Goal: Task Accomplishment & Management: Manage account settings

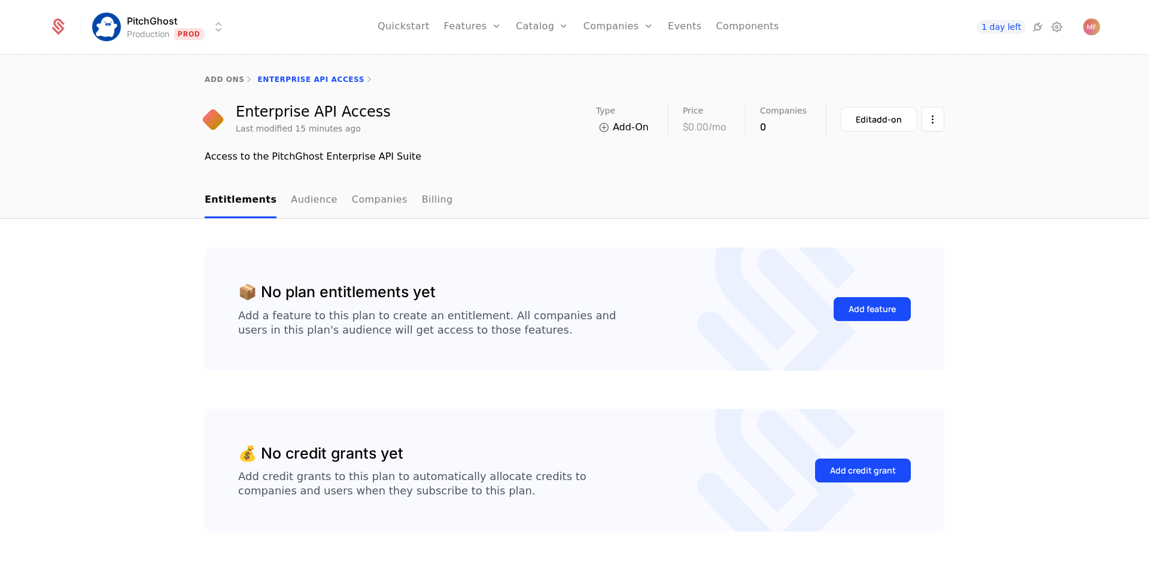
click at [1017, 238] on div "📦 No plan entitlements yet Add a feature to this plan to create an entitlement.…" at bounding box center [574, 409] width 1149 height 380
click at [865, 314] on div "Add feature" at bounding box center [871, 309] width 47 height 12
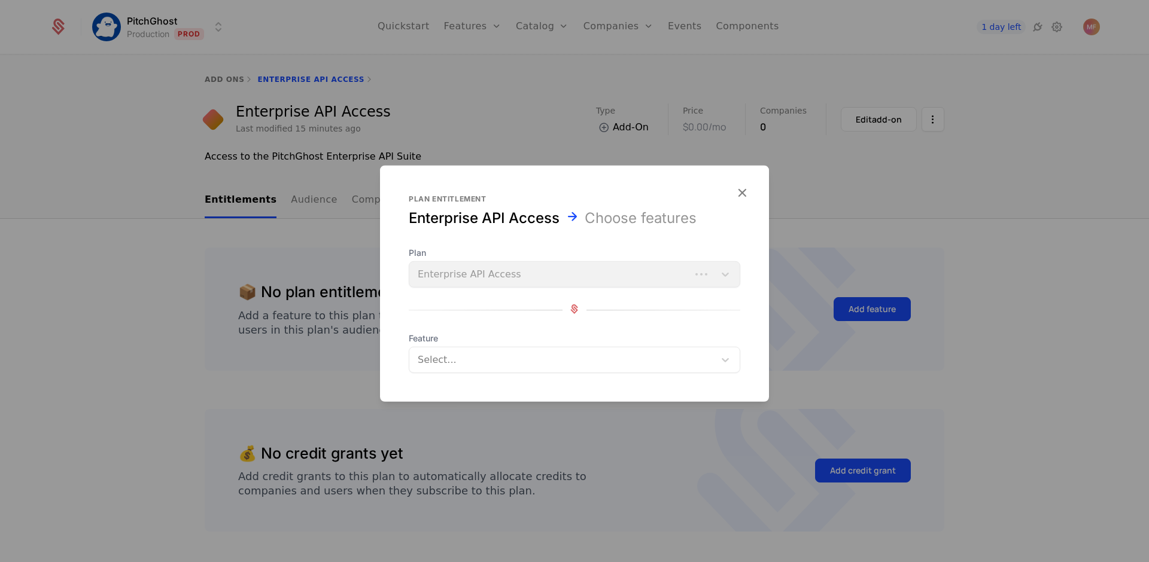
click at [625, 282] on div "Plan Enterprise API Access" at bounding box center [574, 267] width 331 height 41
click at [697, 276] on div "Plan Enterprise API Access" at bounding box center [574, 267] width 331 height 41
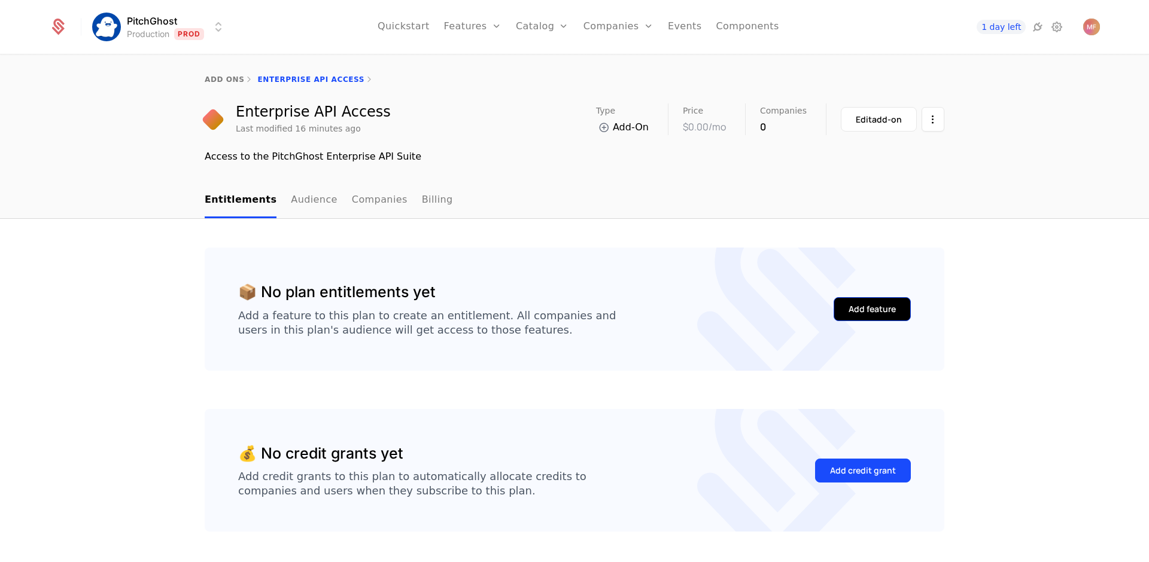
click at [884, 306] on div "Add feature" at bounding box center [871, 309] width 47 height 12
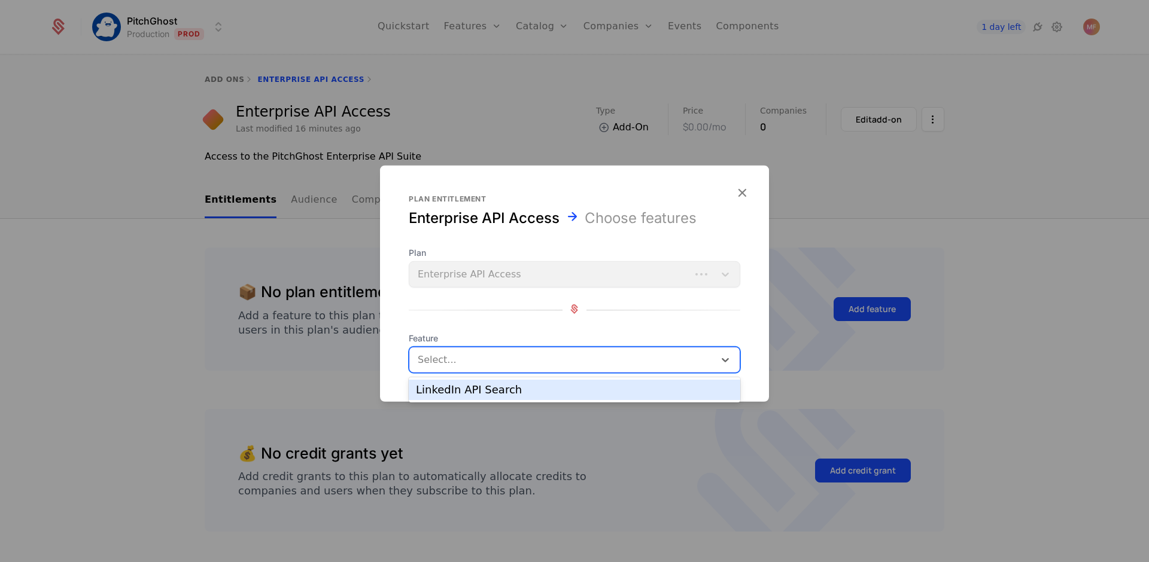
click at [632, 355] on div at bounding box center [563, 360] width 288 height 17
click at [595, 394] on div "LinkedIn API Search" at bounding box center [574, 390] width 317 height 11
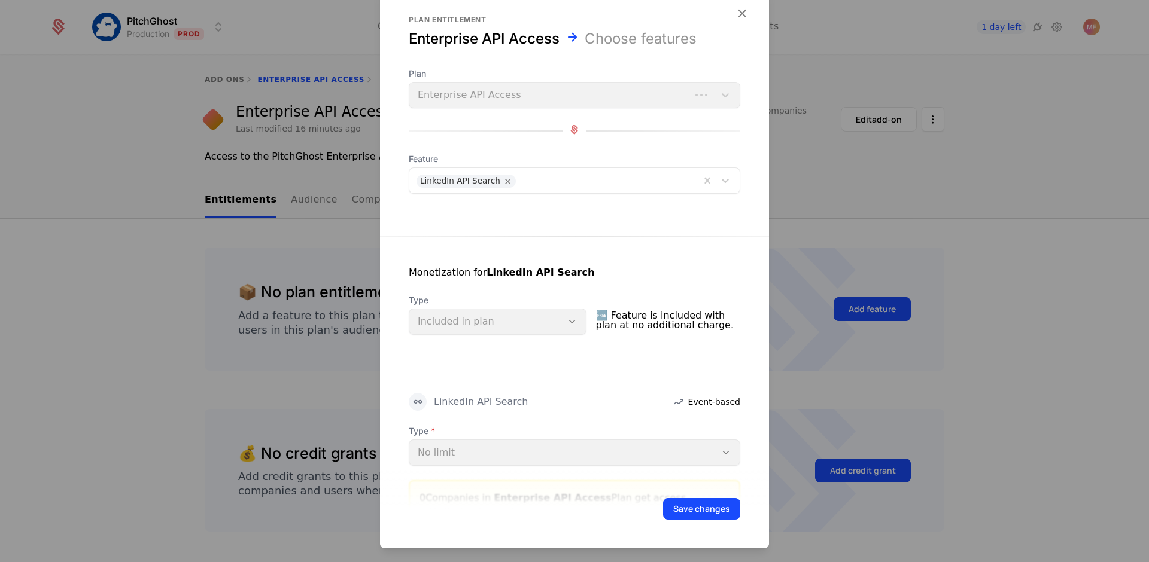
click at [451, 413] on div "Monetization for LinkedIn API Search Type Included in plan 🆓 Feature is include…" at bounding box center [574, 414] width 389 height 354
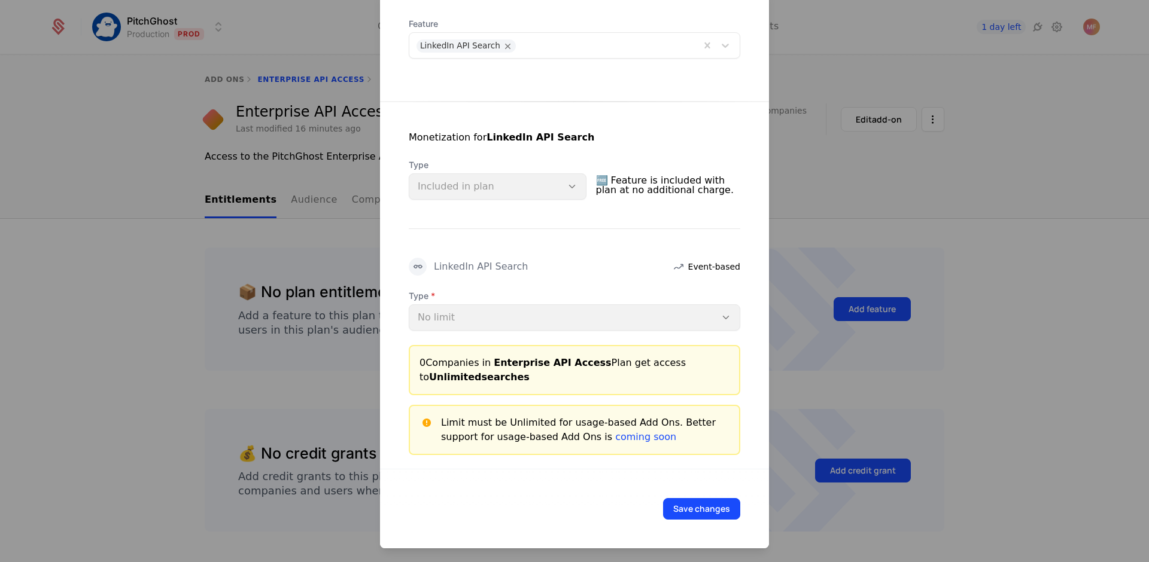
click at [466, 318] on div "Type No limit" at bounding box center [574, 310] width 331 height 41
click at [574, 182] on div "Type Included in plan" at bounding box center [498, 179] width 178 height 41
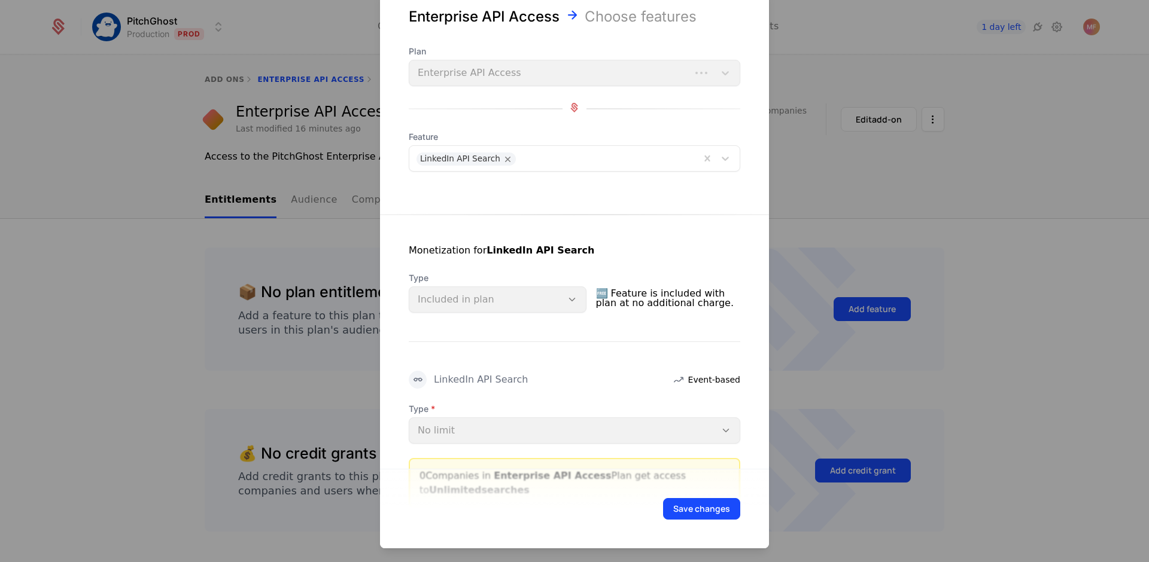
scroll to position [0, 0]
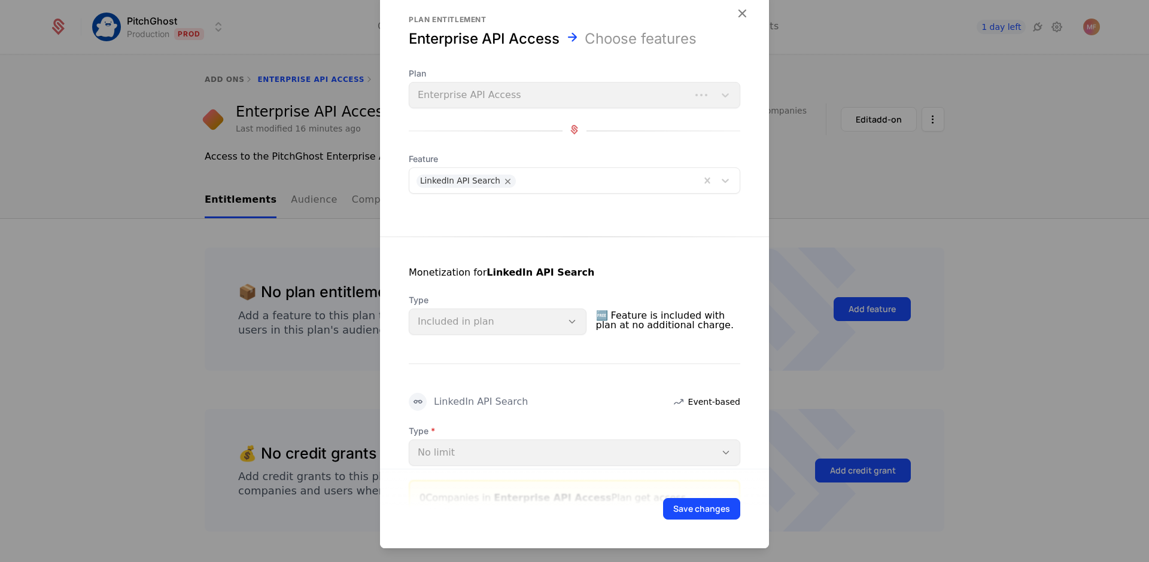
click at [541, 352] on div "Monetization for LinkedIn API Search Type Included in plan 🆓 Feature is include…" at bounding box center [574, 414] width 389 height 354
click at [734, 17] on icon "button" at bounding box center [742, 13] width 16 height 16
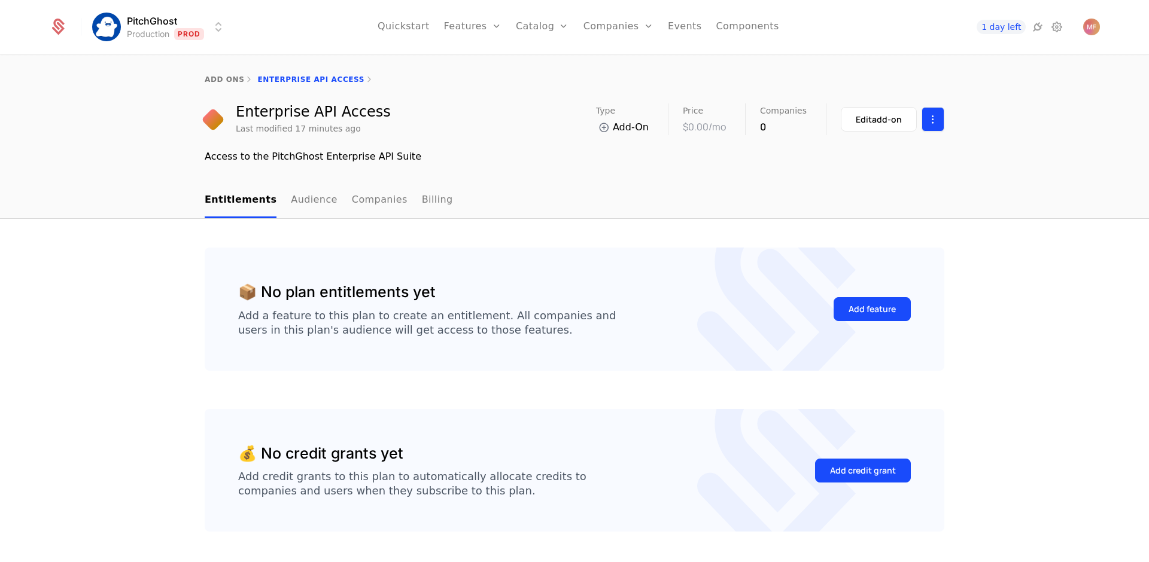
click at [933, 117] on html "PitchGhost Production Prod Quickstart Features Features Flags Catalog Plans Add…" at bounding box center [574, 281] width 1149 height 562
click at [826, 221] on html "PitchGhost Production Prod Quickstart Features Features Flags Catalog Plans Add…" at bounding box center [574, 281] width 1149 height 562
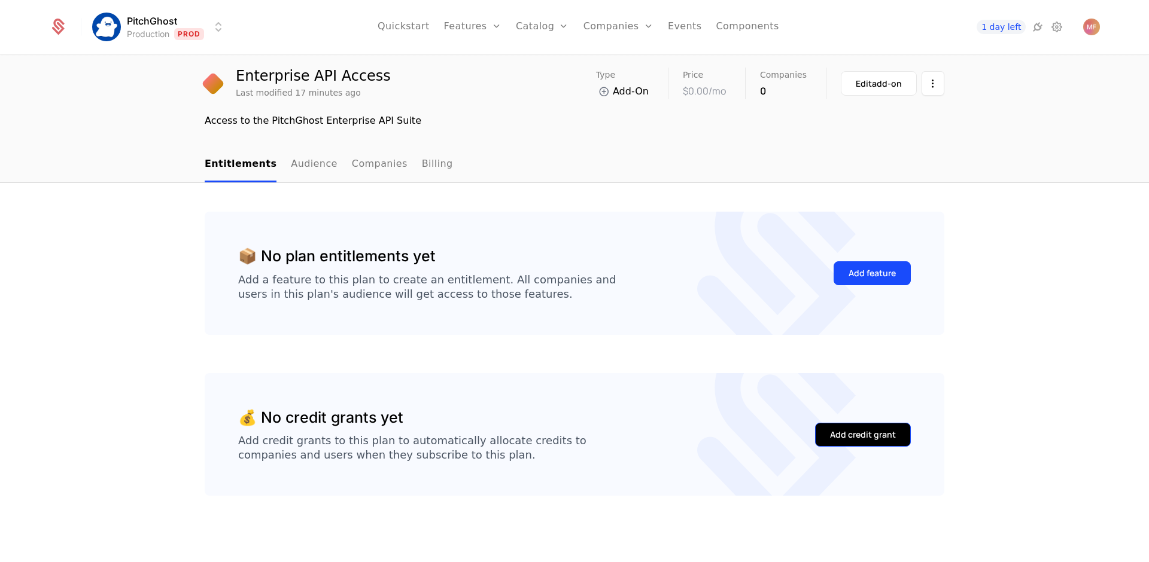
click at [844, 426] on button "Add credit grant" at bounding box center [863, 435] width 96 height 24
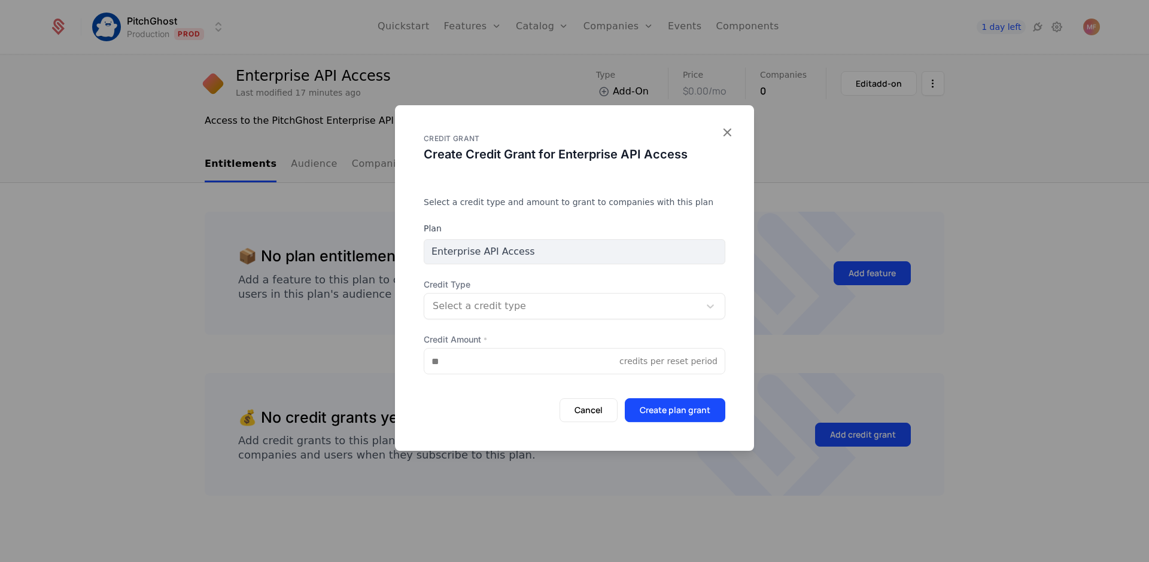
click at [707, 299] on div at bounding box center [711, 306] width 25 height 25
click at [743, 275] on div "Select a credit type and amount to grant to companies with this plan Plan Enter…" at bounding box center [574, 309] width 359 height 226
click at [728, 138] on icon "button" at bounding box center [727, 132] width 16 height 16
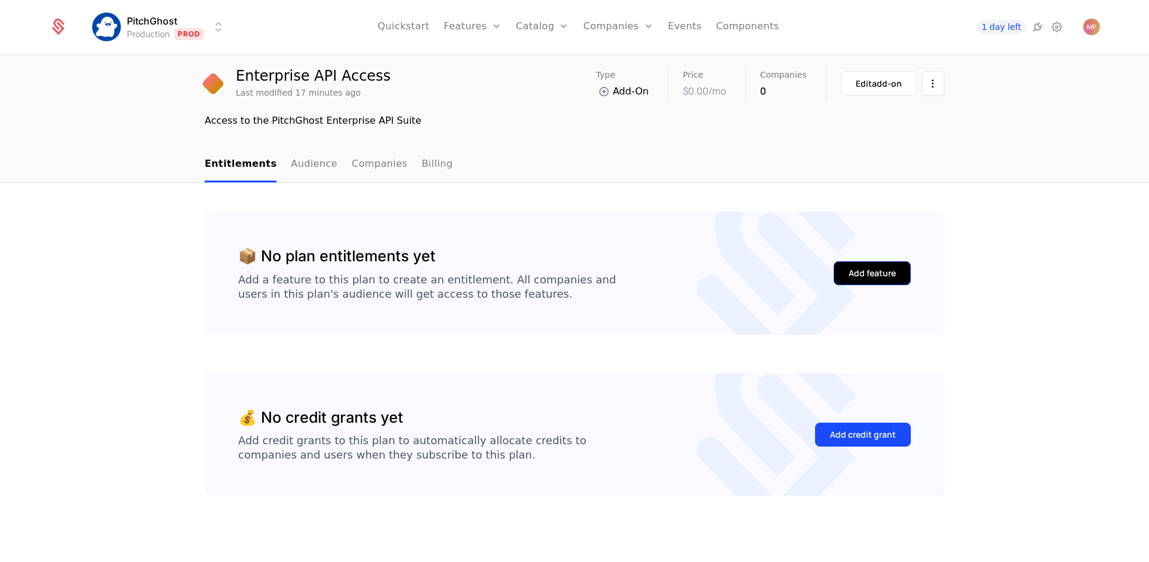
click at [857, 263] on button "Add feature" at bounding box center [872, 273] width 77 height 24
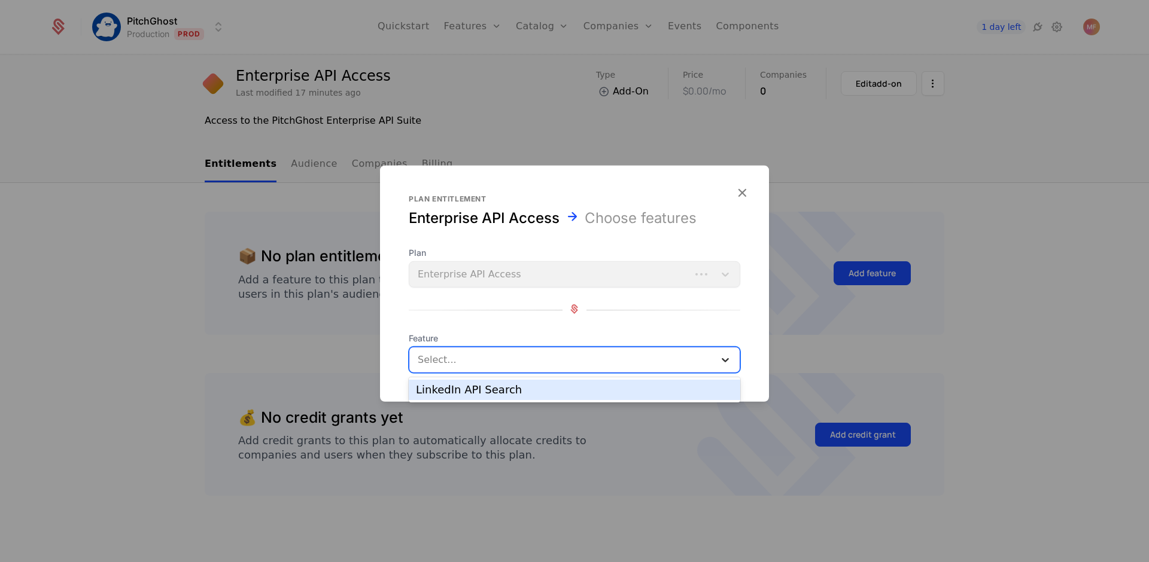
click at [718, 361] on div at bounding box center [725, 360] width 22 height 14
click at [652, 396] on div "LinkedIn API Search" at bounding box center [574, 390] width 331 height 20
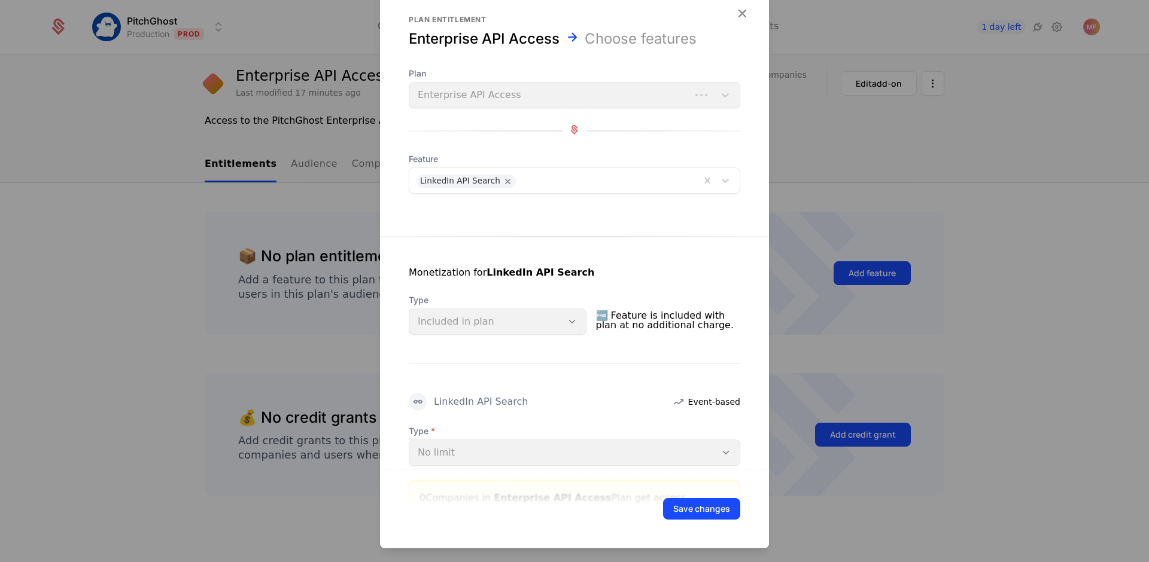
click at [570, 329] on div "Type Included in plan" at bounding box center [498, 314] width 178 height 41
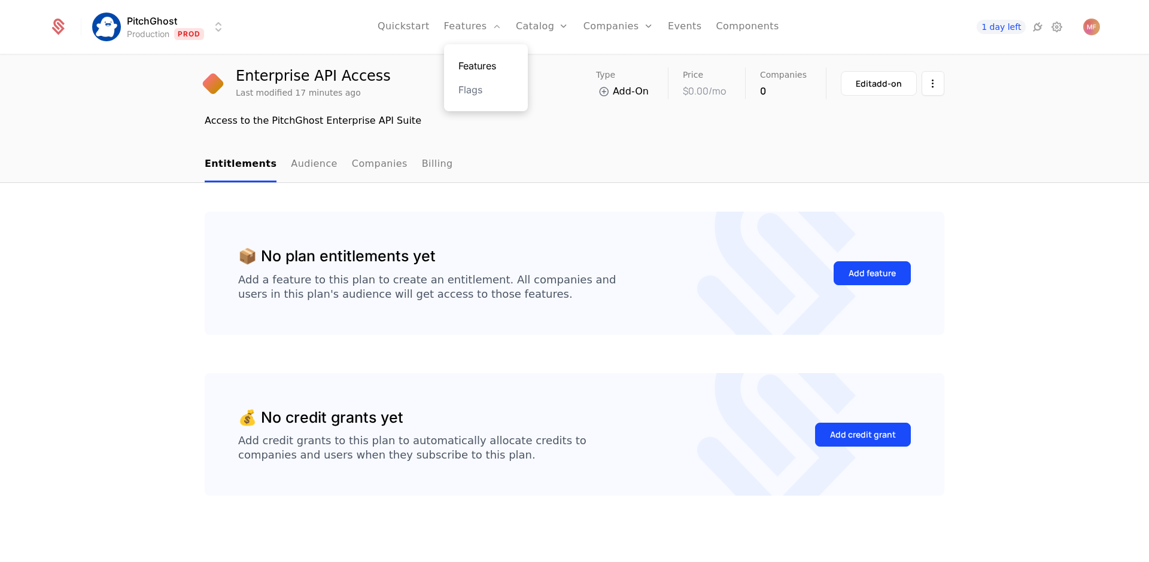
click at [491, 59] on link "Features" at bounding box center [485, 66] width 55 height 14
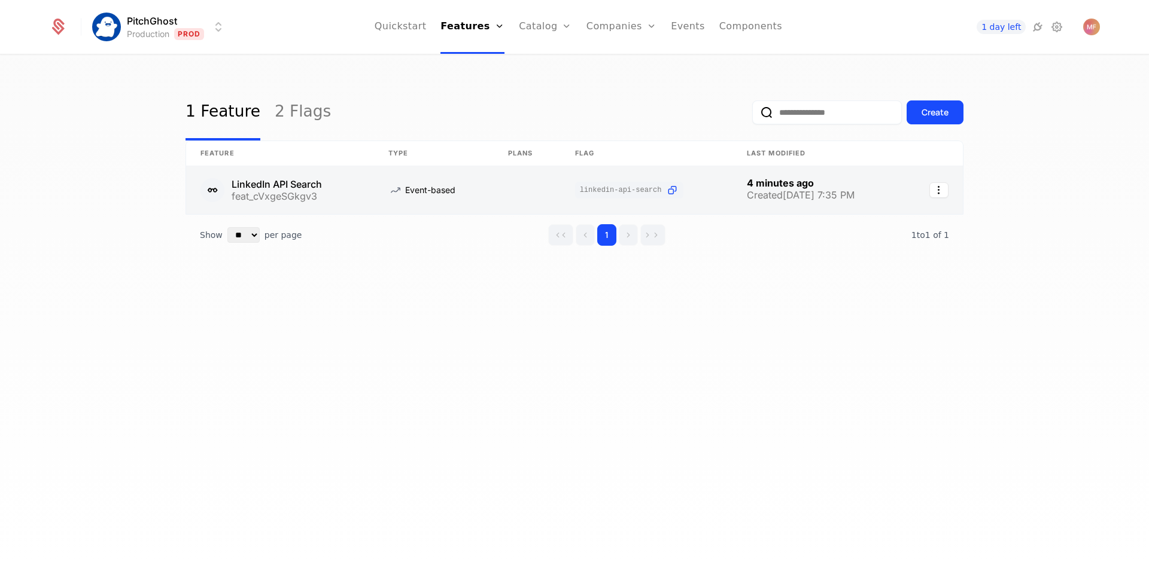
click at [816, 181] on link at bounding box center [817, 190] width 171 height 48
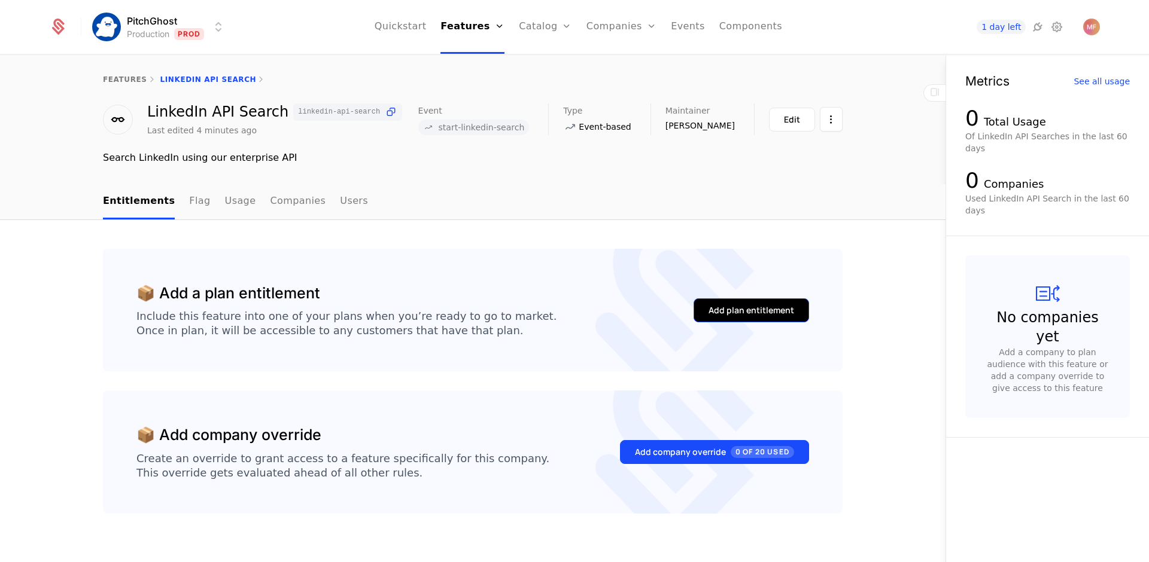
click at [772, 302] on button "Add plan entitlement" at bounding box center [751, 311] width 115 height 24
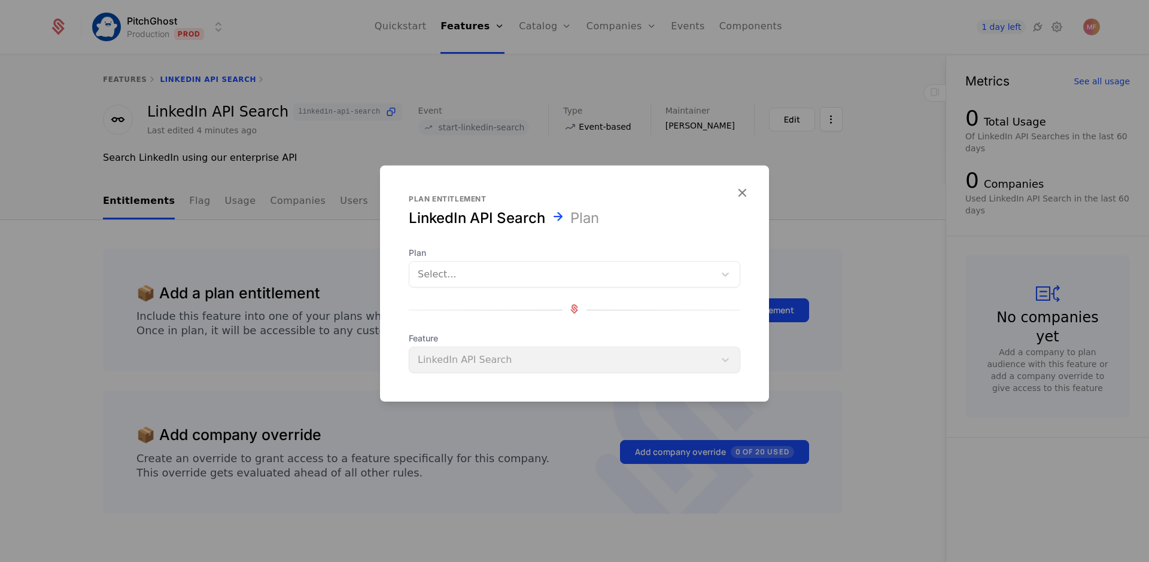
click at [592, 333] on span "Feature" at bounding box center [574, 339] width 331 height 12
click at [632, 270] on div at bounding box center [562, 274] width 288 height 17
click at [613, 310] on div "No options" at bounding box center [574, 307] width 331 height 24
click at [634, 241] on div "Plan entitlement LinkedIn API Search Plan Plan Use Up and Down to choose option…" at bounding box center [574, 283] width 389 height 179
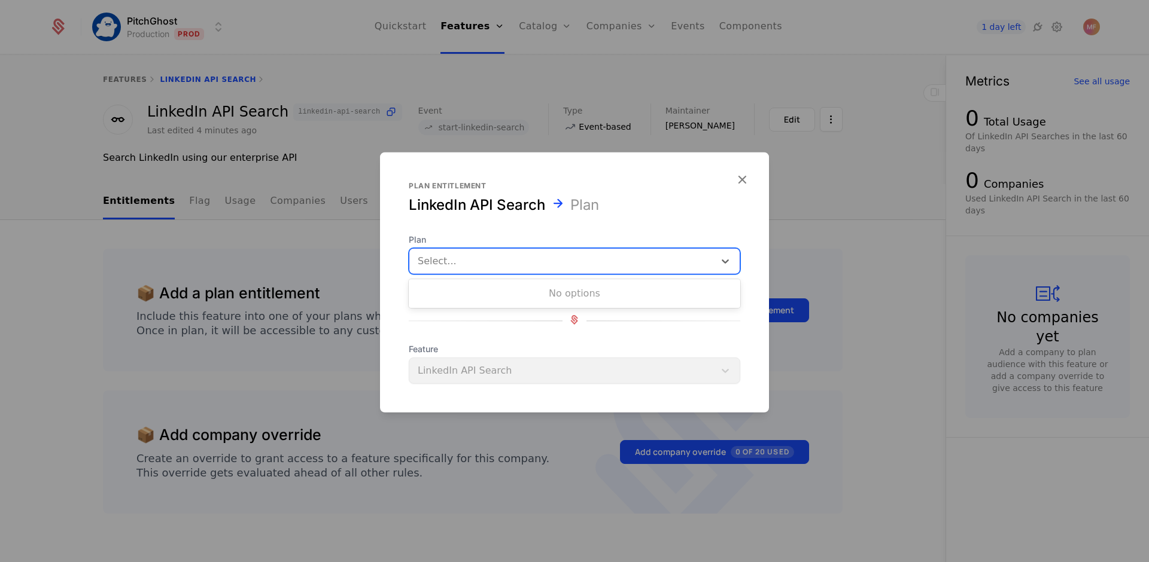
click at [647, 261] on div at bounding box center [562, 261] width 288 height 17
click at [646, 297] on div "No options" at bounding box center [574, 294] width 331 height 24
click at [748, 174] on icon "button" at bounding box center [742, 180] width 16 height 16
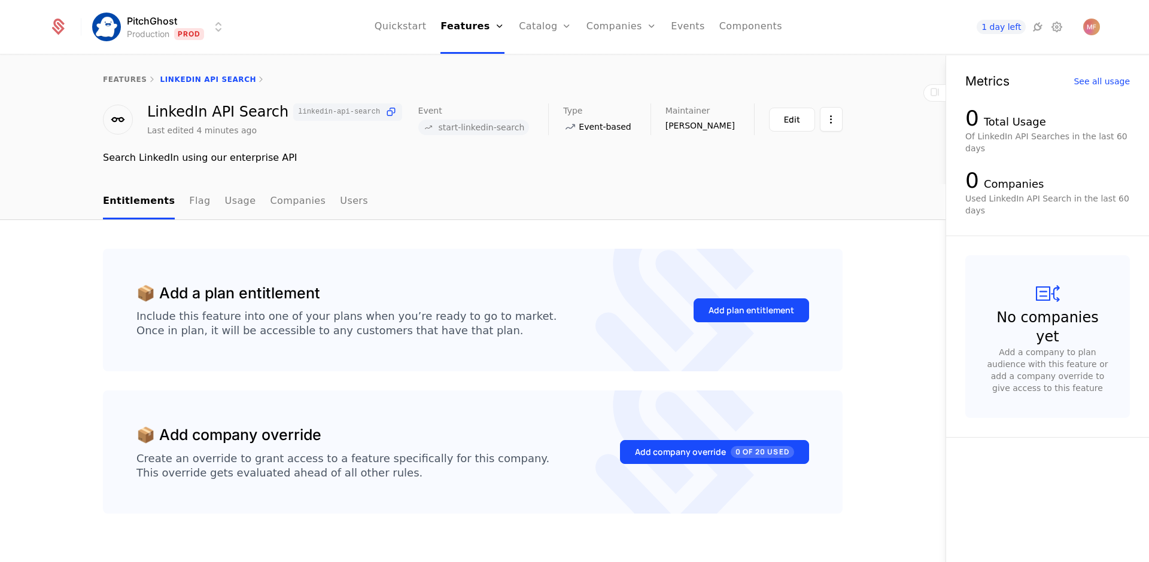
click at [495, 215] on nav "Entitlements Flag Usage Companies Users" at bounding box center [473, 201] width 740 height 35
click at [797, 115] on button "Edit" at bounding box center [792, 120] width 46 height 24
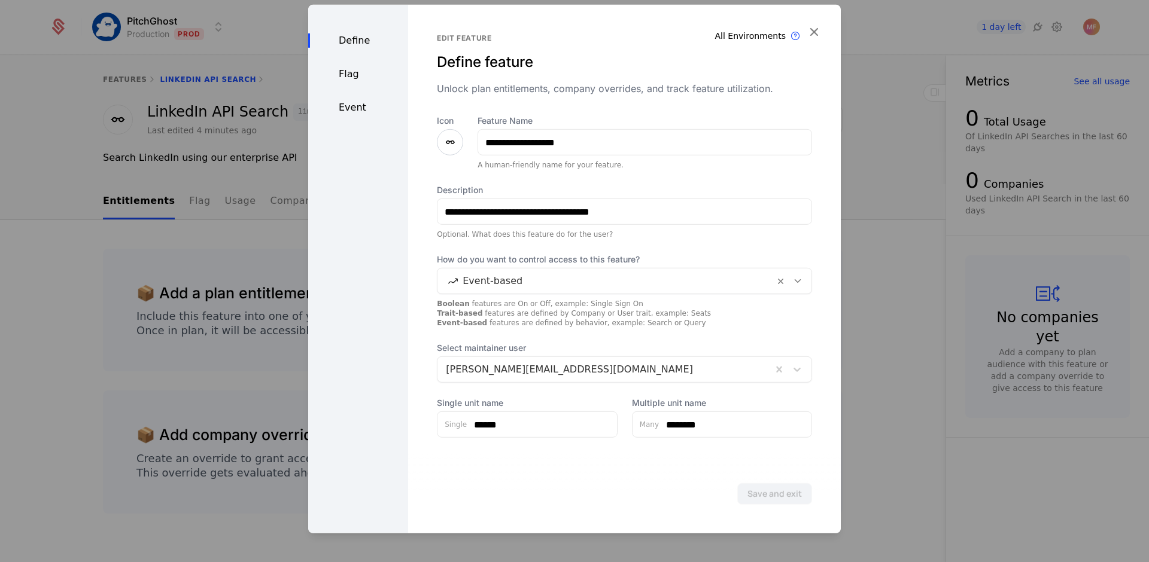
click at [370, 107] on div "Event" at bounding box center [358, 108] width 100 height 14
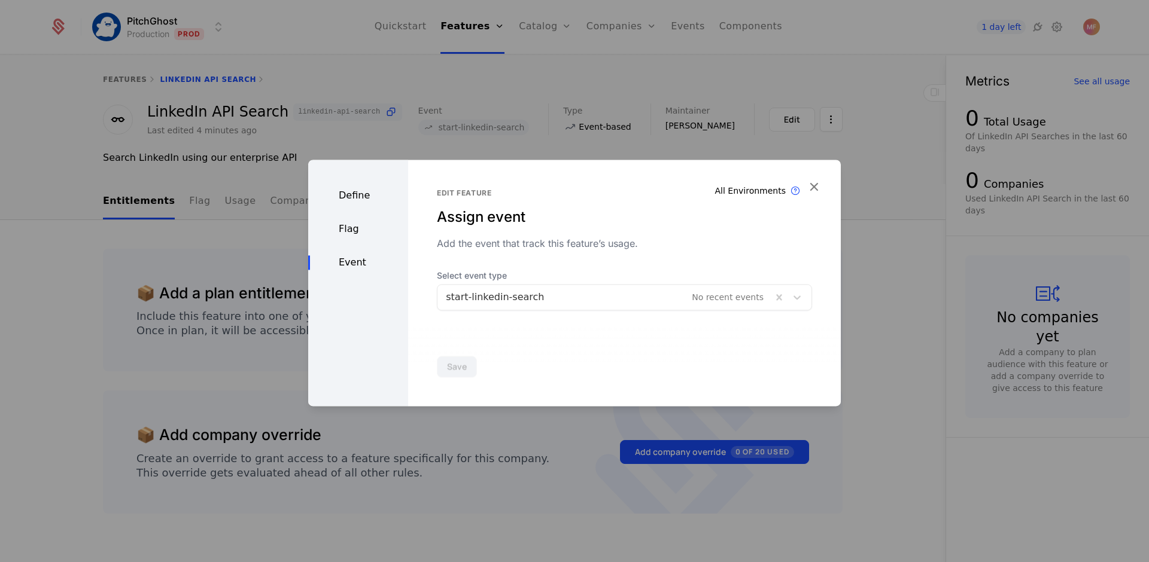
click at [359, 234] on div "Flag" at bounding box center [358, 229] width 100 height 14
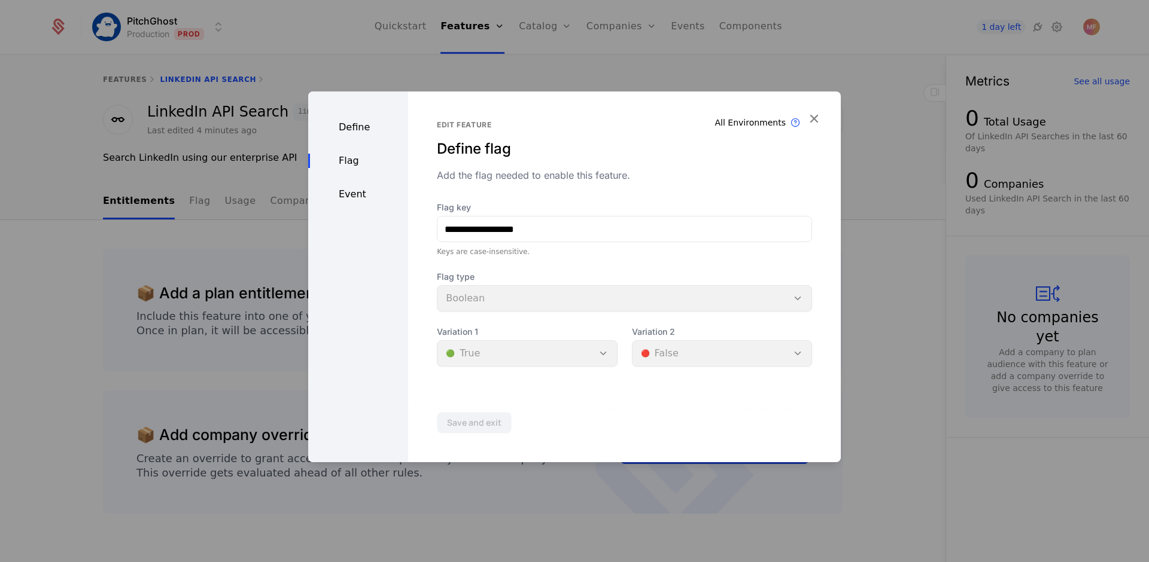
click at [356, 129] on div "Define" at bounding box center [358, 127] width 100 height 14
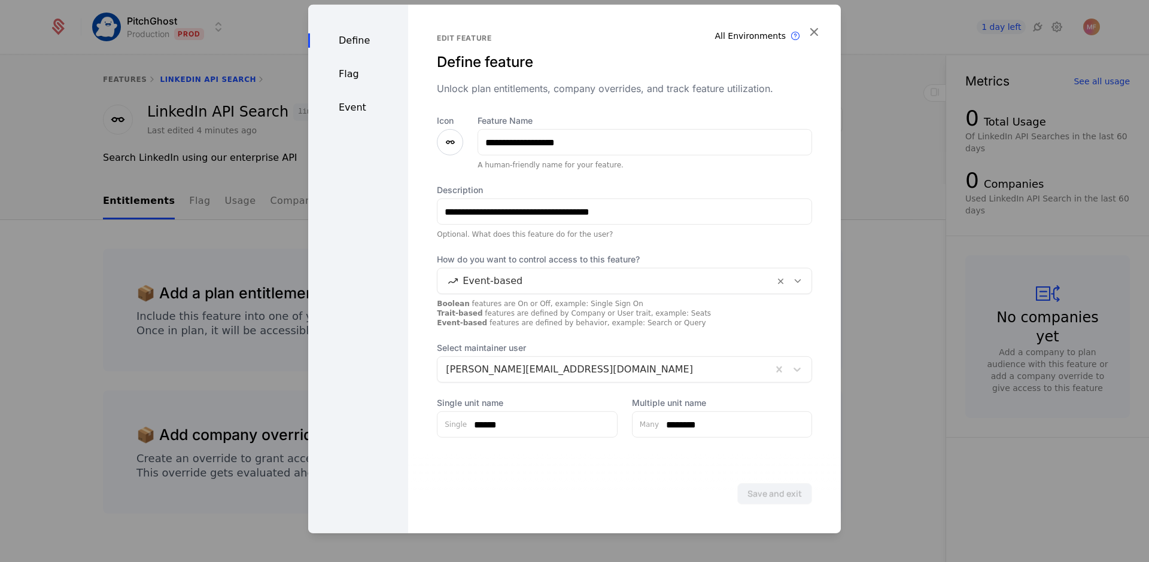
click at [243, 168] on div at bounding box center [574, 281] width 1149 height 562
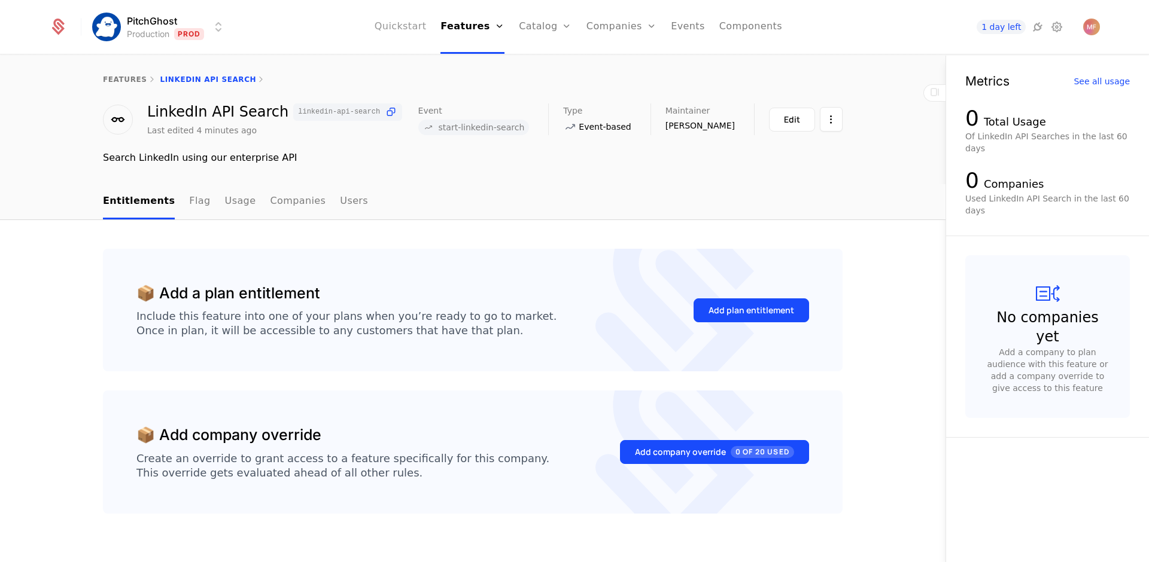
click at [408, 26] on link "Quickstart" at bounding box center [401, 27] width 52 height 54
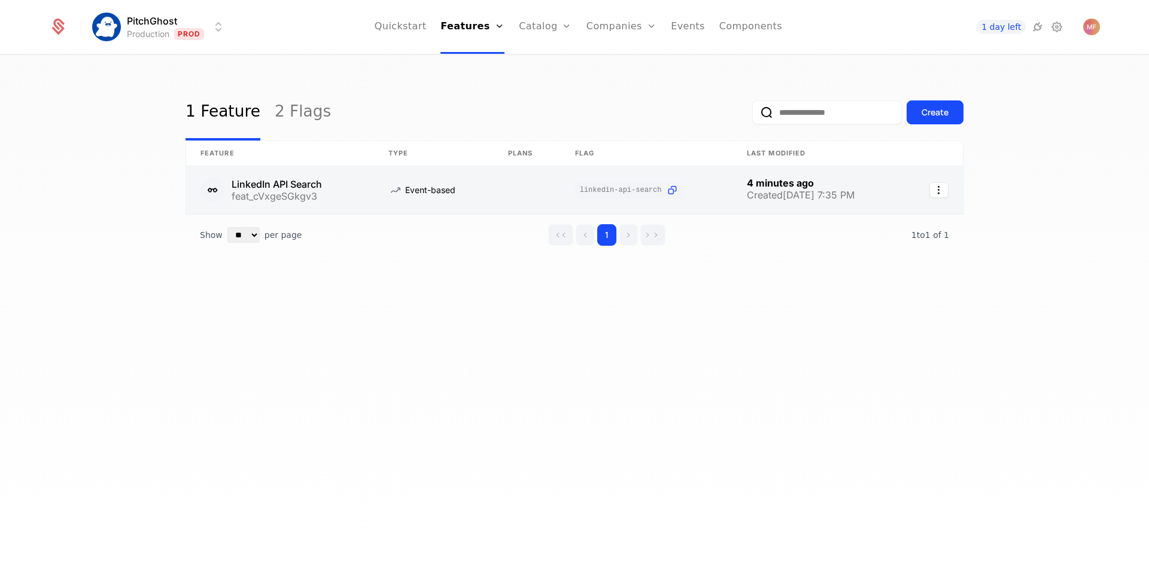
click at [350, 185] on link at bounding box center [280, 190] width 188 height 48
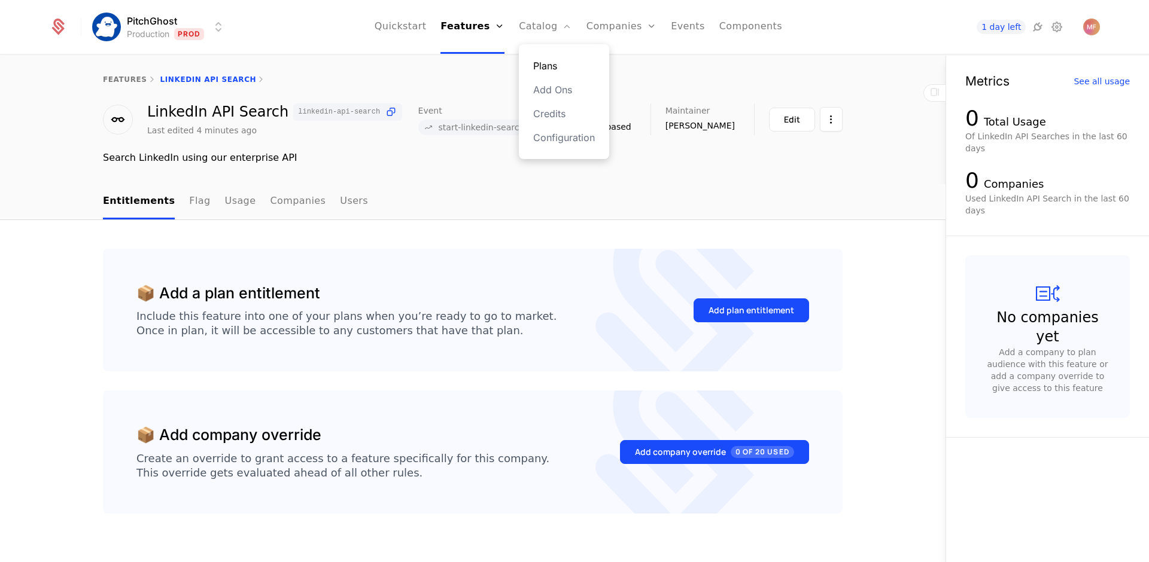
click at [552, 71] on link "Plans" at bounding box center [564, 66] width 62 height 14
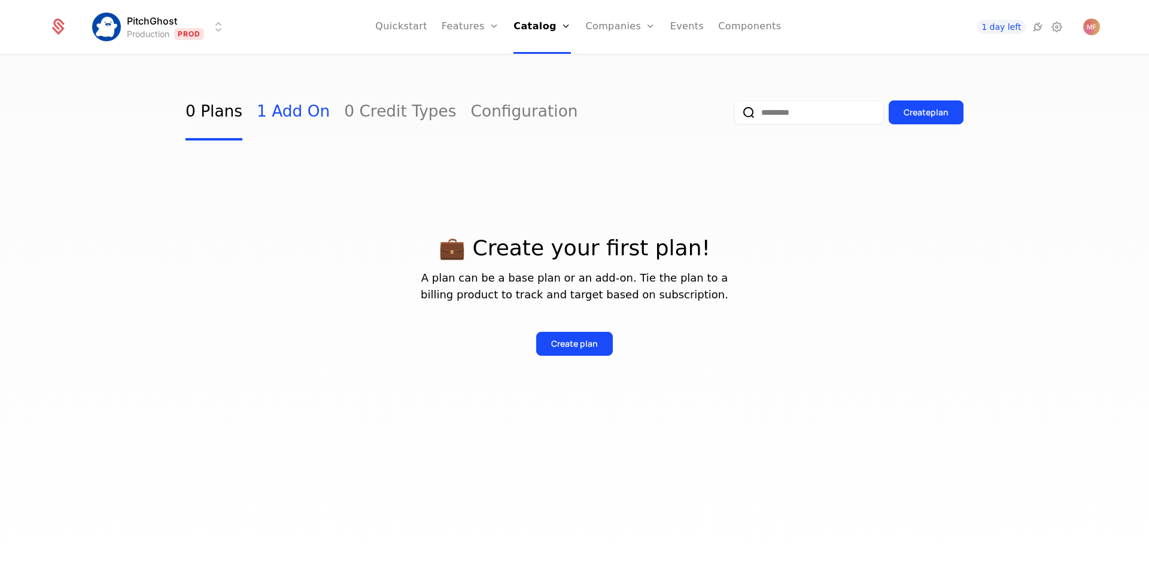
click at [303, 120] on link "1 Add On" at bounding box center [293, 112] width 73 height 56
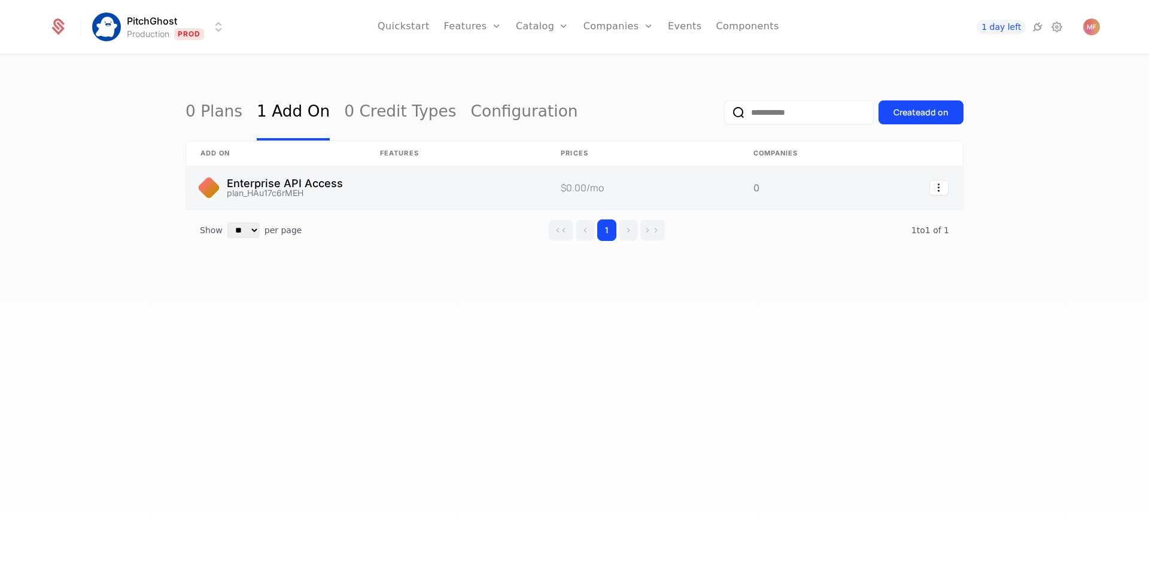
click at [311, 177] on link at bounding box center [276, 187] width 180 height 43
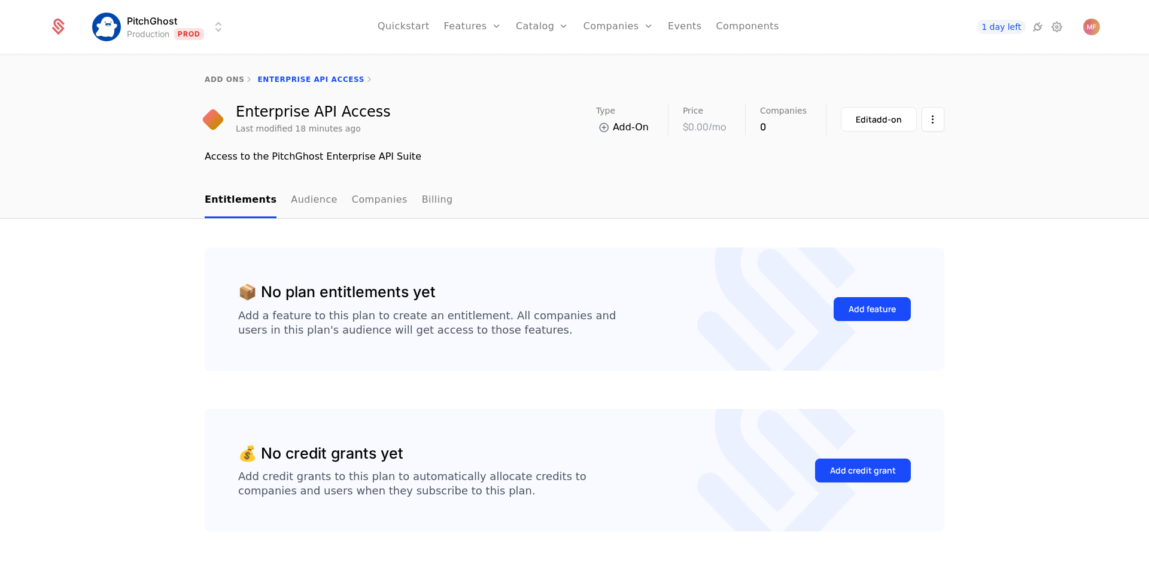
click at [731, 209] on nav "Entitlements Audience Companies Billing" at bounding box center [575, 200] width 740 height 35
click at [1002, 29] on span "1 day left" at bounding box center [1001, 27] width 49 height 14
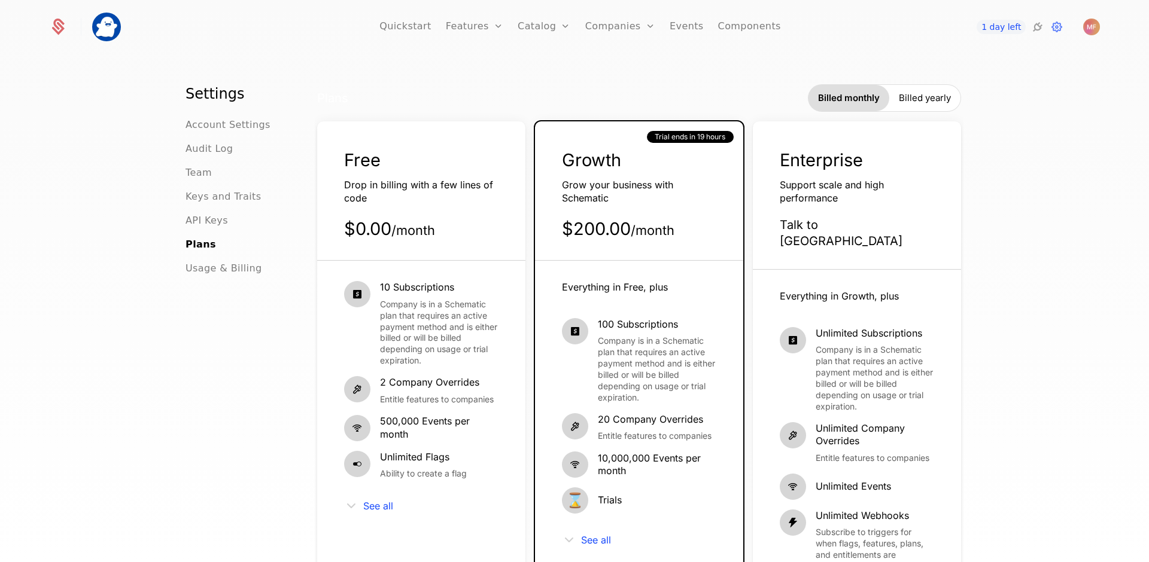
click at [366, 517] on div "10 Subscriptions Company is in a Schematic plan that requires an active payment…" at bounding box center [421, 443] width 154 height 325
click at [372, 503] on span "See all" at bounding box center [378, 506] width 30 height 10
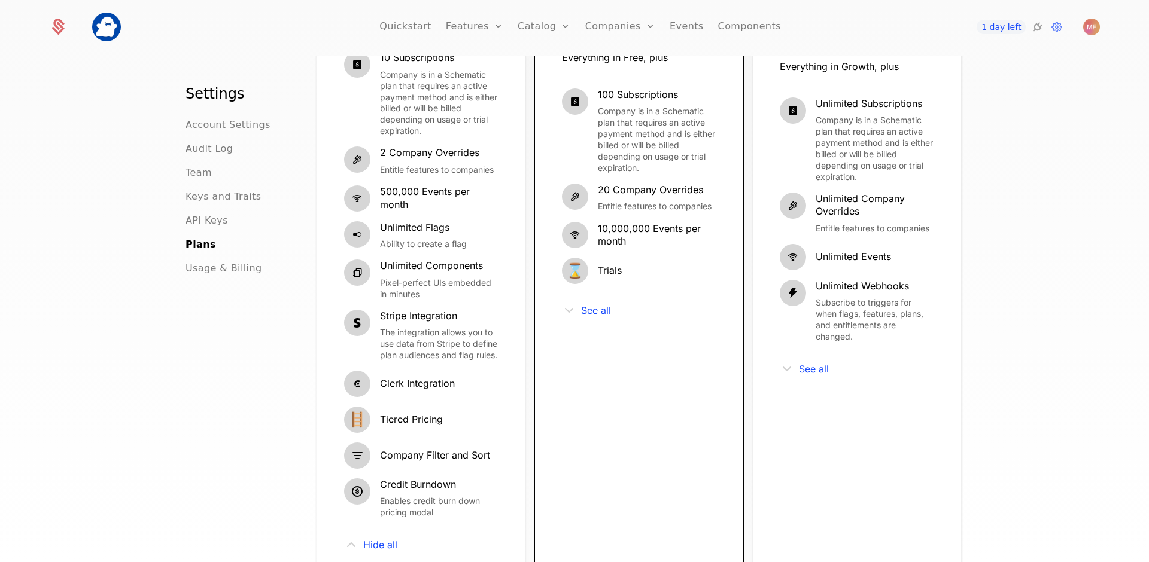
scroll to position [273, 0]
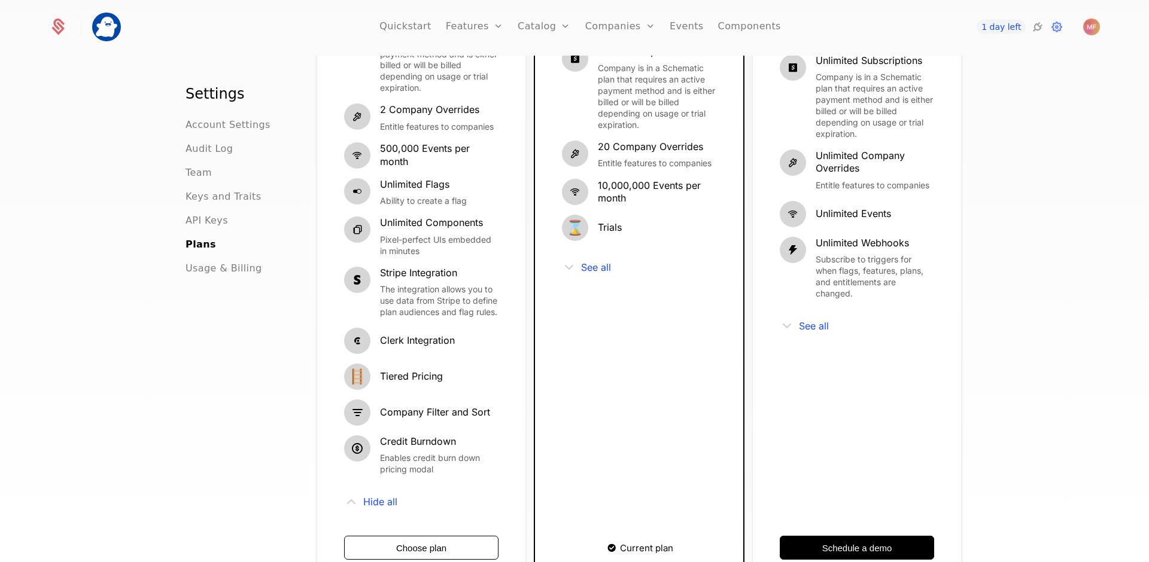
click at [568, 269] on icon at bounding box center [569, 267] width 14 height 14
click at [591, 269] on span "See all" at bounding box center [596, 268] width 30 height 10
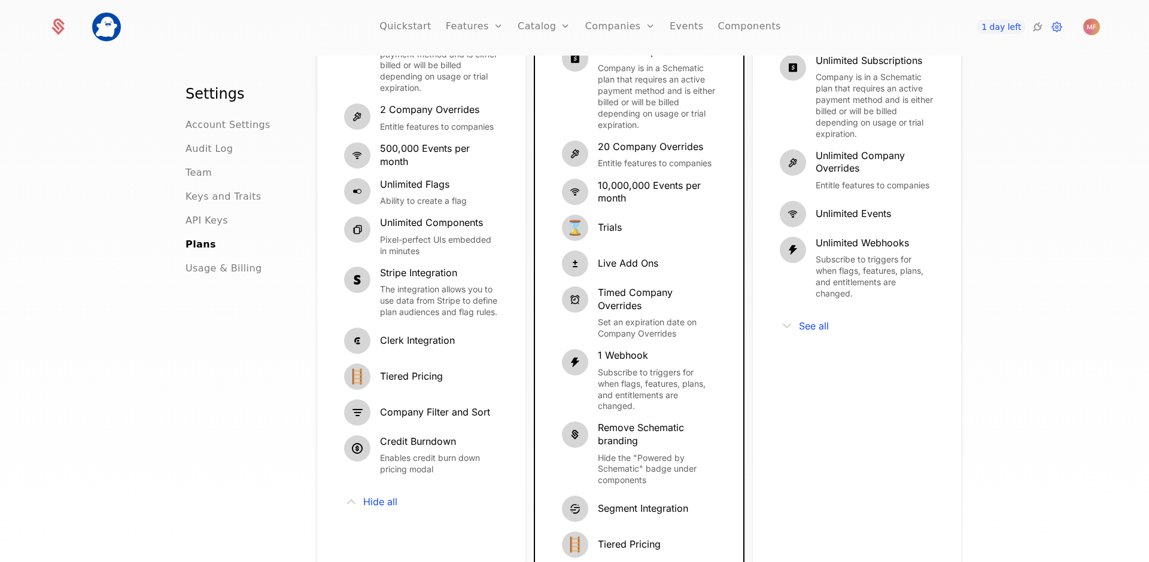
scroll to position [0, 0]
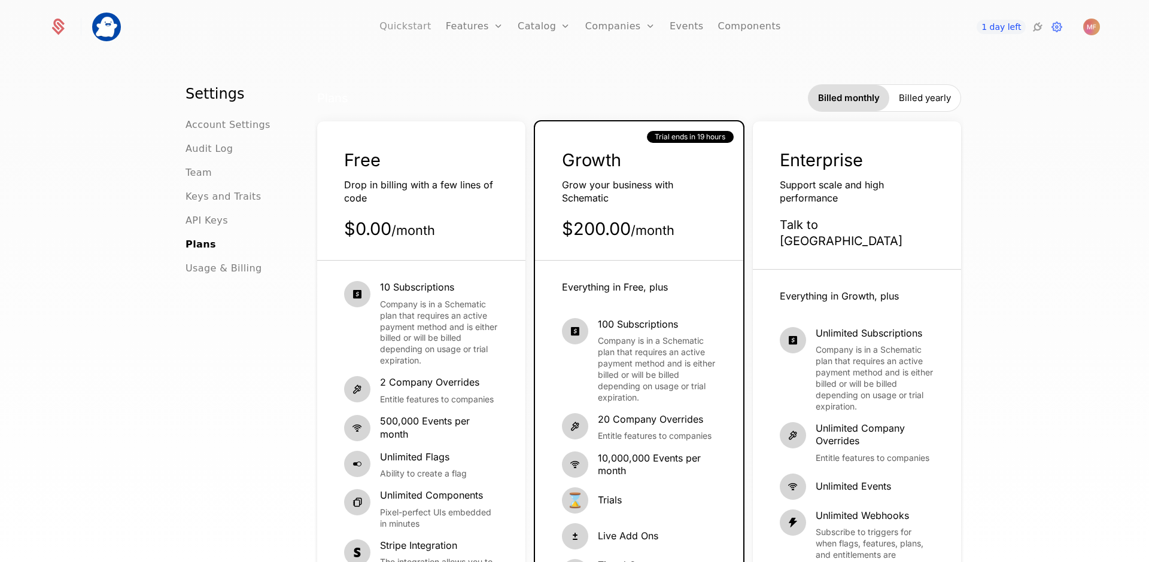
click at [411, 26] on link "Quickstart" at bounding box center [405, 27] width 52 height 54
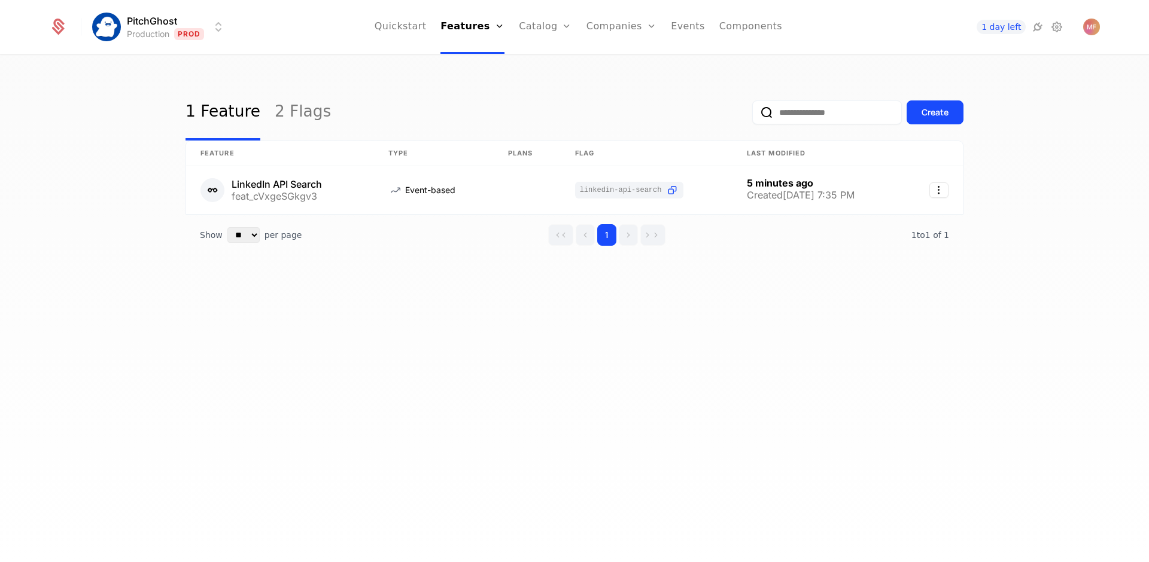
click at [160, 11] on div "PitchGhost Production Prod Quickstart Features Features Flags Catalog Plans Add…" at bounding box center [574, 27] width 1051 height 54
click at [147, 28] on html "PitchGhost Production Prod Quickstart Features Features Flags Catalog Plans Add…" at bounding box center [574, 281] width 1149 height 562
click at [643, 22] on html "PitchGhost Production Prod Quickstart Features Features Flags Catalog Plans Add…" at bounding box center [574, 281] width 1149 height 562
click at [738, 27] on link "Components" at bounding box center [750, 27] width 63 height 54
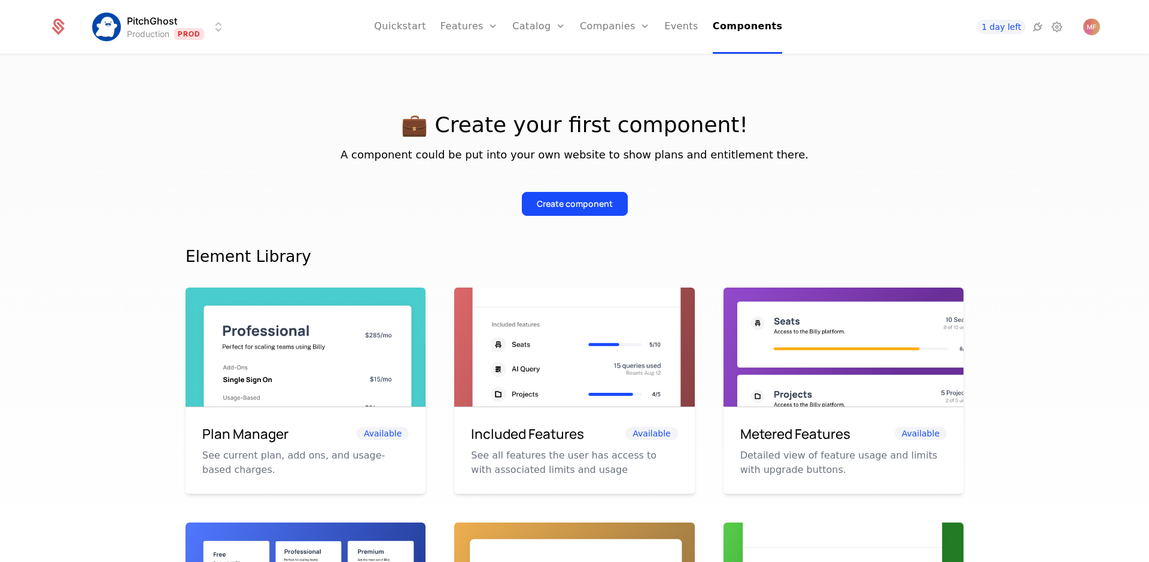
click at [1100, 19] on div "PitchGhost Production Prod Quickstart Features Features Flags Catalog Plans Add…" at bounding box center [575, 27] width 1080 height 54
click at [1099, 25] on span "Open user button" at bounding box center [1091, 27] width 17 height 17
click at [957, 66] on span "marc@pitchghost.com" at bounding box center [1002, 65] width 171 height 11
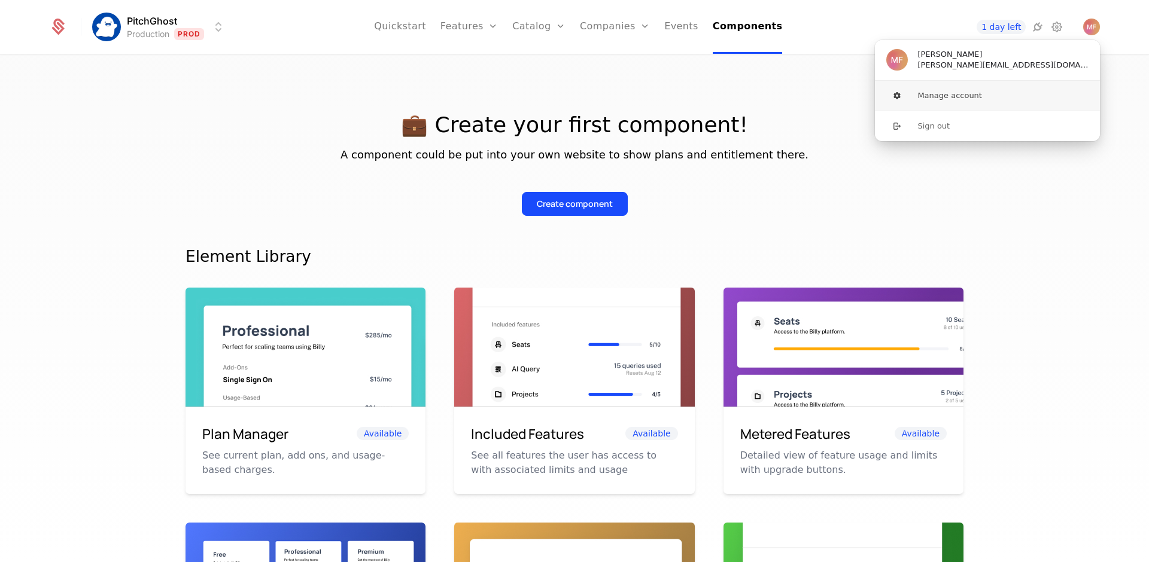
click at [960, 92] on button "Manage account" at bounding box center [987, 96] width 226 height 30
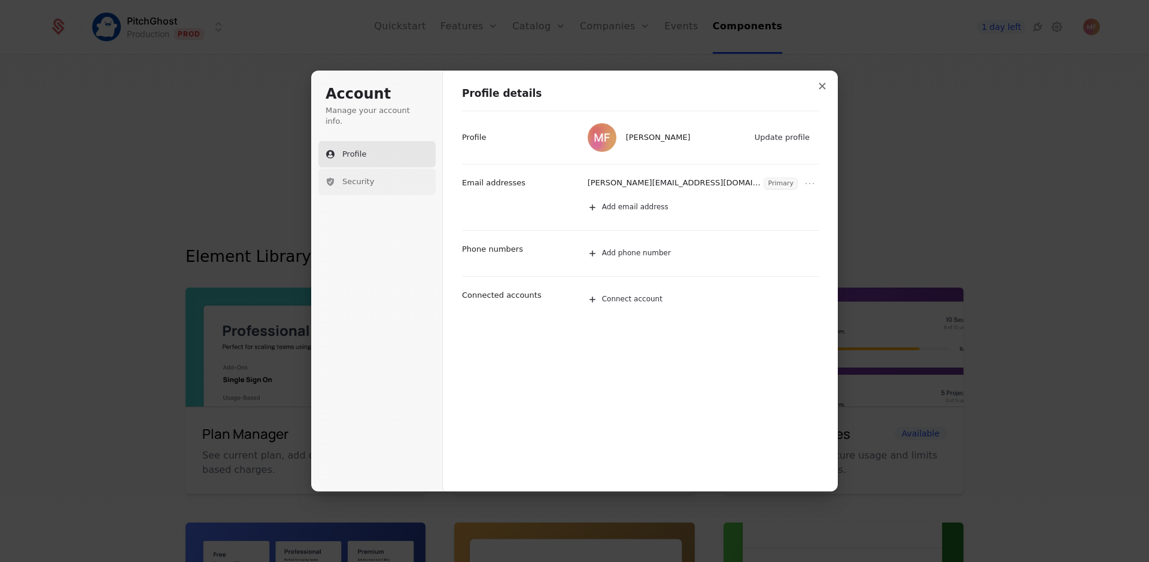
click at [371, 177] on span "Security" at bounding box center [358, 182] width 32 height 11
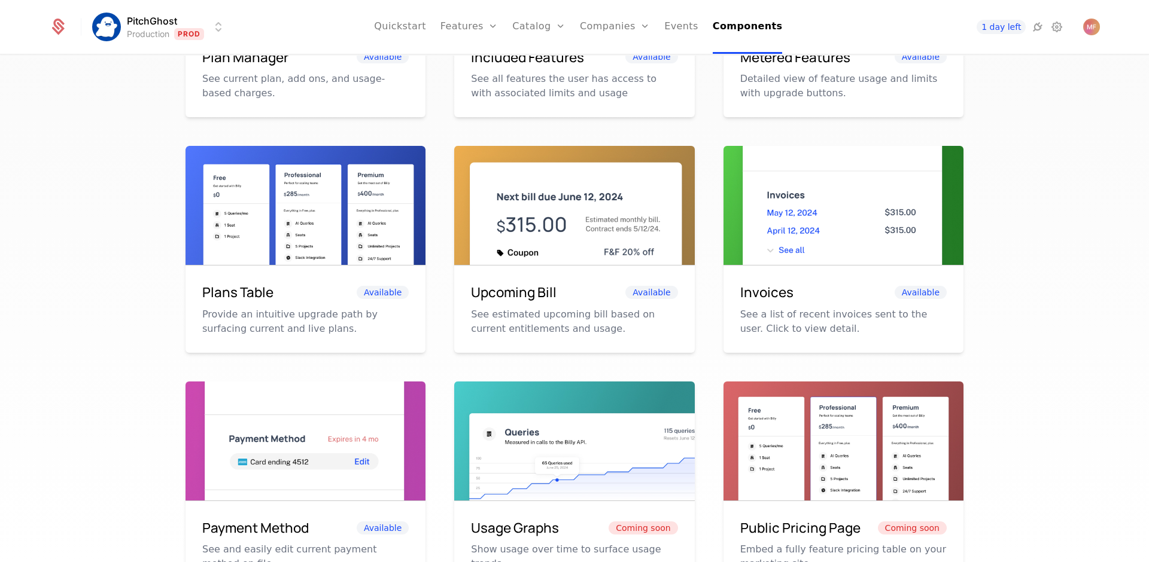
scroll to position [463, 0]
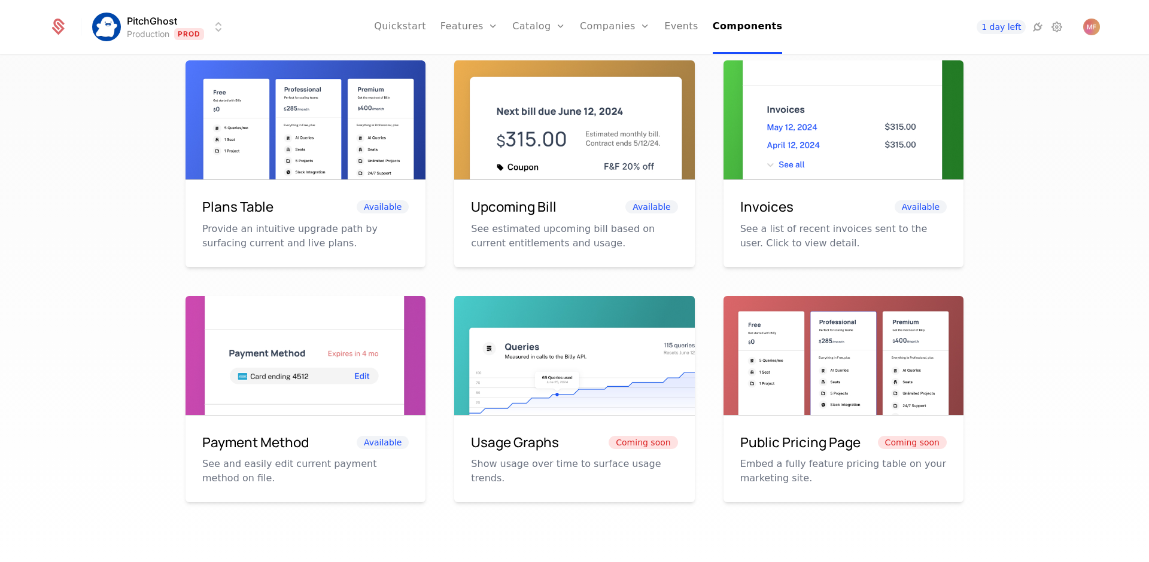
click at [823, 441] on h6 "Public Pricing Page" at bounding box center [800, 443] width 120 height 20
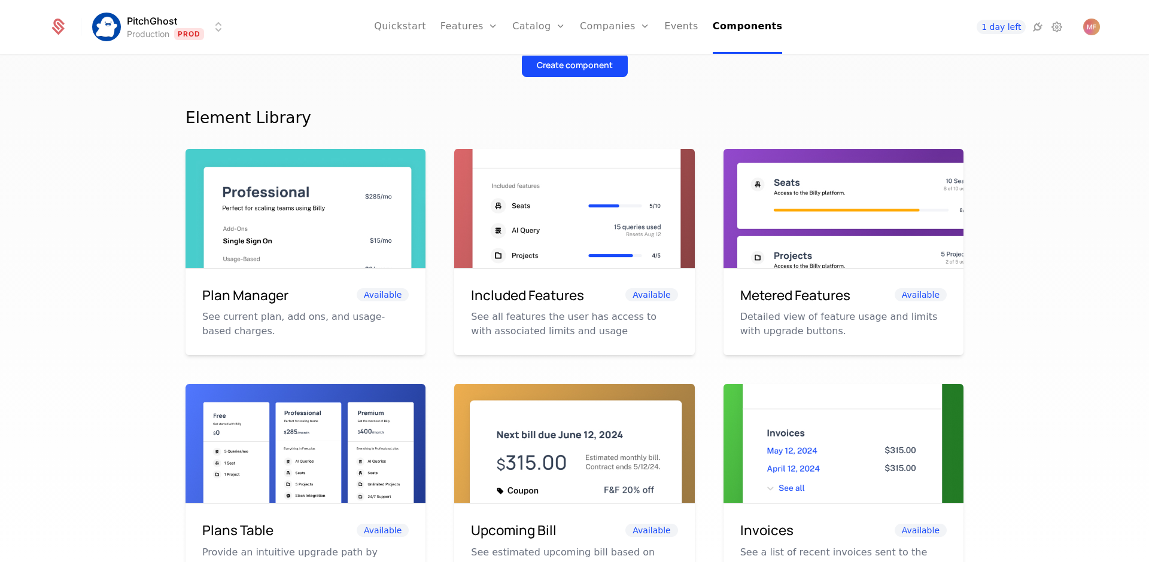
scroll to position [0, 0]
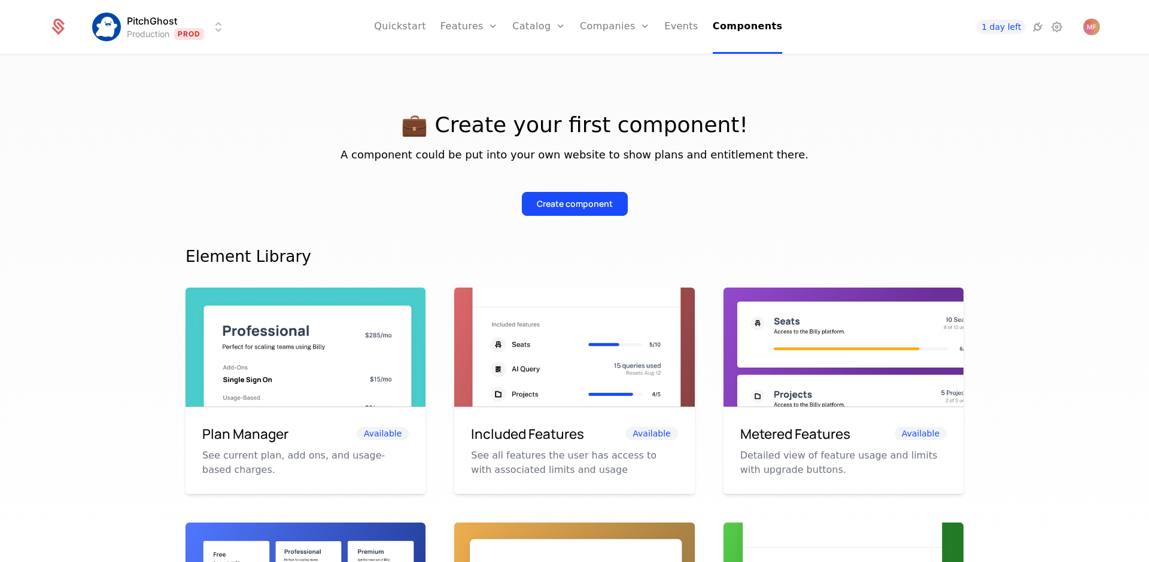
click at [56, 41] on div "PitchGhost Production Prod Quickstart Features Features Flags Catalog Plans Add…" at bounding box center [574, 27] width 1051 height 54
click at [56, 26] on icon at bounding box center [58, 24] width 11 height 11
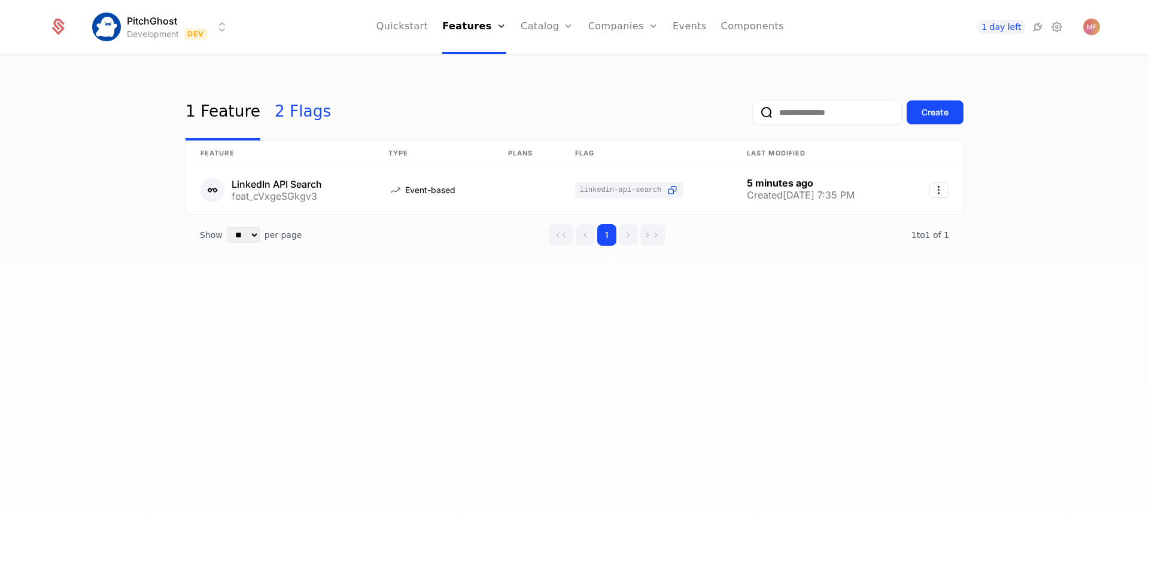
click at [301, 119] on link "2 Flags" at bounding box center [303, 112] width 56 height 56
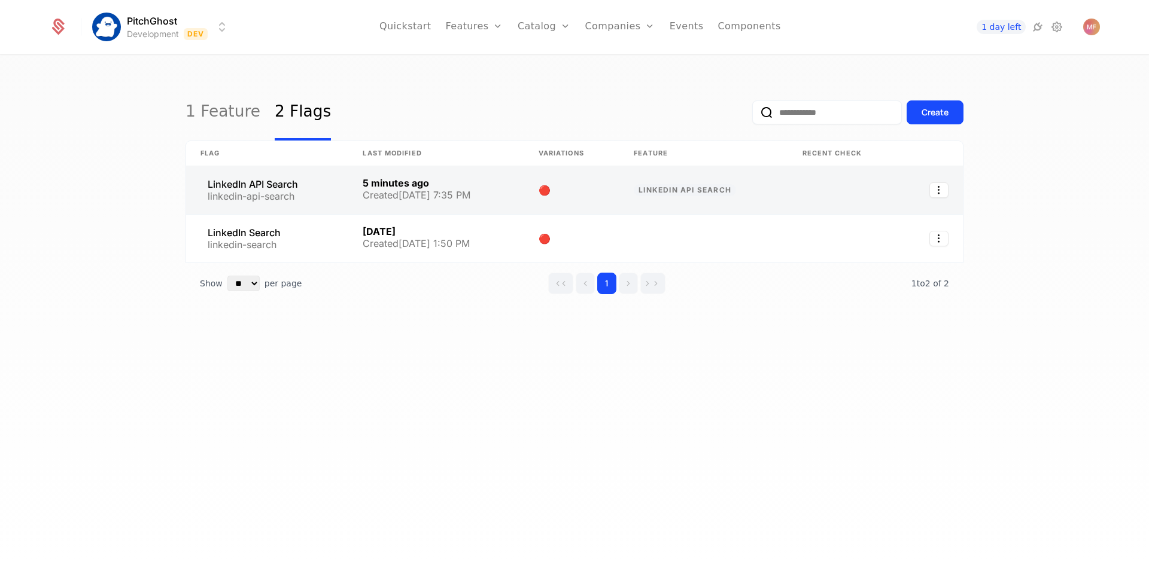
click at [313, 206] on link at bounding box center [267, 190] width 162 height 48
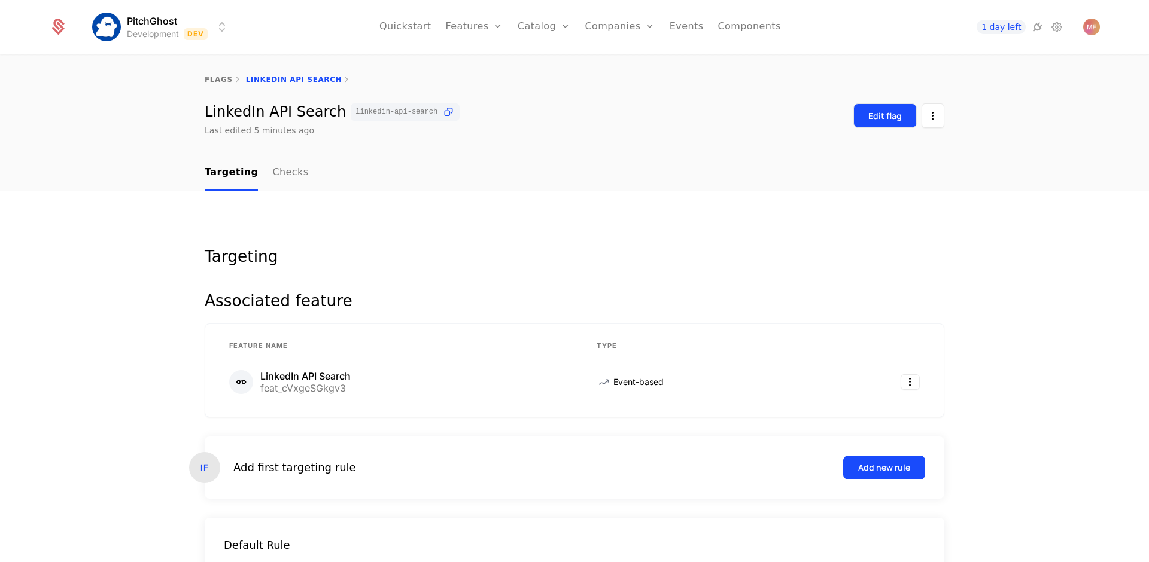
click at [890, 115] on div "Edit flag" at bounding box center [885, 116] width 34 height 12
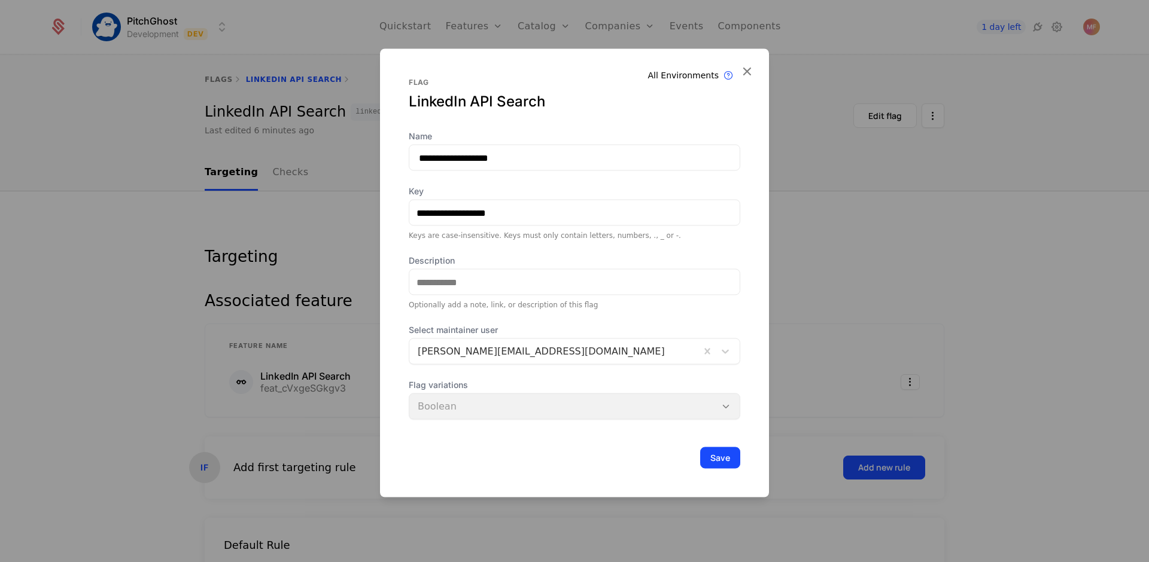
scroll to position [42, 0]
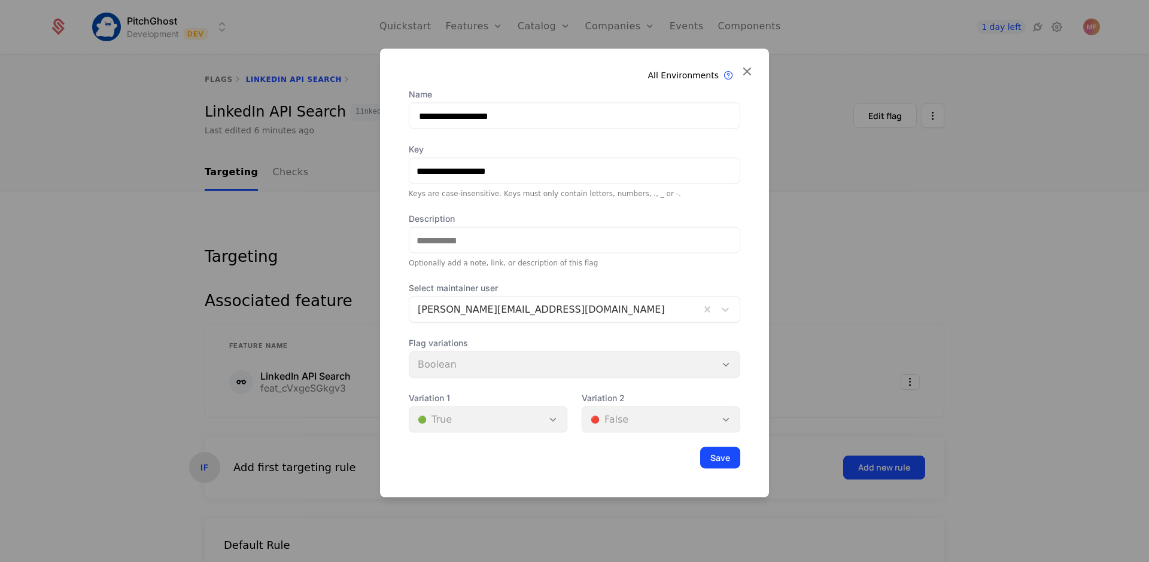
click at [781, 245] on div at bounding box center [574, 281] width 1149 height 562
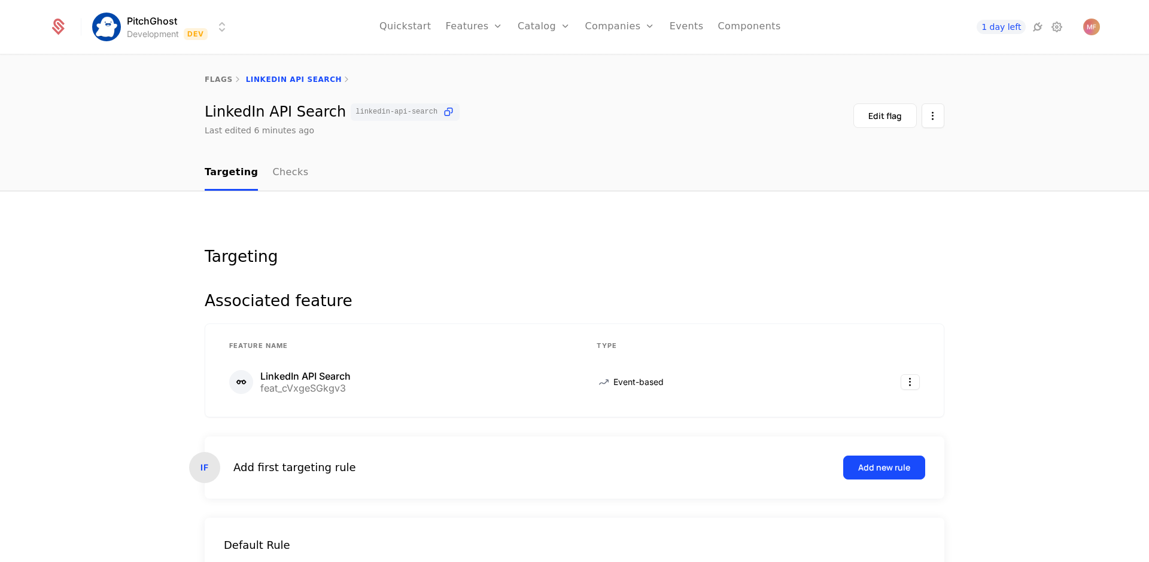
click at [914, 119] on div "Edit flag" at bounding box center [898, 116] width 91 height 25
click at [920, 119] on html "PitchGhost Development Dev Quickstart Features Features Flags Catalog Plans Add…" at bounding box center [574, 281] width 1149 height 562
click at [708, 133] on html "PitchGhost Development Dev Quickstart Features Features Flags Catalog Plans Add…" at bounding box center [574, 281] width 1149 height 562
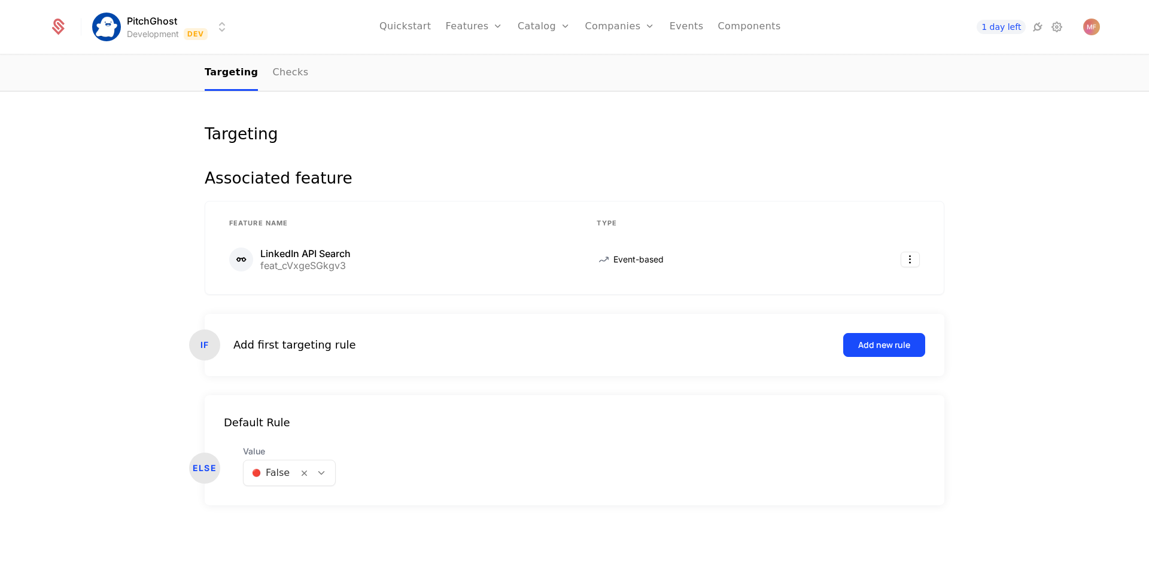
scroll to position [0, 0]
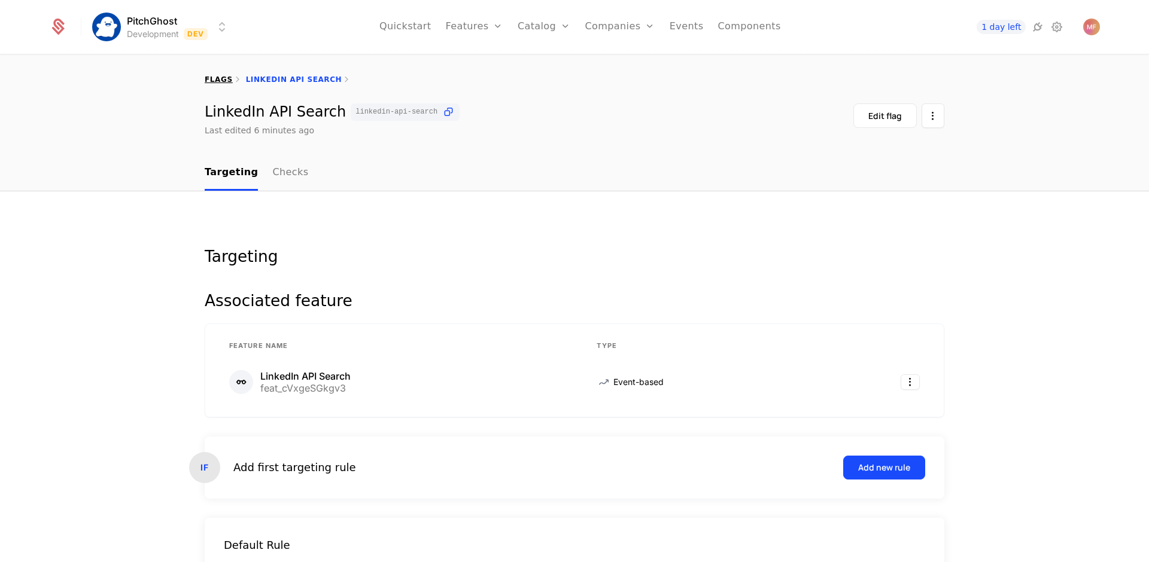
click at [219, 78] on link "flags" at bounding box center [219, 79] width 28 height 8
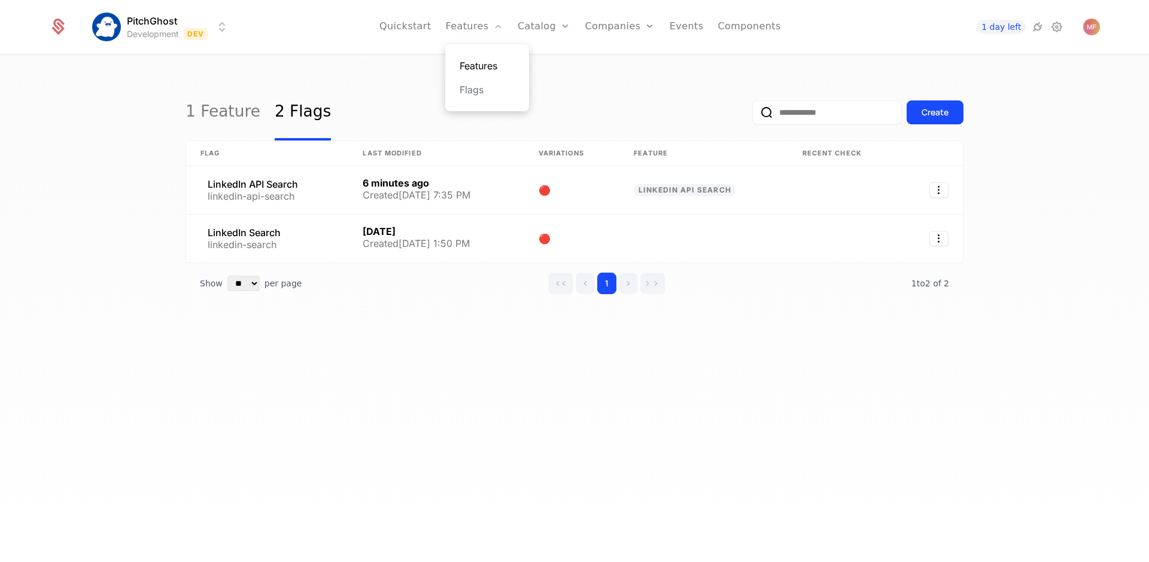
click at [477, 59] on link "Features" at bounding box center [487, 66] width 55 height 14
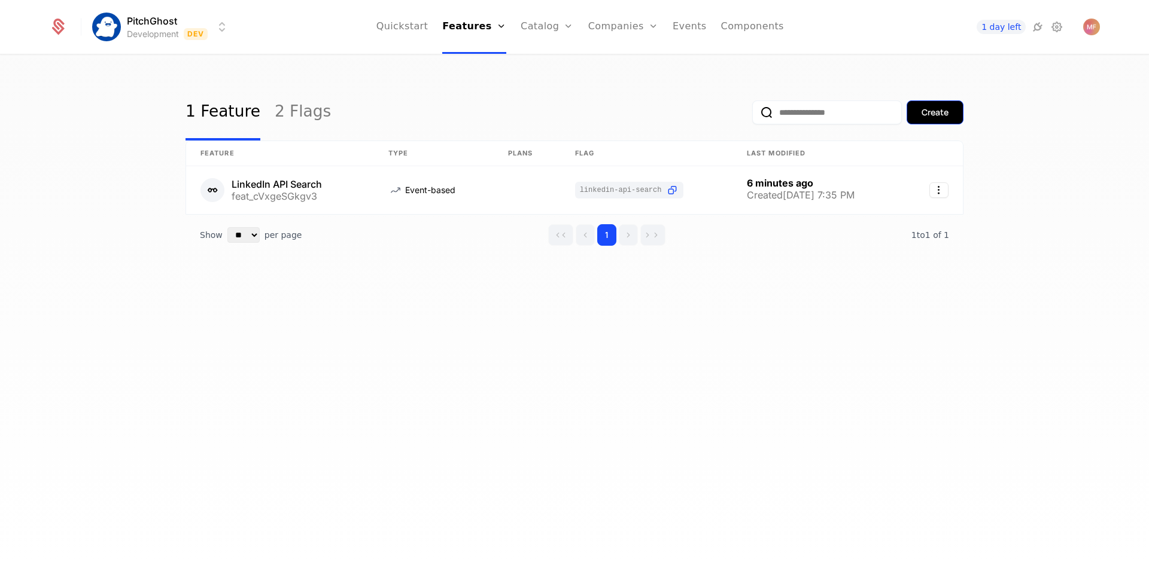
click at [944, 110] on div "Create" at bounding box center [934, 113] width 27 height 12
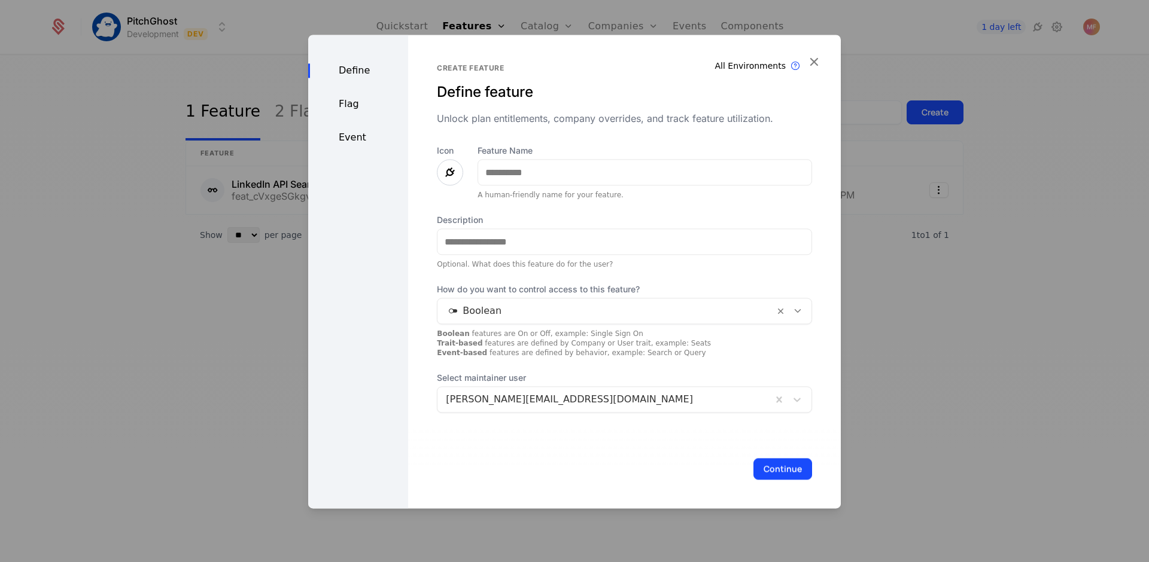
click at [348, 132] on div "Event" at bounding box center [358, 137] width 100 height 14
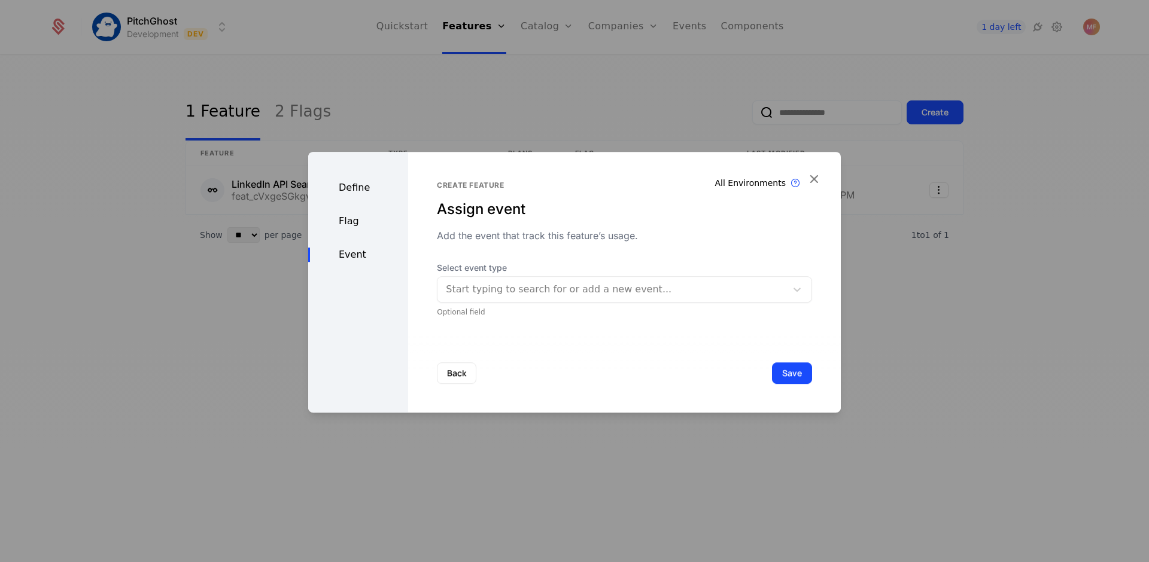
click at [228, 334] on div at bounding box center [574, 281] width 1149 height 562
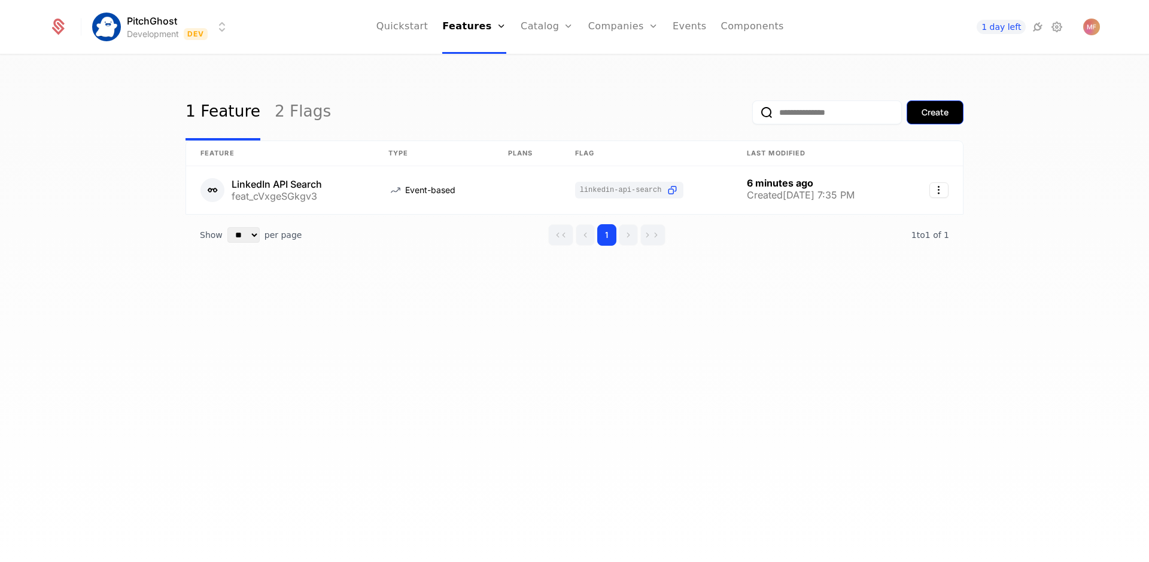
click at [942, 108] on div "Create" at bounding box center [934, 113] width 27 height 12
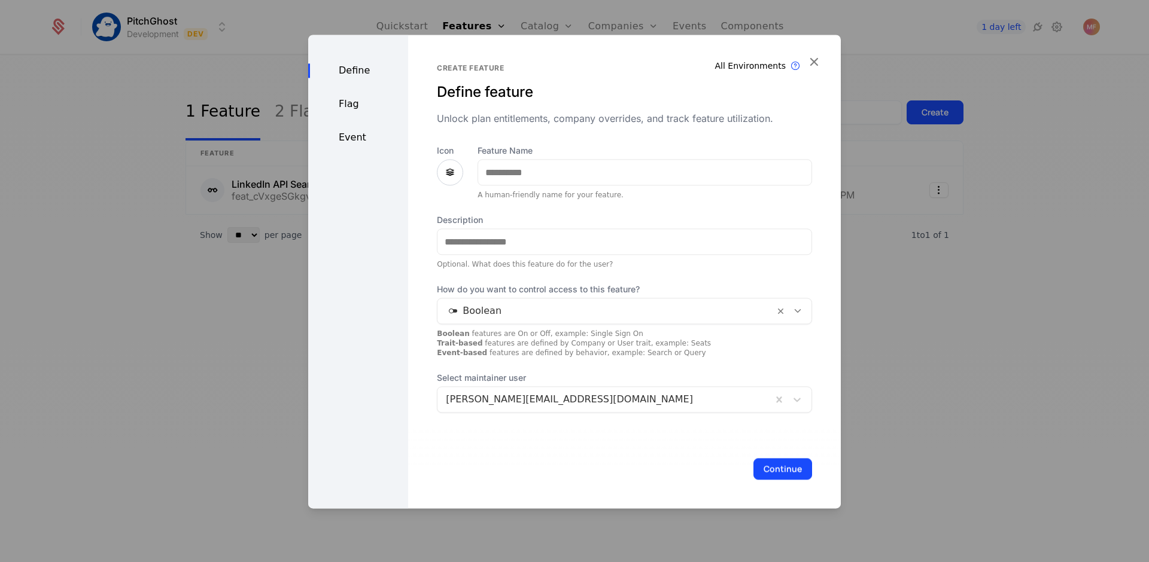
click at [372, 144] on div "Event" at bounding box center [358, 137] width 100 height 14
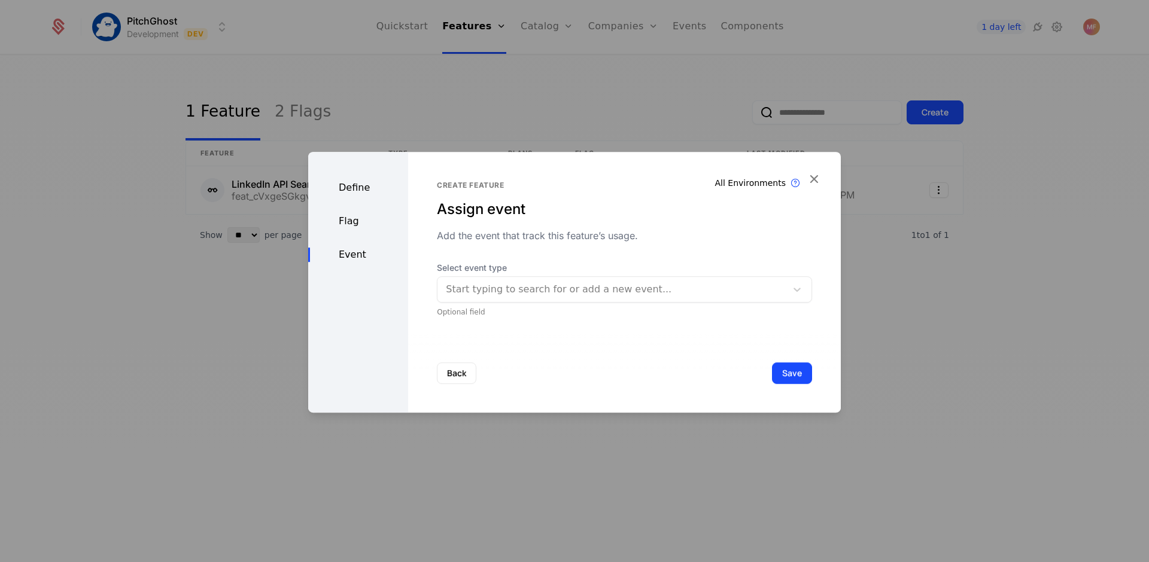
click at [433, 114] on div at bounding box center [574, 281] width 1149 height 562
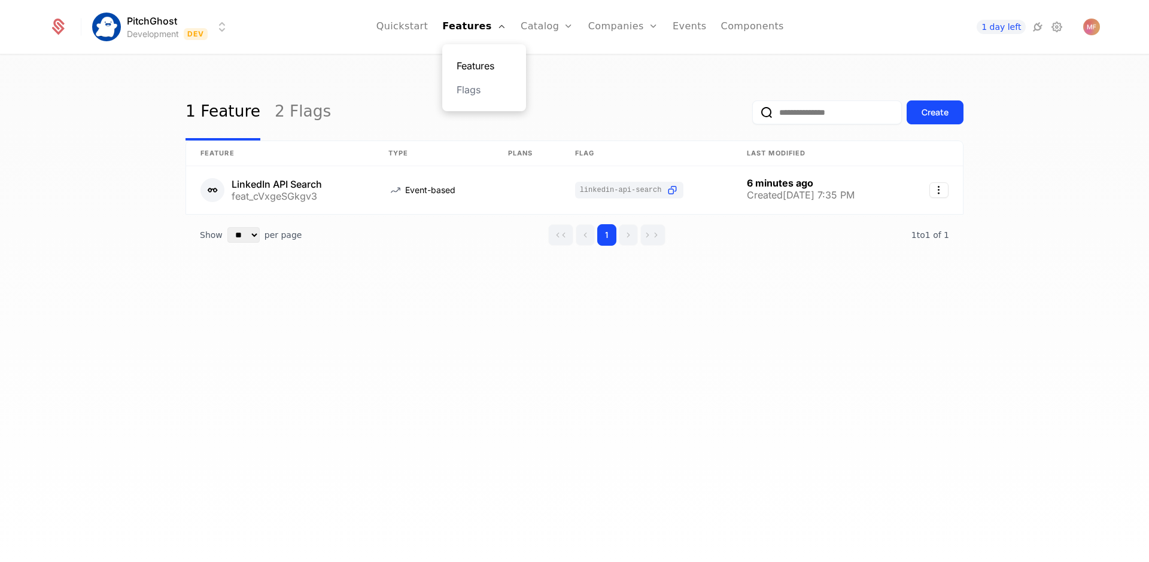
click at [485, 62] on link "Features" at bounding box center [484, 66] width 55 height 14
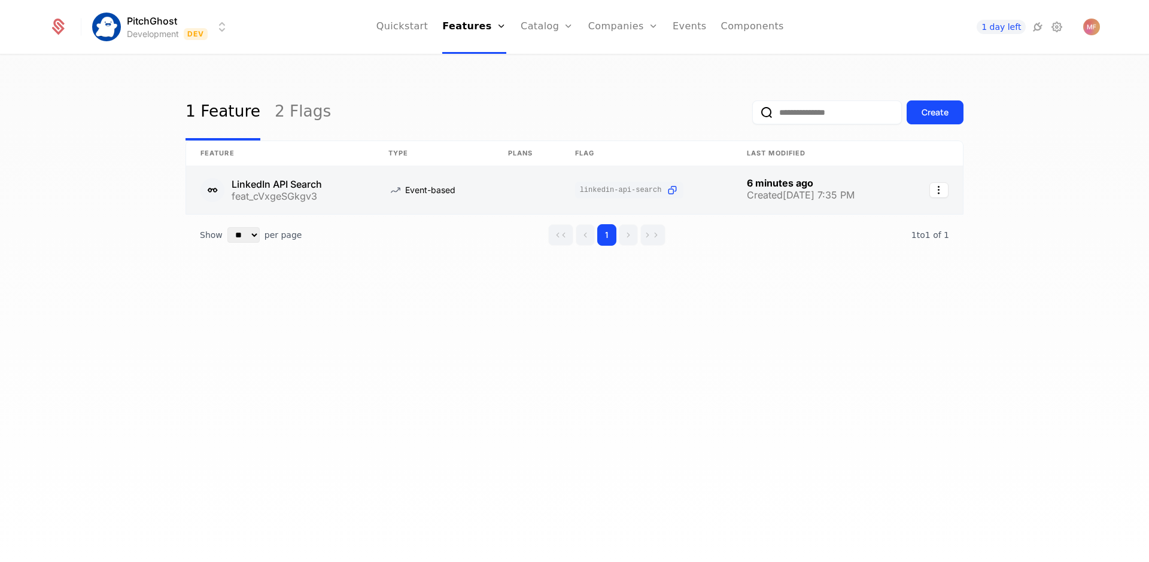
click at [333, 184] on link at bounding box center [280, 190] width 188 height 48
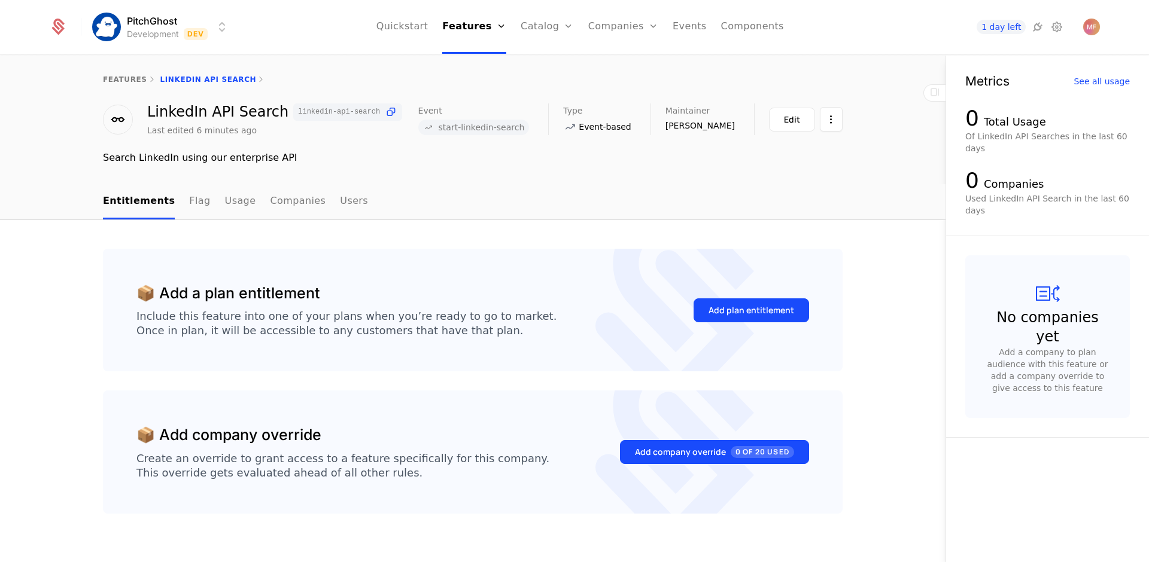
scroll to position [18, 0]
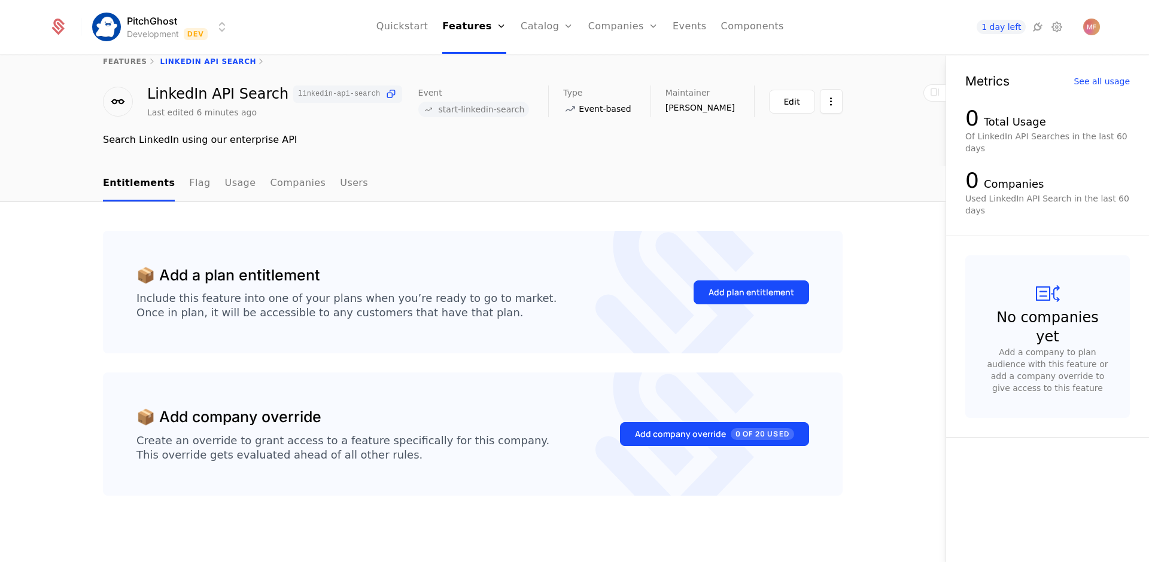
click at [713, 276] on div "Add plan entitlement" at bounding box center [751, 292] width 115 height 56
click at [721, 288] on div "Add plan entitlement" at bounding box center [751, 293] width 86 height 12
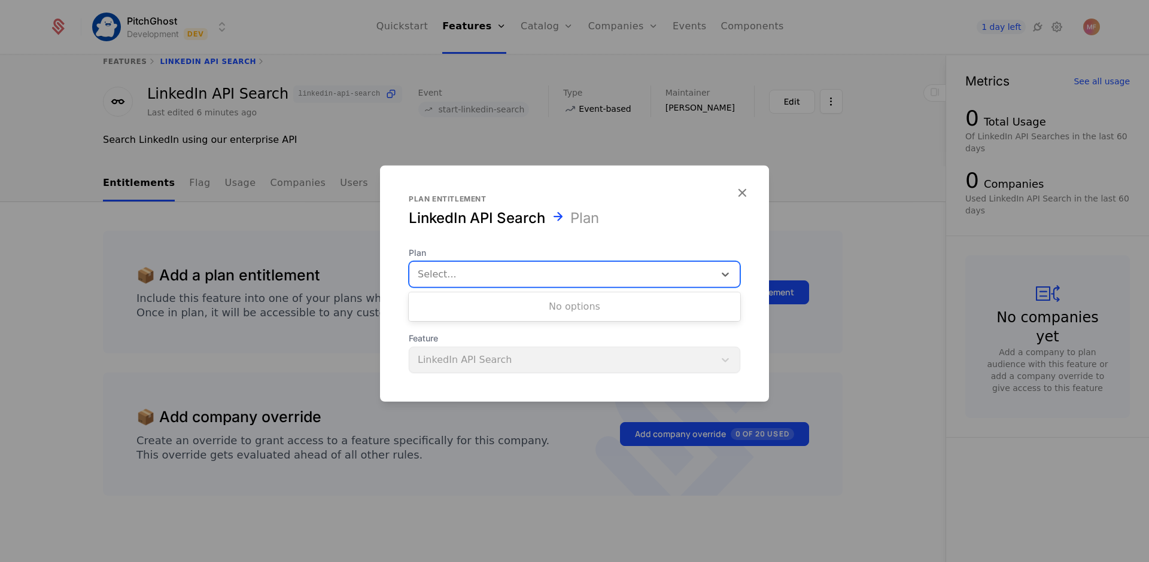
click at [695, 278] on div at bounding box center [562, 274] width 288 height 17
click at [498, 305] on div "No options" at bounding box center [574, 307] width 331 height 24
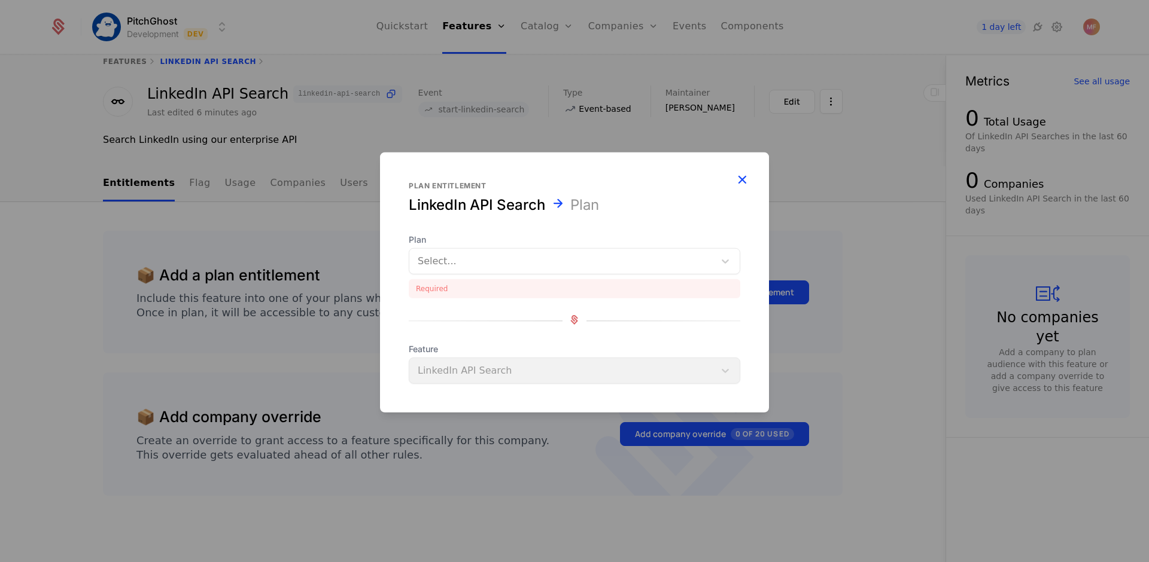
click at [737, 199] on div "Plan entitlement LinkedIn API Search Plan Plan Select... Required Feature Linke…" at bounding box center [574, 283] width 389 height 260
click at [576, 125] on div at bounding box center [574, 281] width 1149 height 562
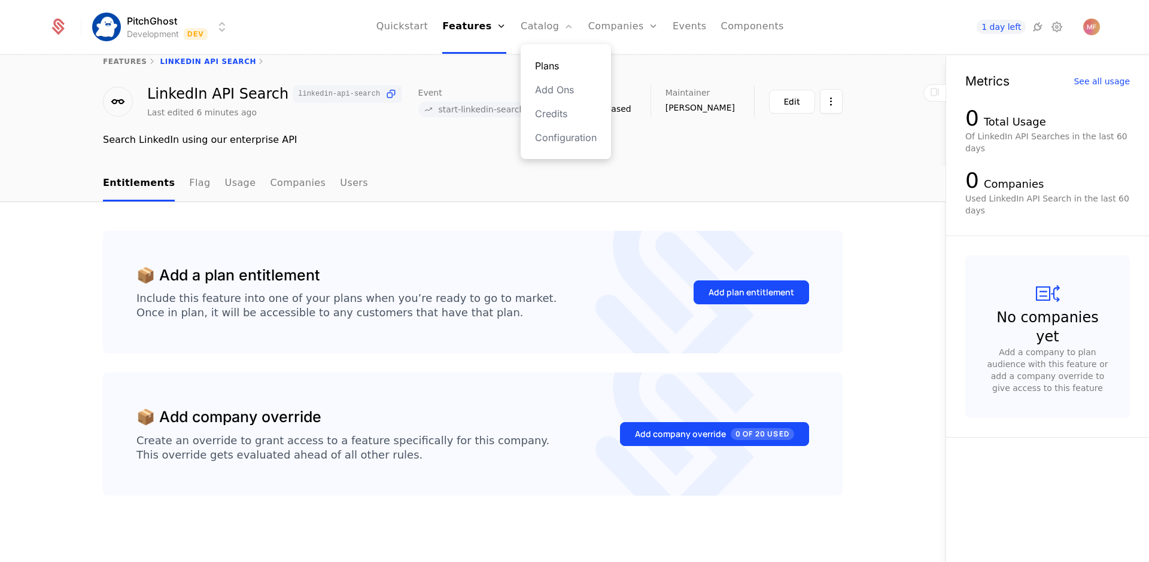
click at [556, 63] on link "Plans" at bounding box center [566, 66] width 62 height 14
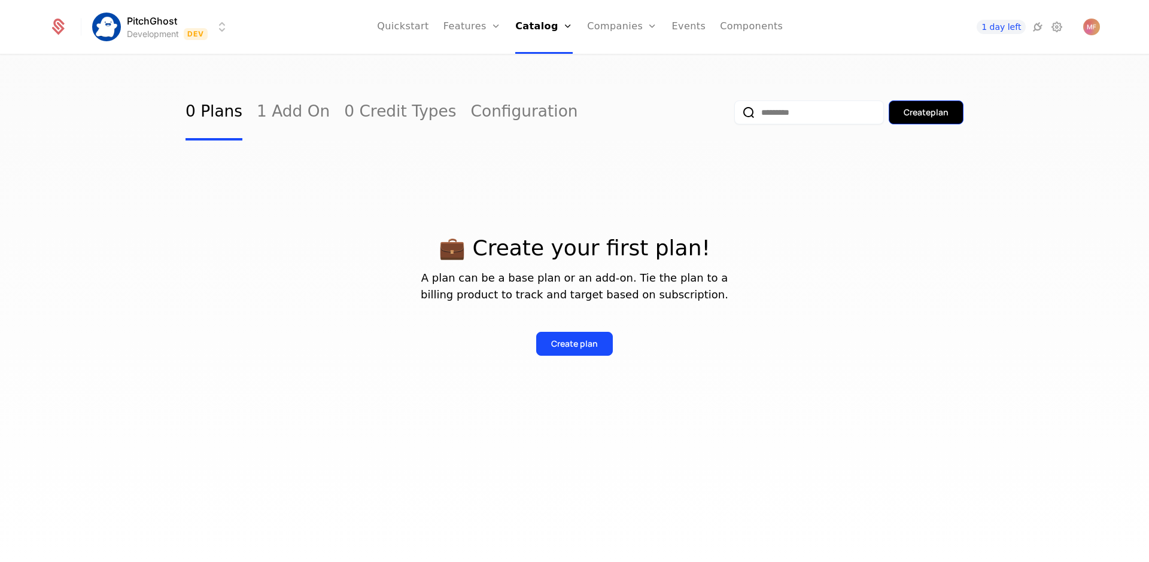
click at [893, 112] on button "Create plan" at bounding box center [926, 113] width 75 height 24
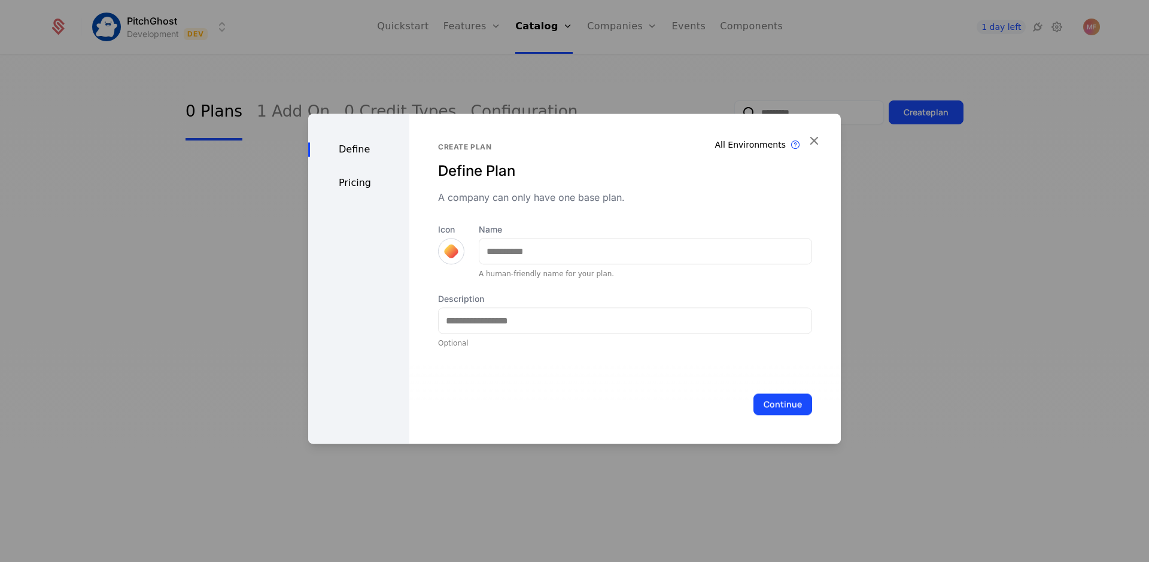
click at [342, 173] on div "Define Pricing" at bounding box center [358, 279] width 101 height 330
click at [342, 186] on div "Pricing" at bounding box center [358, 183] width 101 height 14
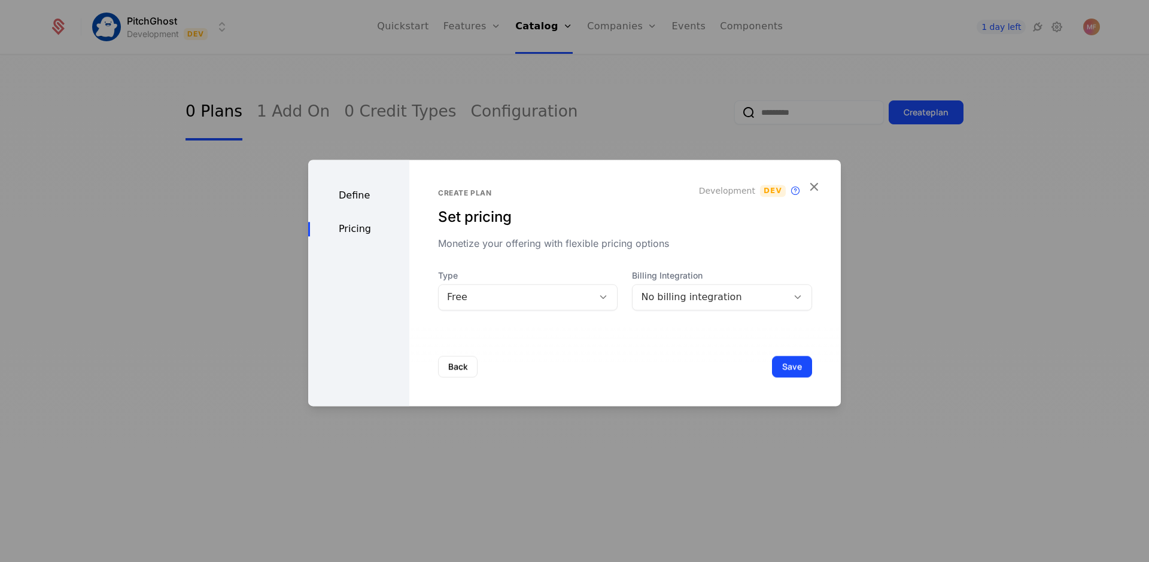
click at [744, 297] on div "No billing integration" at bounding box center [710, 297] width 138 height 14
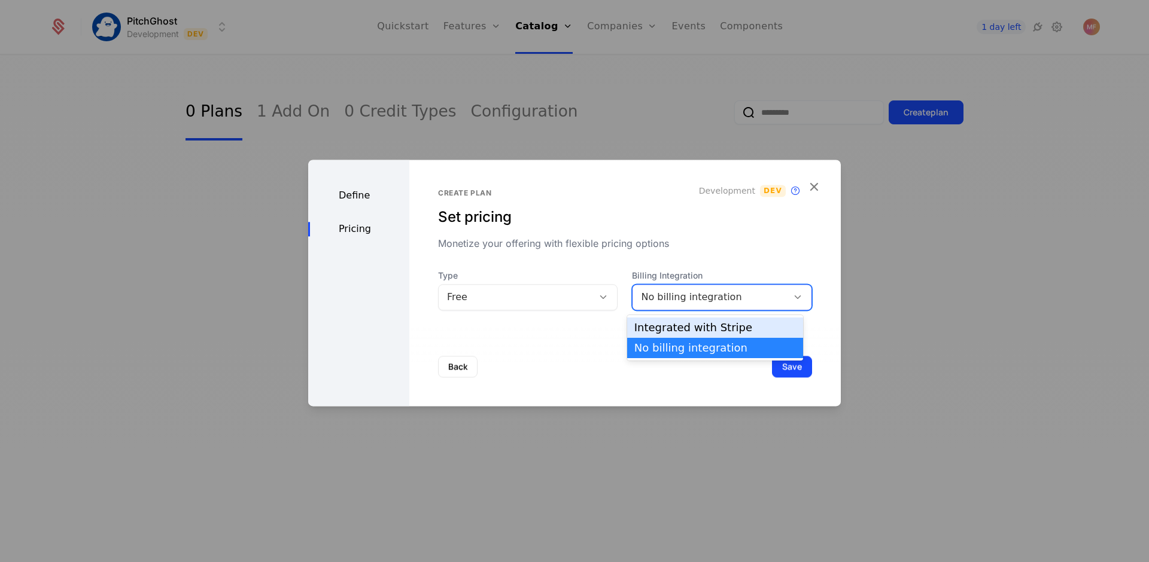
click at [866, 157] on div at bounding box center [574, 281] width 1149 height 562
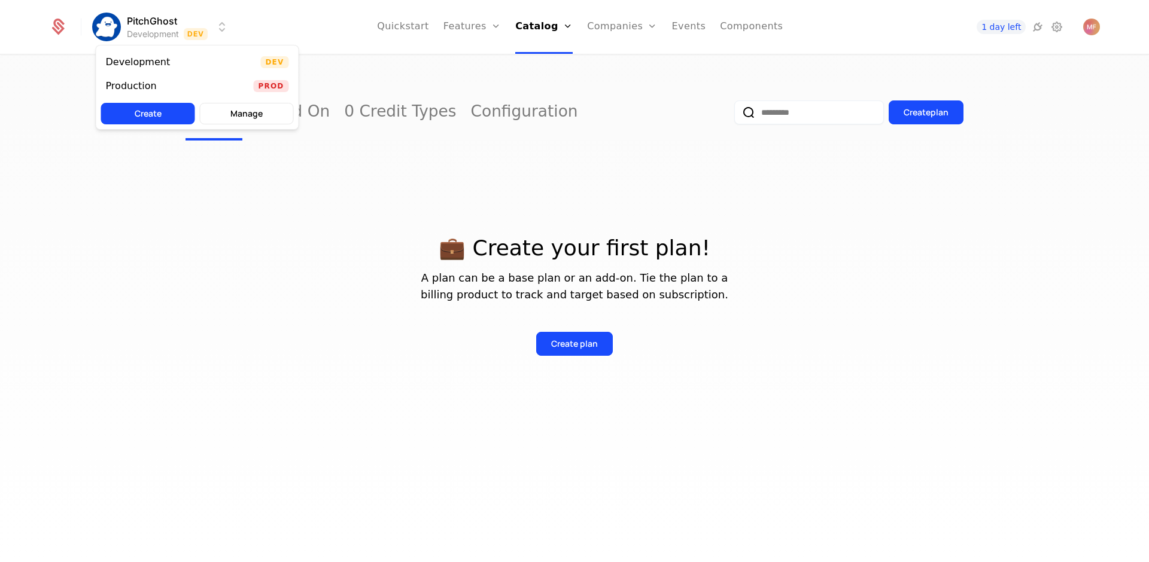
click at [184, 39] on html "PitchGhost Development Dev Quickstart Features Features Flags Catalog Plans Add…" at bounding box center [574, 281] width 1149 height 562
click at [163, 86] on div "Production" at bounding box center [136, 86] width 60 height 12
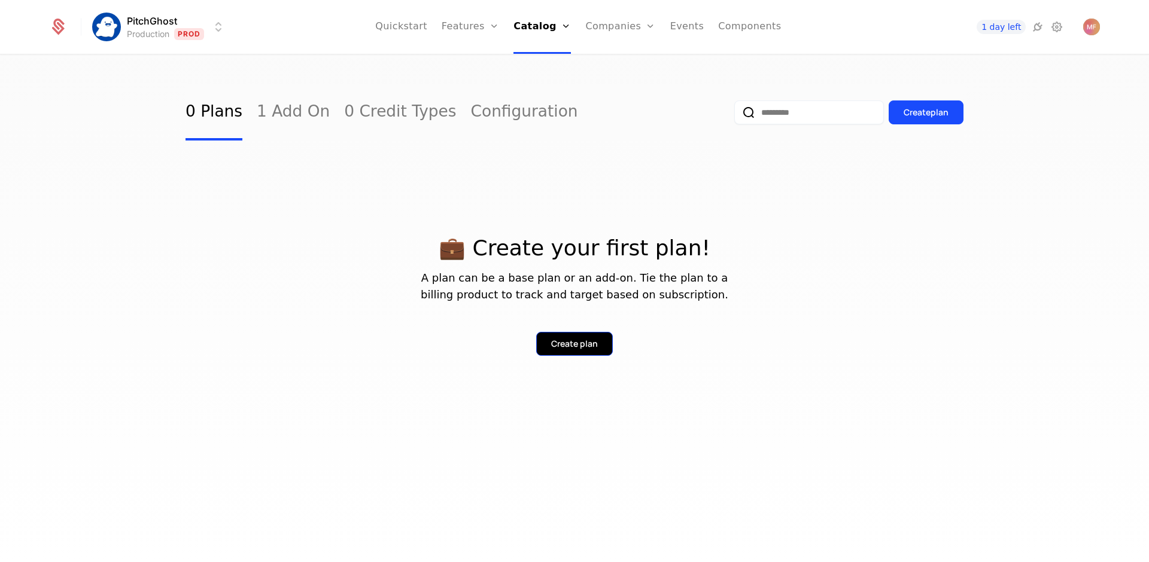
click at [579, 336] on button "Create plan" at bounding box center [574, 344] width 77 height 24
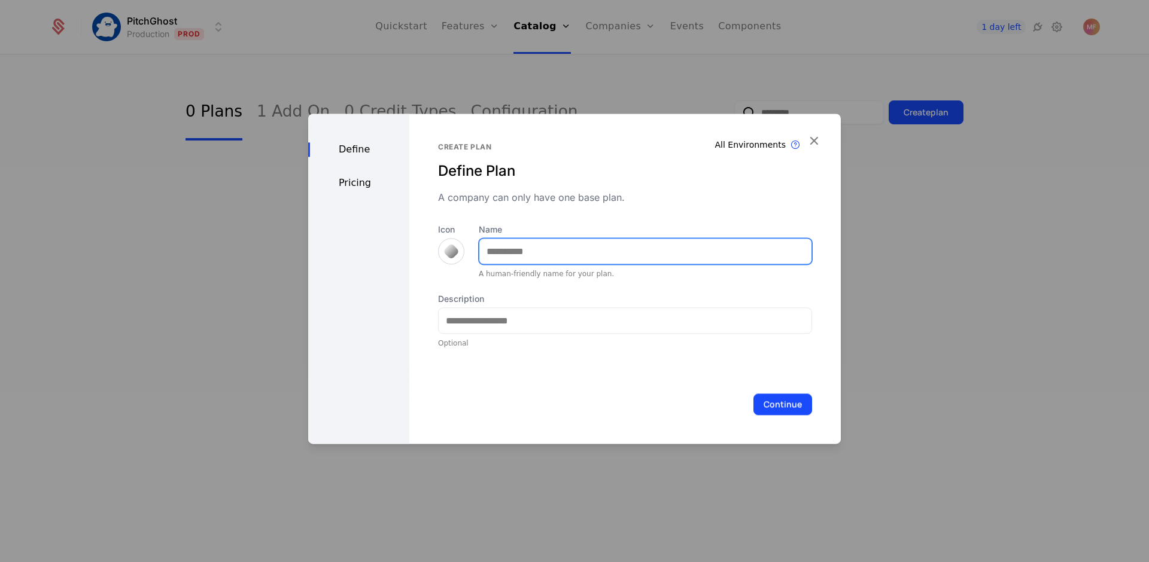
click at [519, 254] on input "Name" at bounding box center [645, 251] width 332 height 25
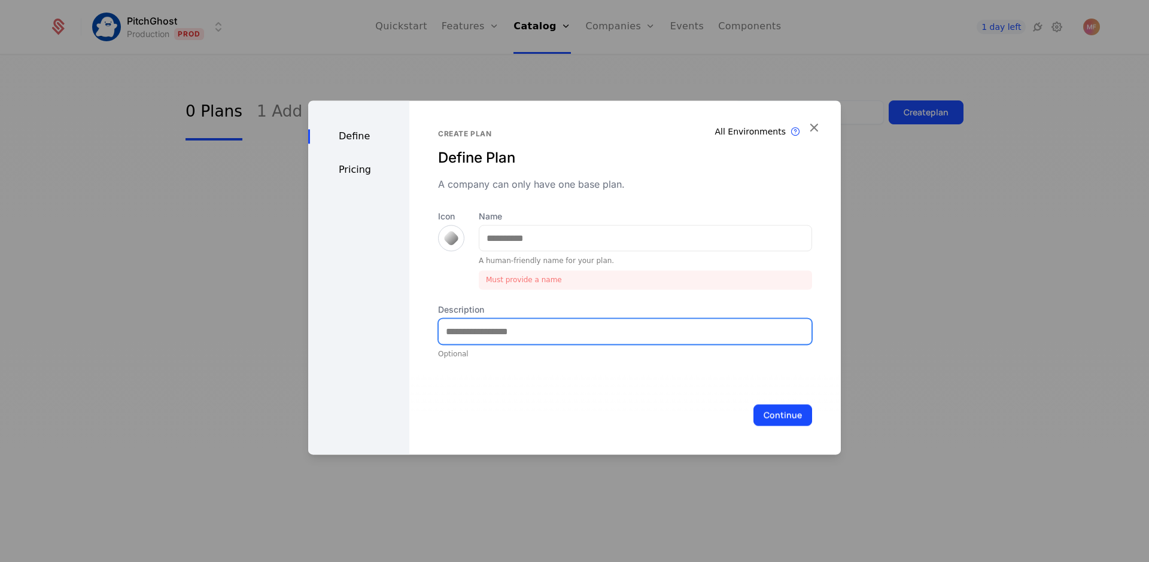
click at [496, 319] on input "Description" at bounding box center [625, 331] width 373 height 25
click at [366, 177] on div "Pricing" at bounding box center [358, 170] width 101 height 14
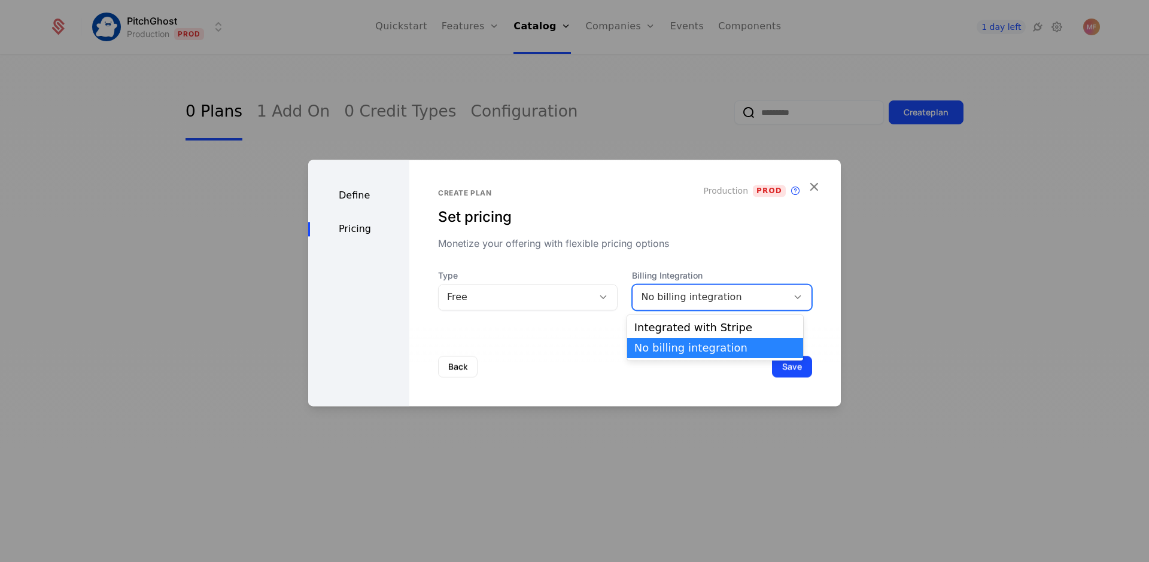
click at [667, 293] on div "No billing integration" at bounding box center [710, 297] width 138 height 14
click at [701, 333] on div "Integrated with Stripe" at bounding box center [715, 328] width 162 height 11
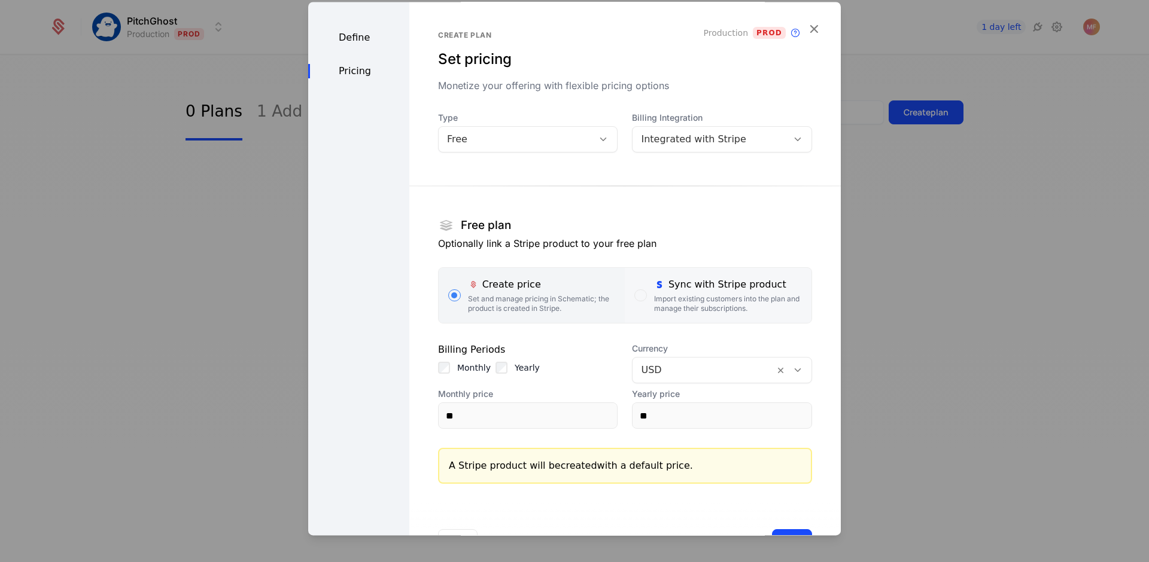
click at [674, 288] on div "Sync with Stripe product" at bounding box center [728, 285] width 148 height 14
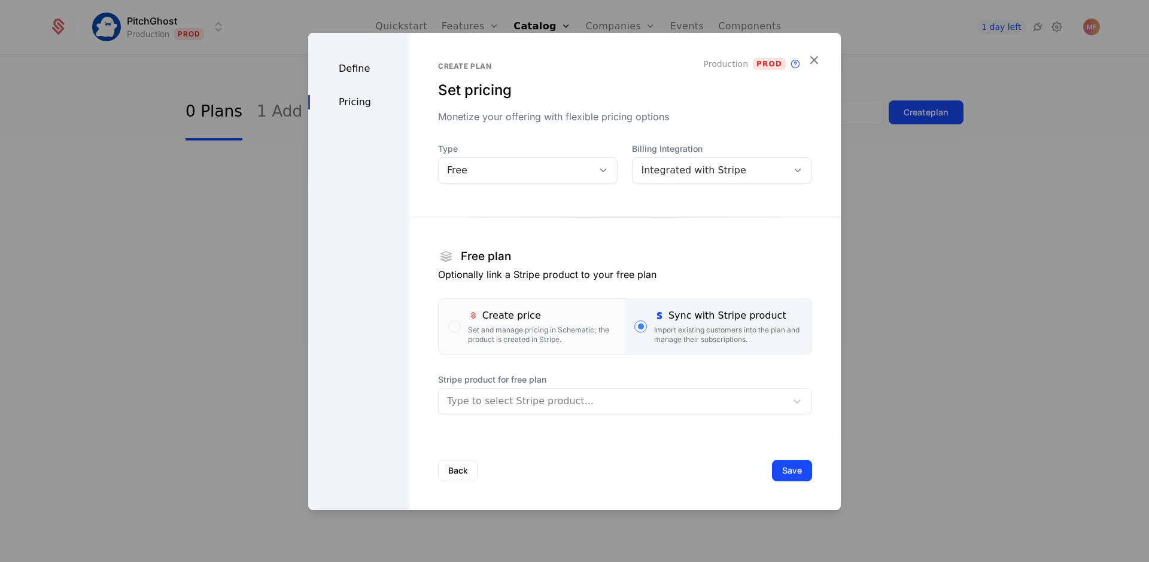
click at [359, 69] on div "Define" at bounding box center [358, 69] width 101 height 14
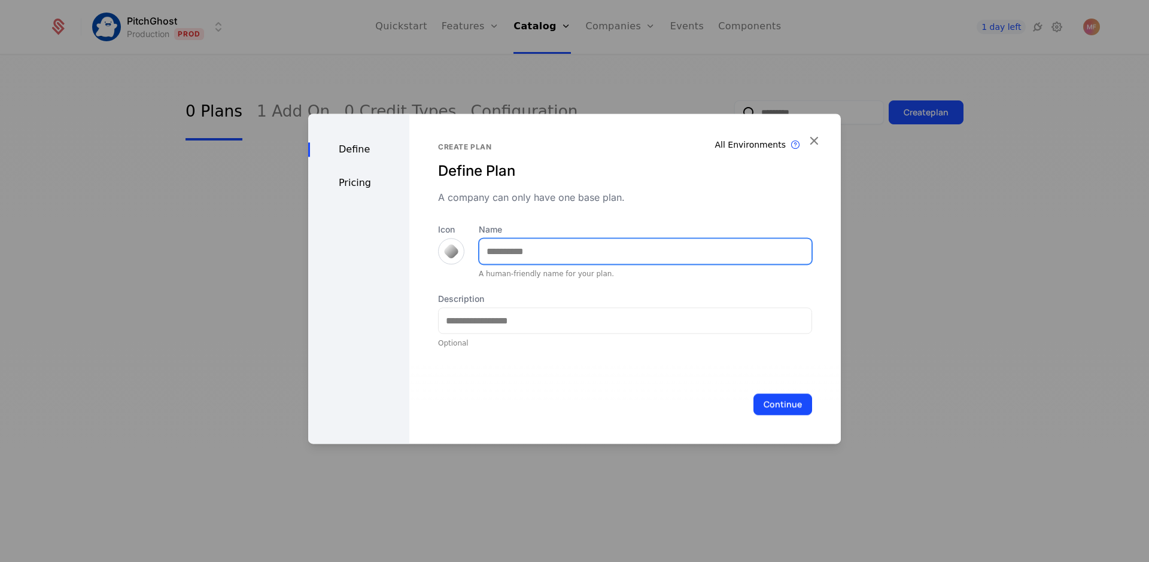
click at [508, 241] on input "Name" at bounding box center [645, 251] width 332 height 25
type input "****"
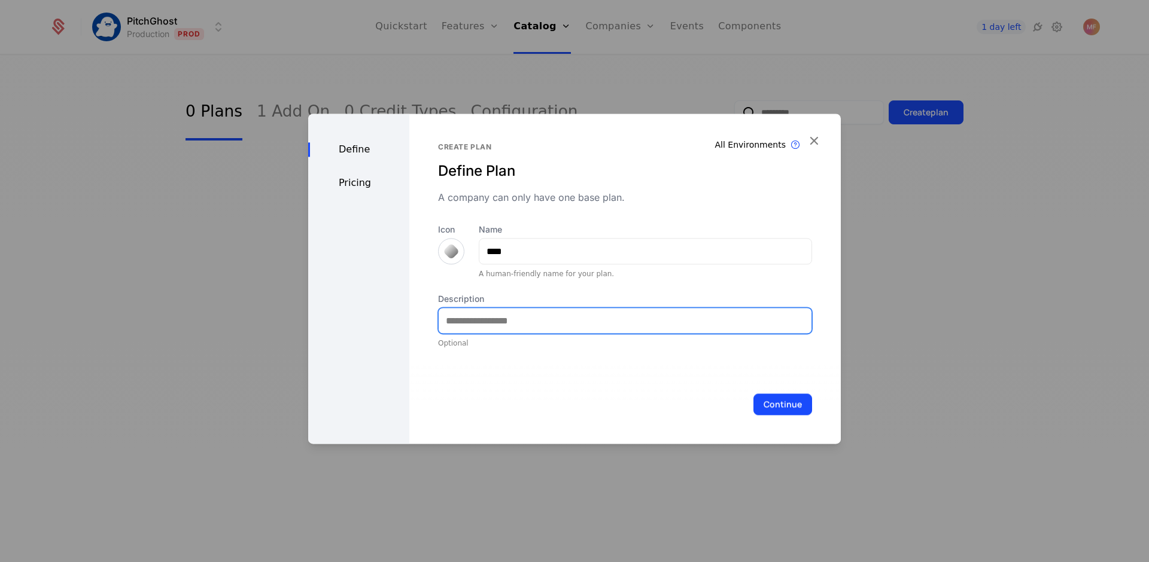
click at [470, 315] on input "Description" at bounding box center [625, 320] width 373 height 25
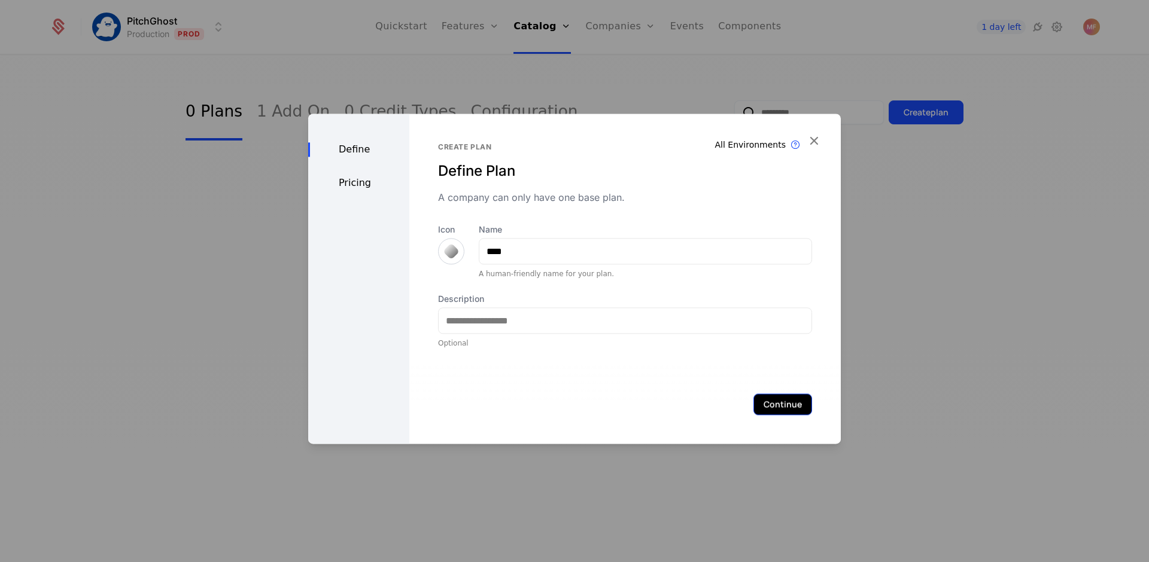
click at [764, 399] on button "Continue" at bounding box center [782, 405] width 59 height 22
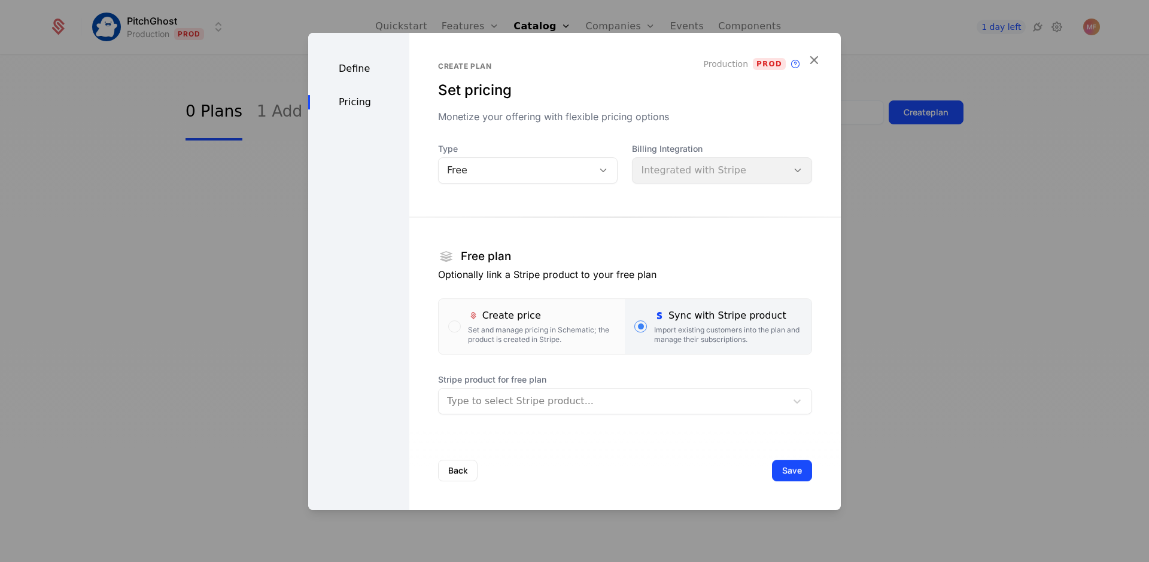
click at [530, 168] on div "Free" at bounding box center [516, 170] width 138 height 14
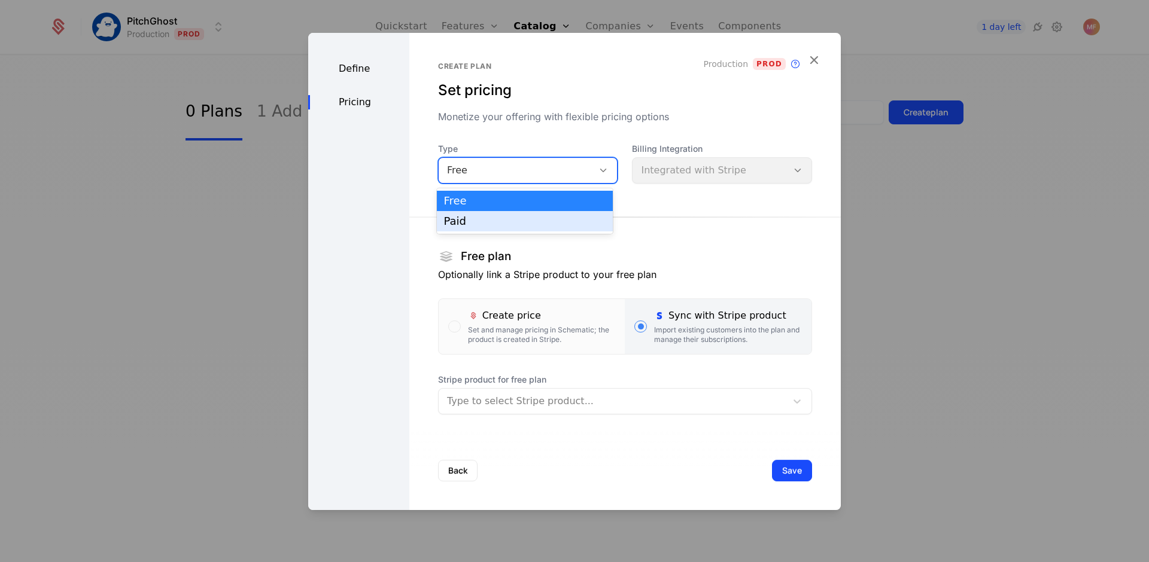
click at [501, 223] on div "Paid" at bounding box center [525, 221] width 162 height 11
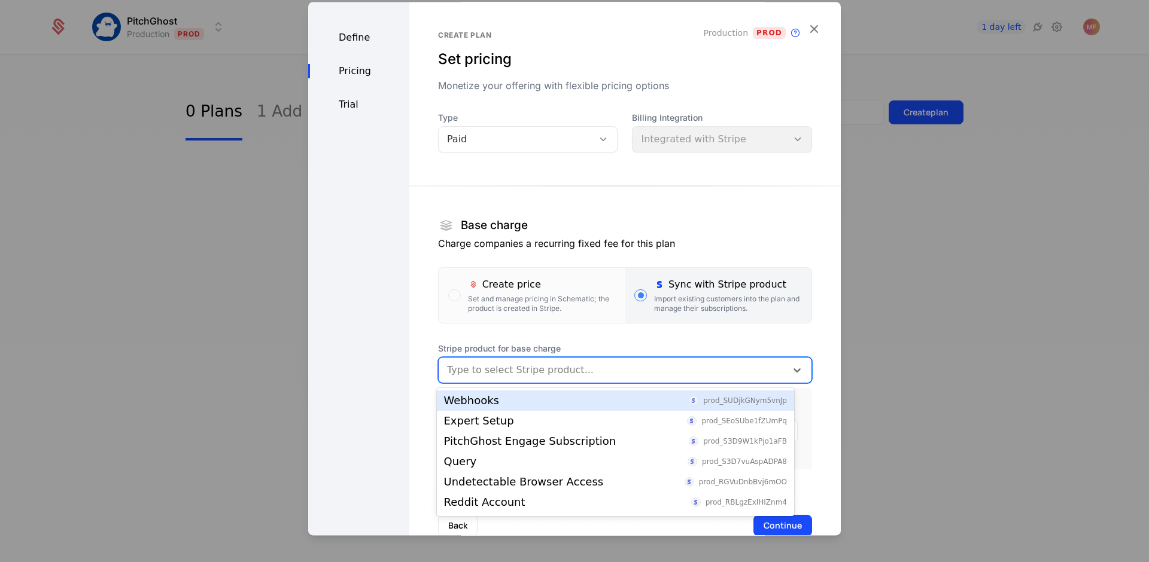
click at [608, 364] on div at bounding box center [612, 370] width 331 height 17
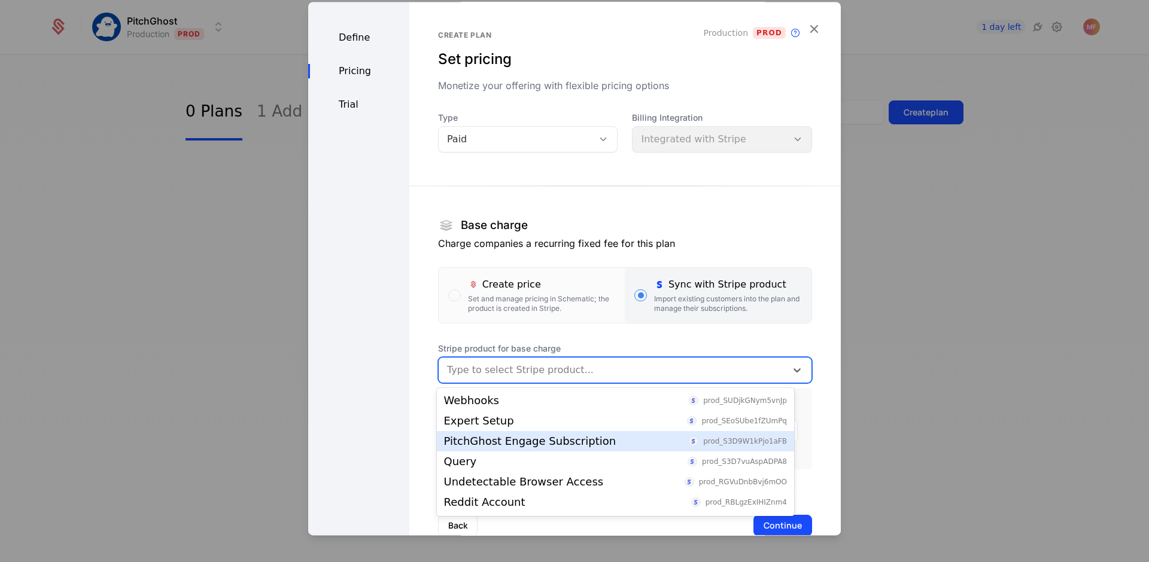
scroll to position [60, 0]
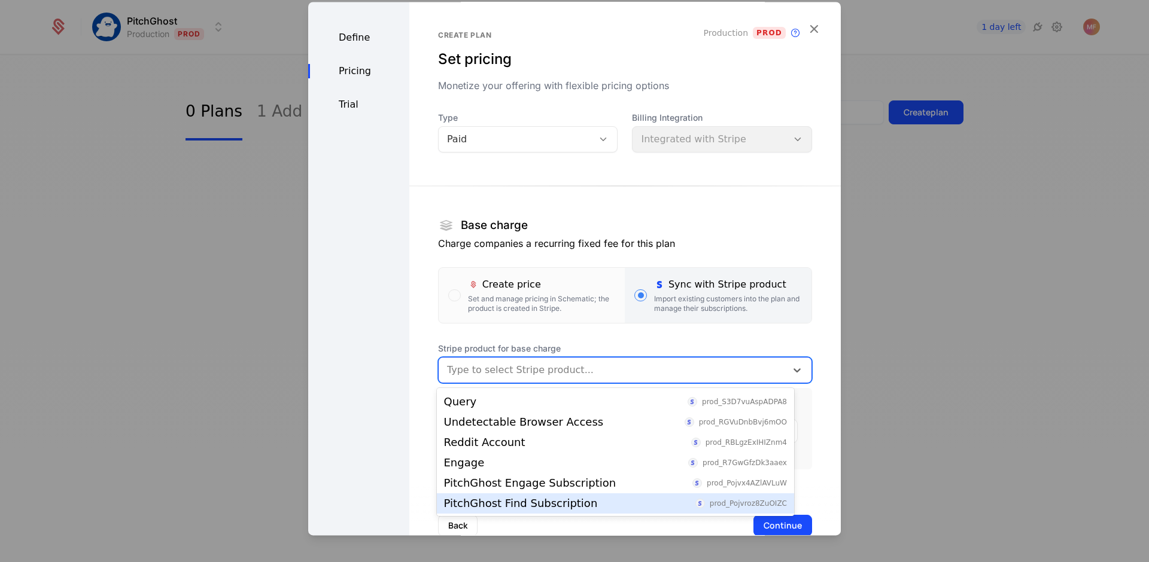
click at [547, 500] on div "PitchGhost Find Subscription" at bounding box center [521, 503] width 154 height 11
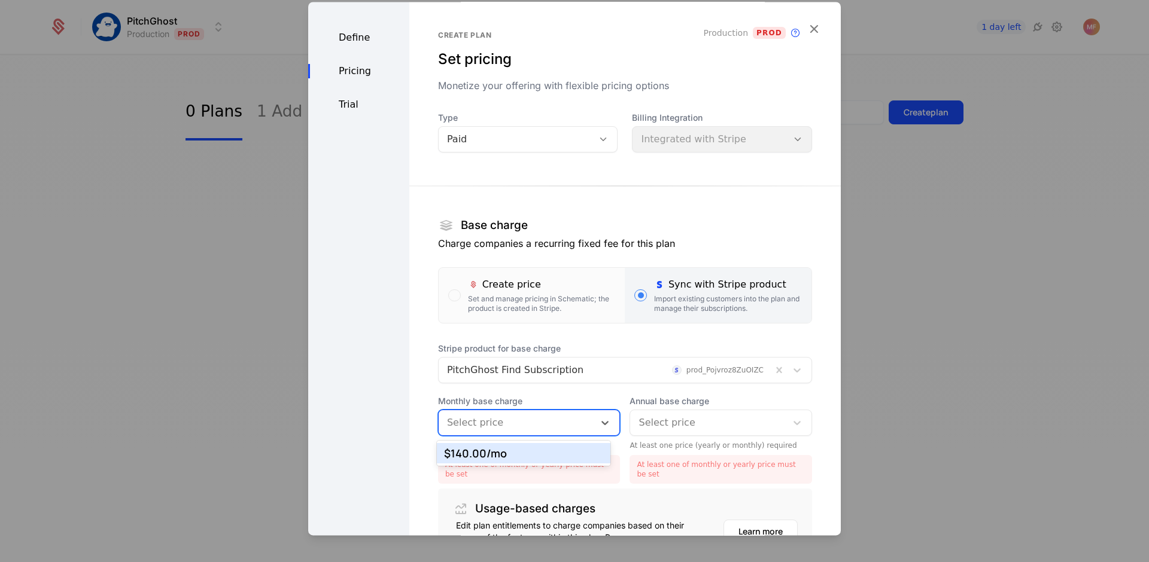
click at [576, 419] on div at bounding box center [516, 423] width 139 height 17
click at [553, 446] on div "$140.00 /mo" at bounding box center [524, 453] width 174 height 20
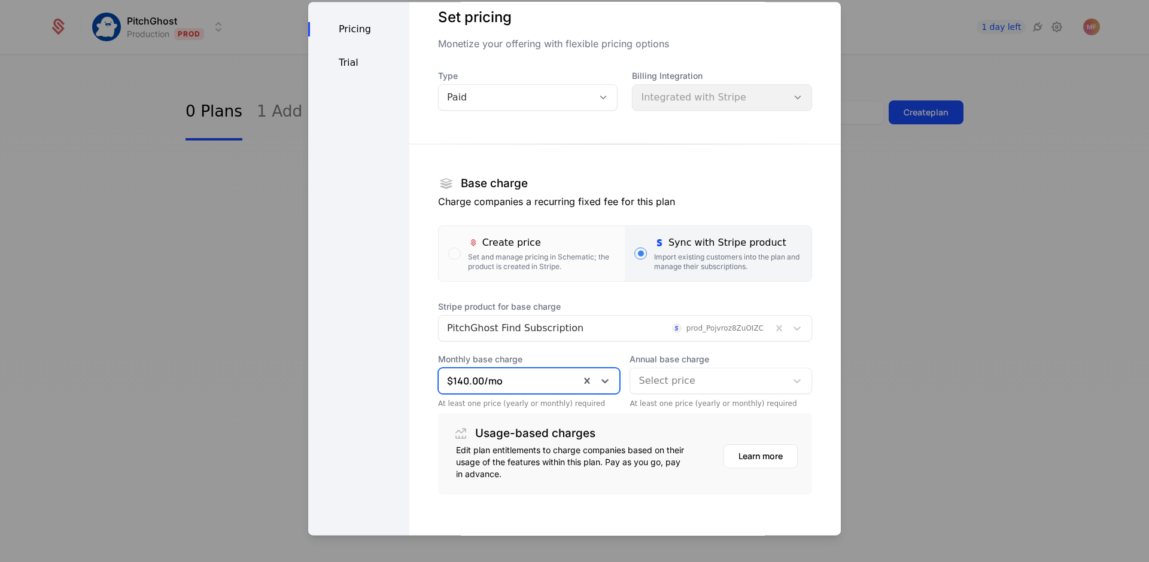
scroll to position [97, 0]
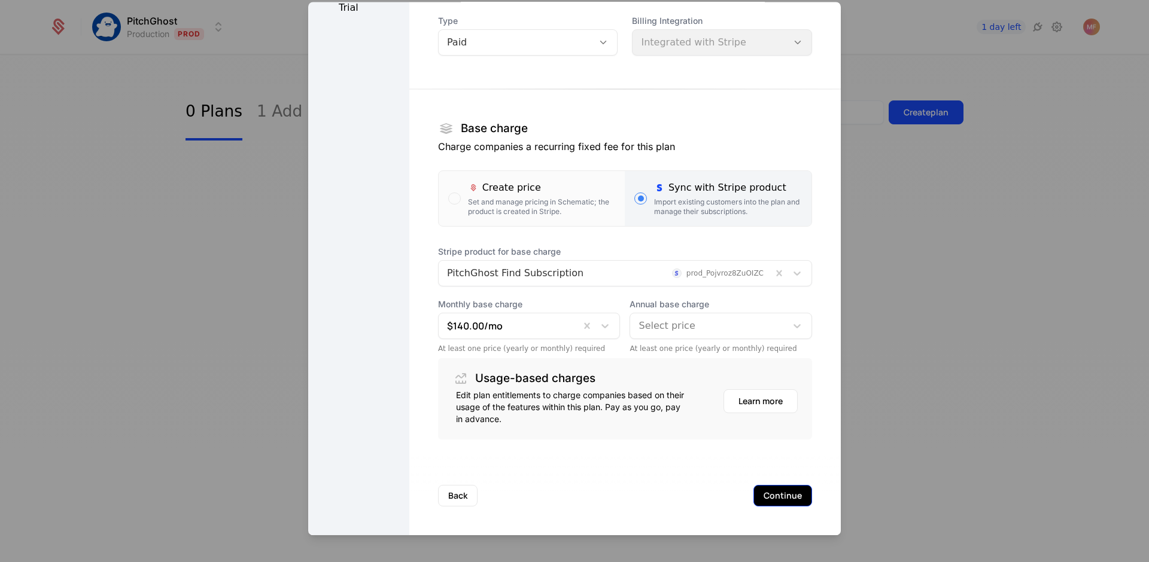
click at [778, 499] on button "Continue" at bounding box center [782, 496] width 59 height 22
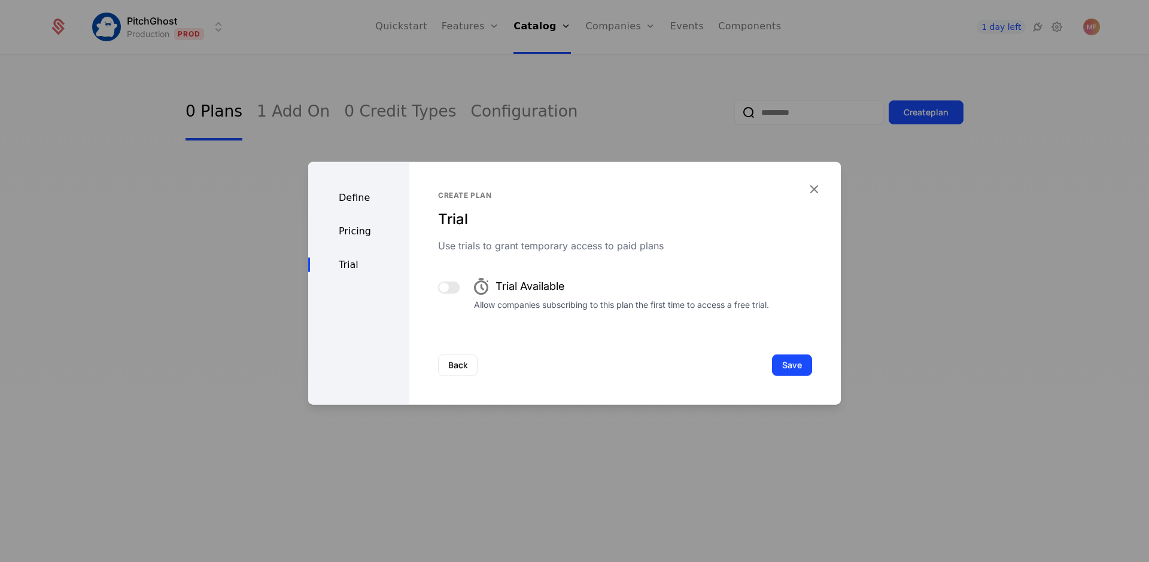
click at [452, 293] on button "button" at bounding box center [449, 288] width 22 height 12
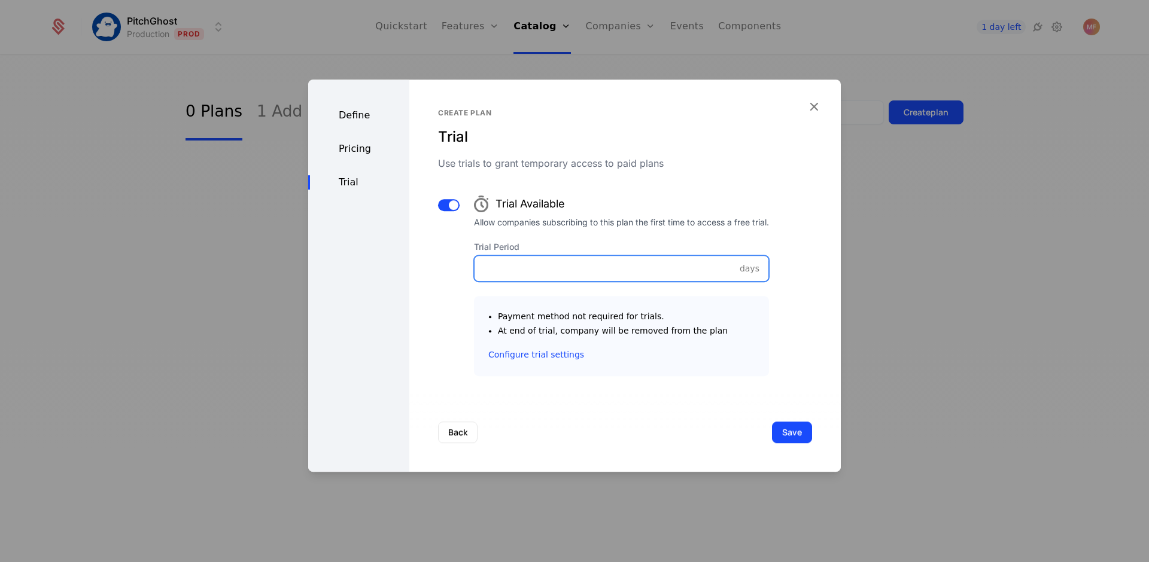
click at [571, 275] on input "Trial Period" at bounding box center [622, 268] width 294 height 25
type input "*"
click at [527, 356] on link "Configure trial settings" at bounding box center [536, 355] width 96 height 12
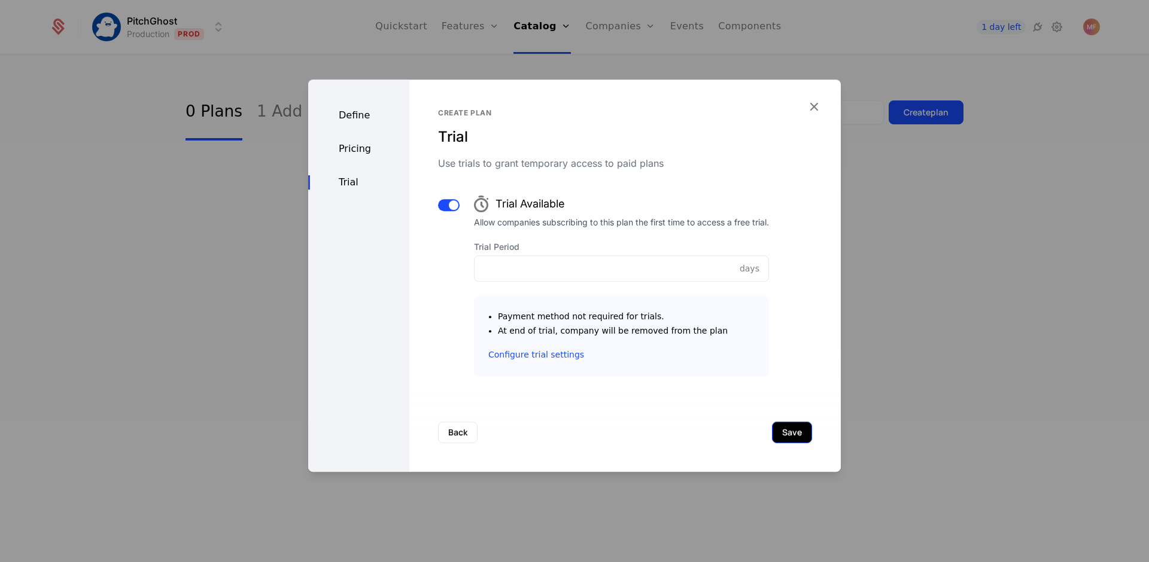
click at [784, 436] on button "Save" at bounding box center [792, 433] width 40 height 22
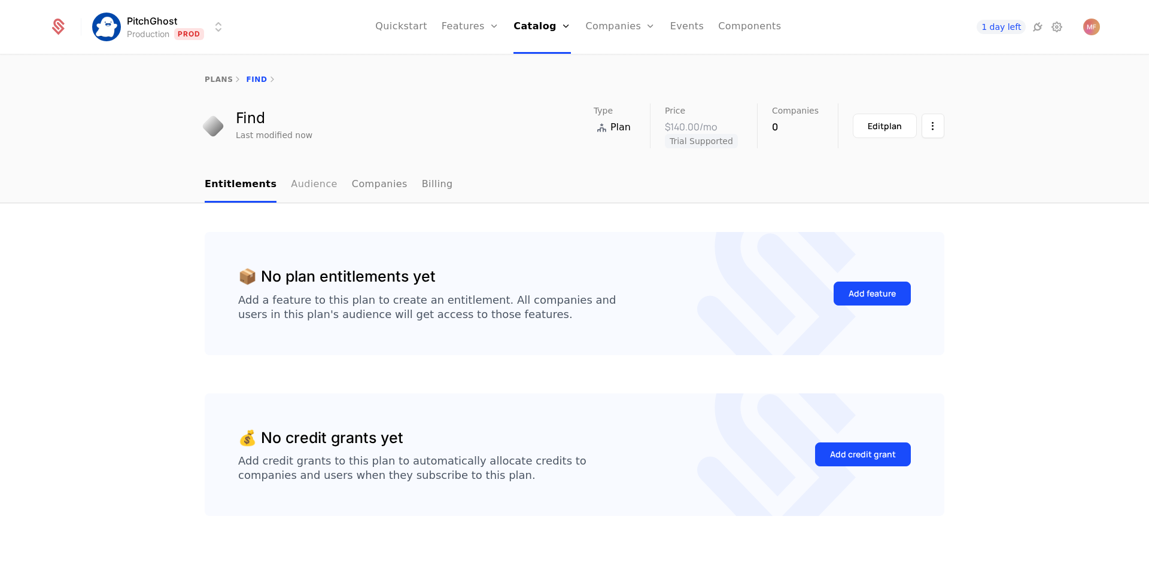
click at [298, 194] on link "Audience" at bounding box center [314, 185] width 47 height 35
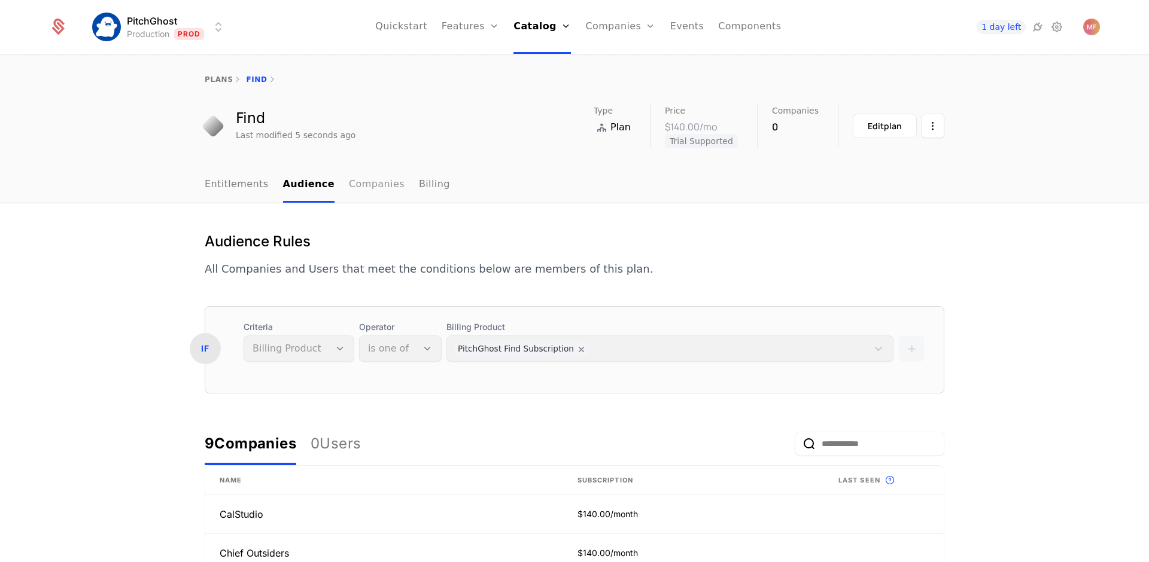
click at [366, 194] on link "Companies" at bounding box center [377, 185] width 56 height 35
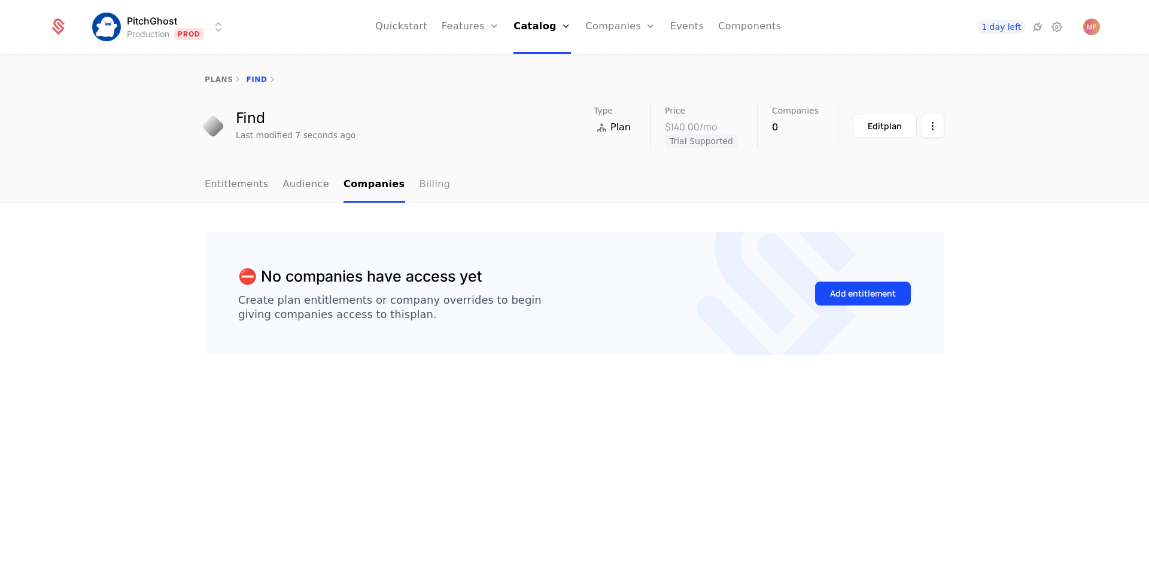
click at [419, 186] on link "Billing" at bounding box center [434, 185] width 31 height 35
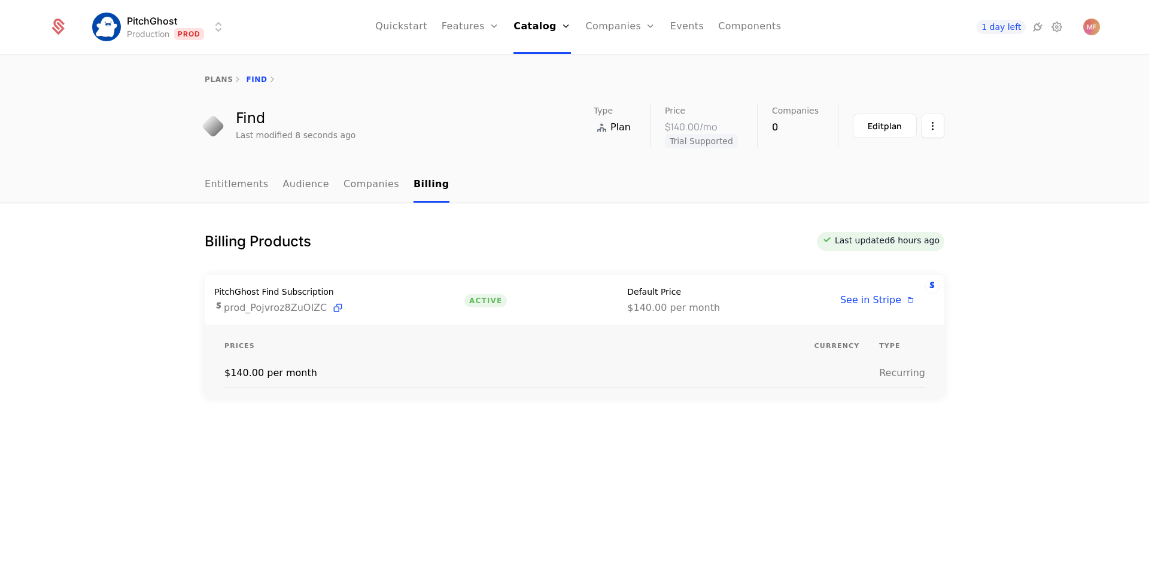
click at [723, 346] on th "Prices" at bounding box center [519, 346] width 590 height 25
click at [893, 132] on button "Edit plan" at bounding box center [885, 126] width 64 height 25
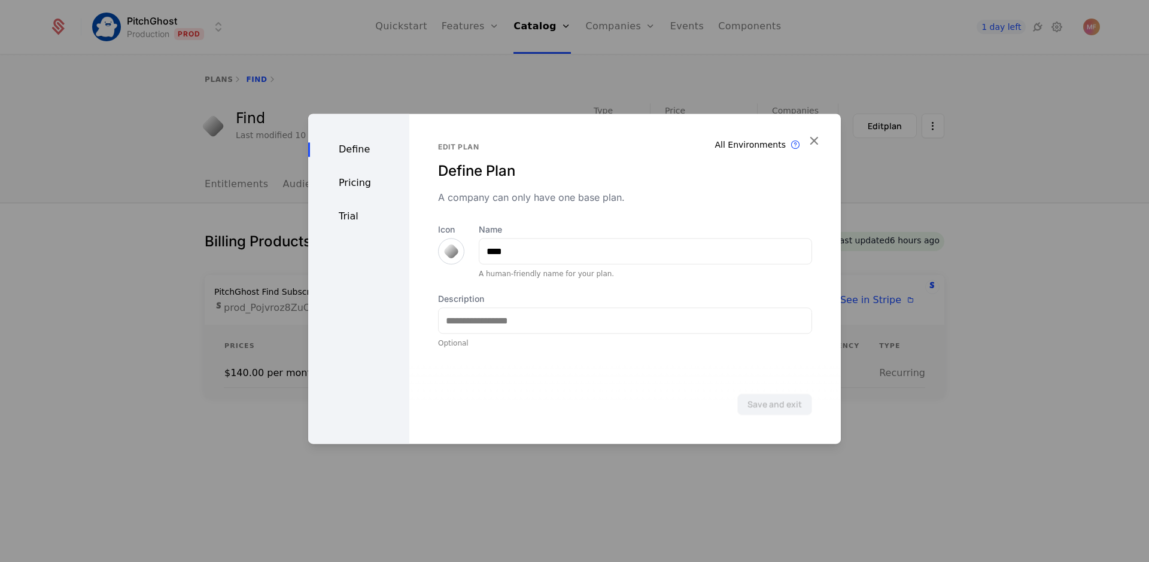
click at [352, 218] on div "Trial" at bounding box center [358, 216] width 101 height 14
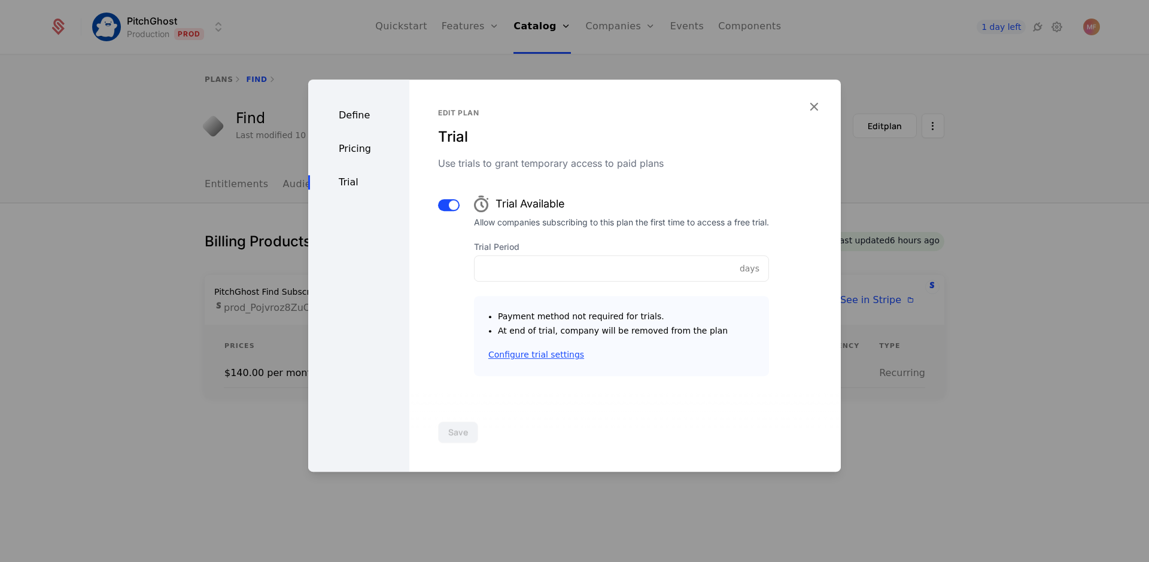
click at [532, 352] on link "Configure trial settings" at bounding box center [536, 355] width 96 height 12
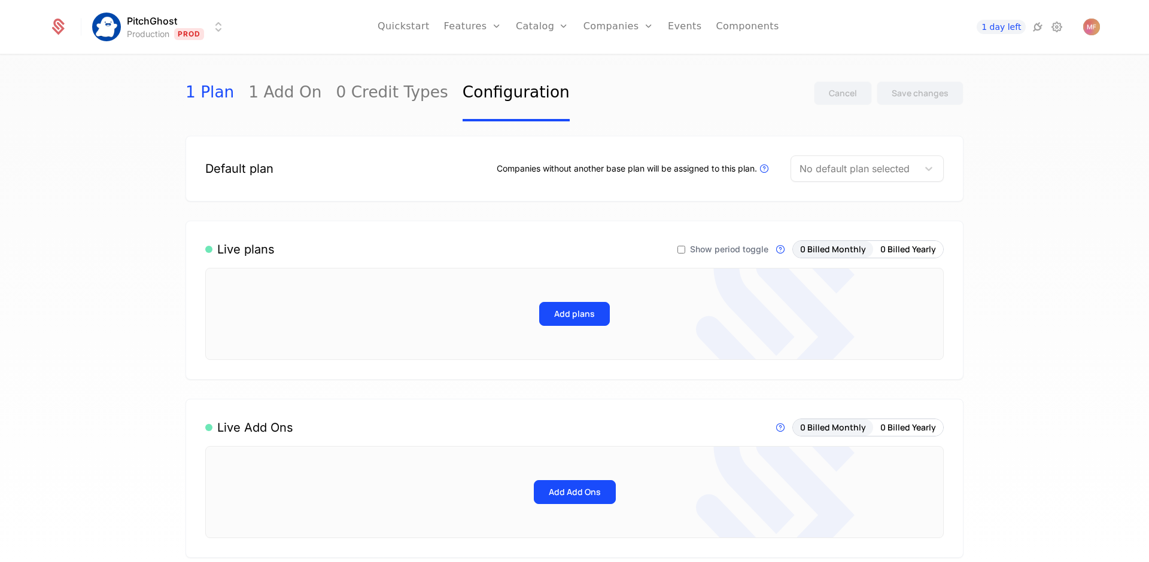
click at [213, 96] on link "1 Plan" at bounding box center [209, 93] width 48 height 56
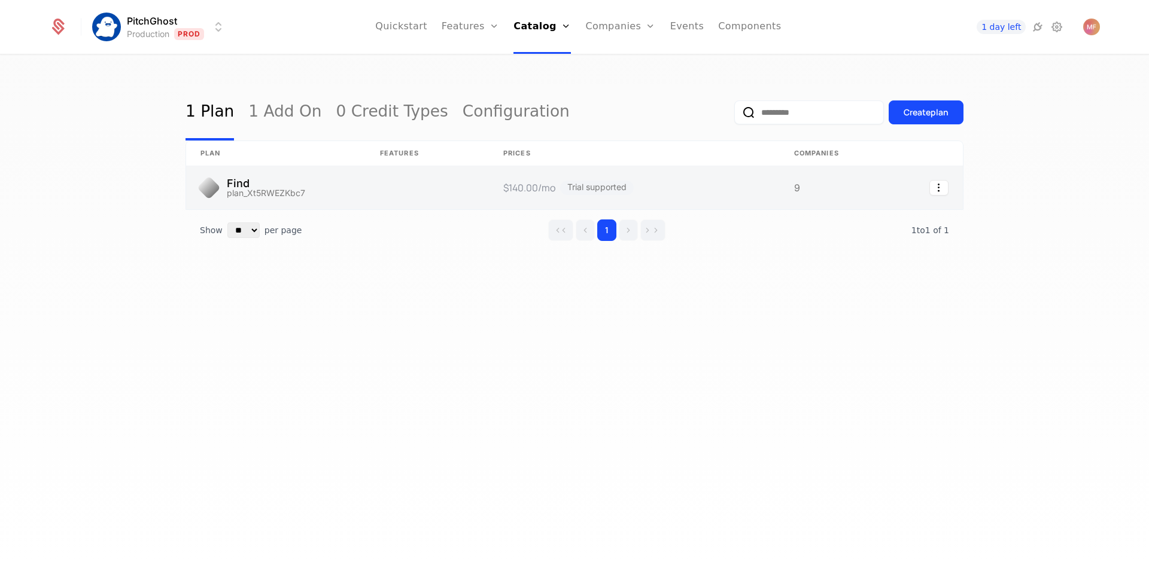
click at [282, 181] on link at bounding box center [276, 187] width 180 height 43
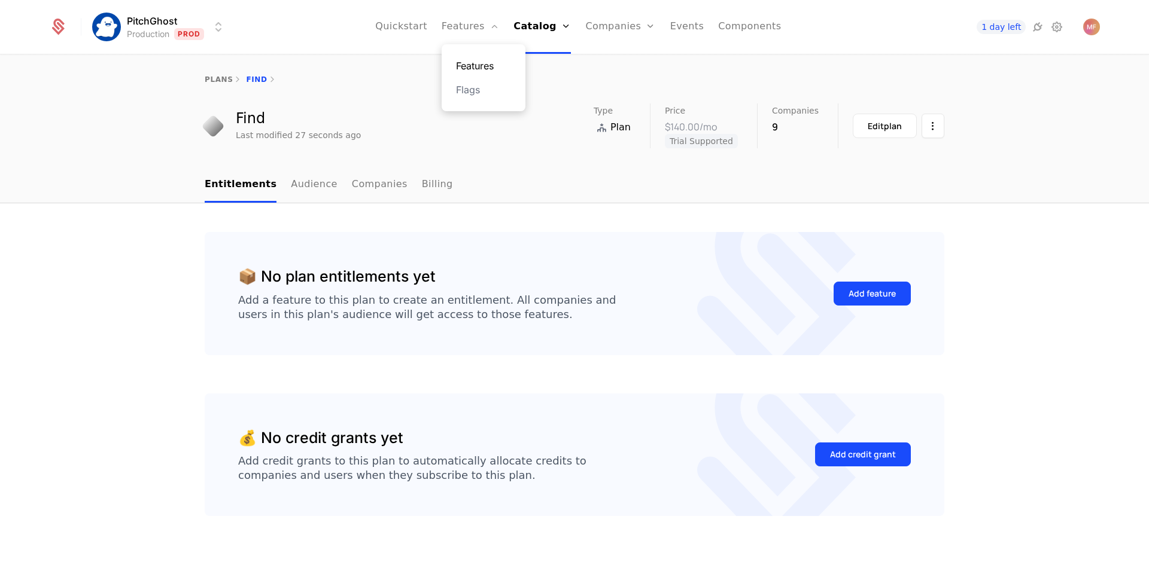
click at [486, 60] on link "Features" at bounding box center [483, 66] width 55 height 14
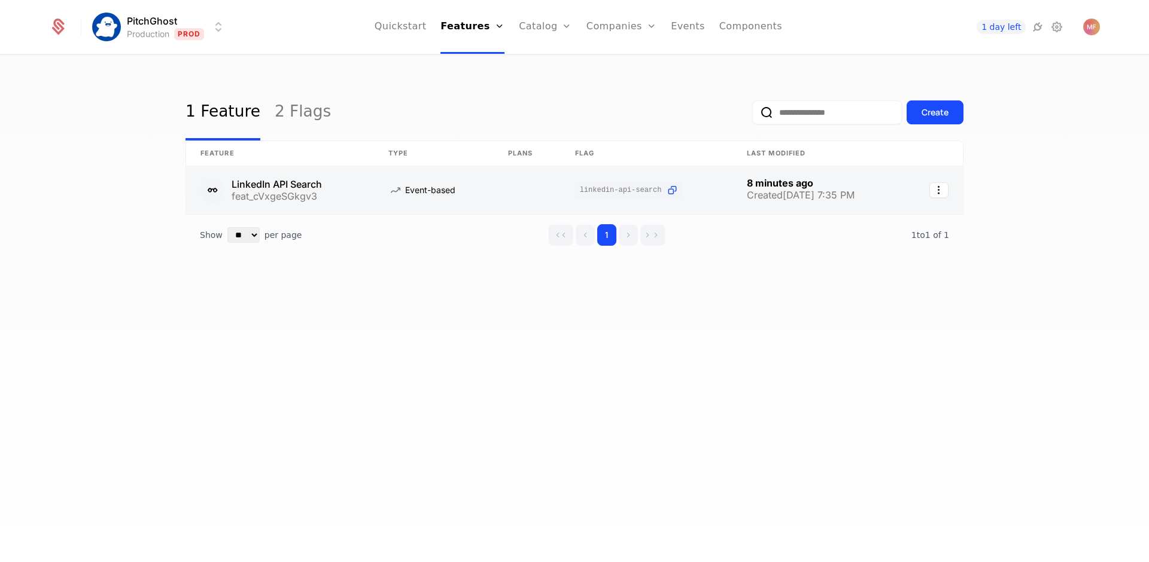
click at [328, 196] on link at bounding box center [280, 190] width 188 height 48
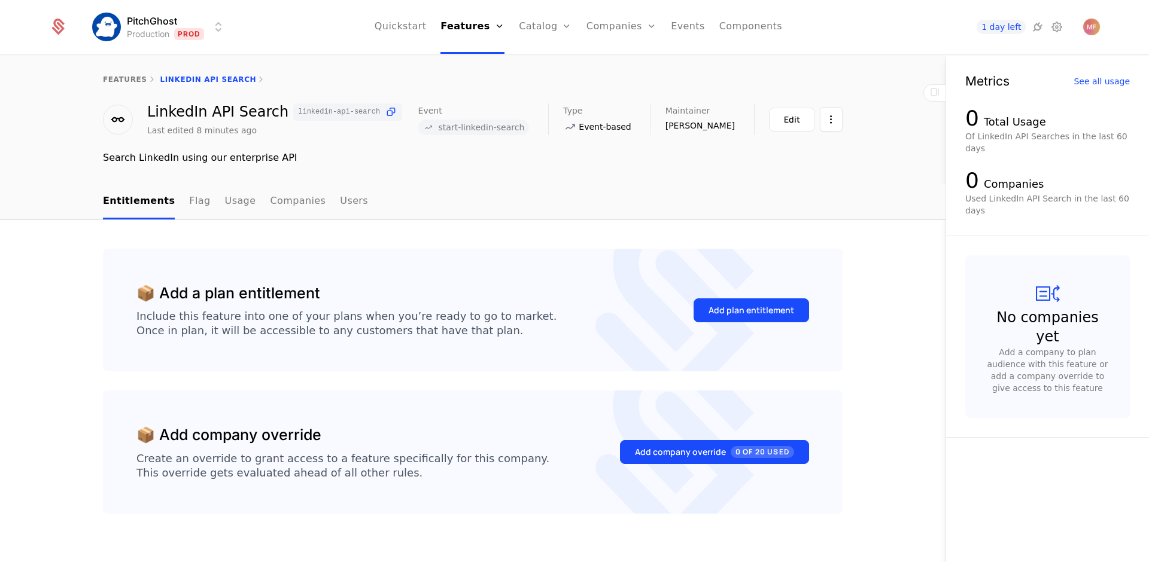
click at [759, 295] on div "Add plan entitlement" at bounding box center [751, 310] width 115 height 56
click at [759, 305] on div "Add plan entitlement" at bounding box center [751, 311] width 86 height 12
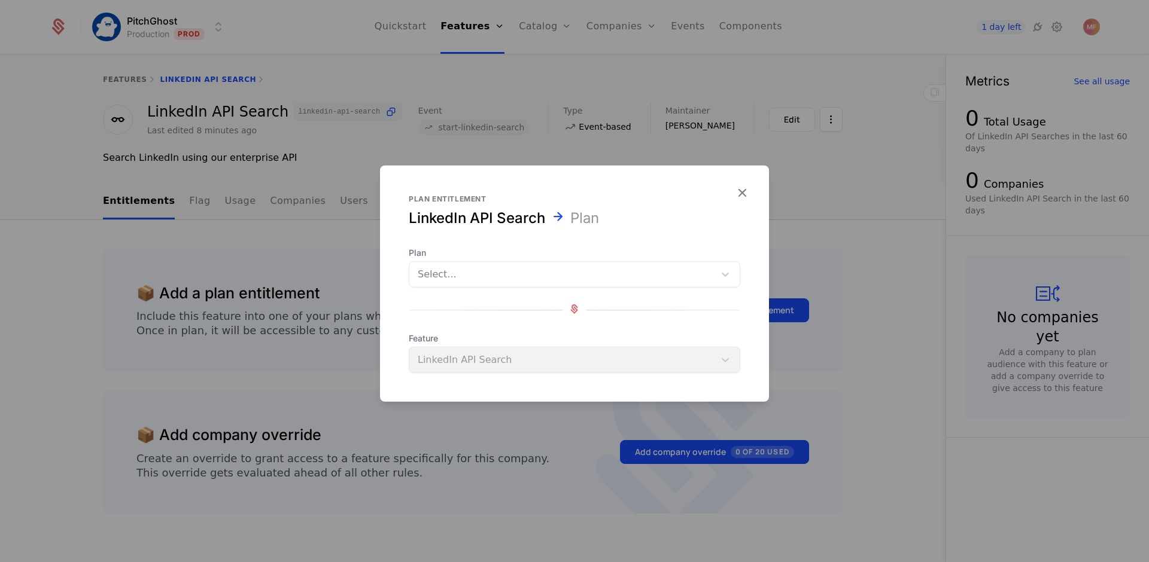
click at [529, 271] on div at bounding box center [562, 274] width 288 height 17
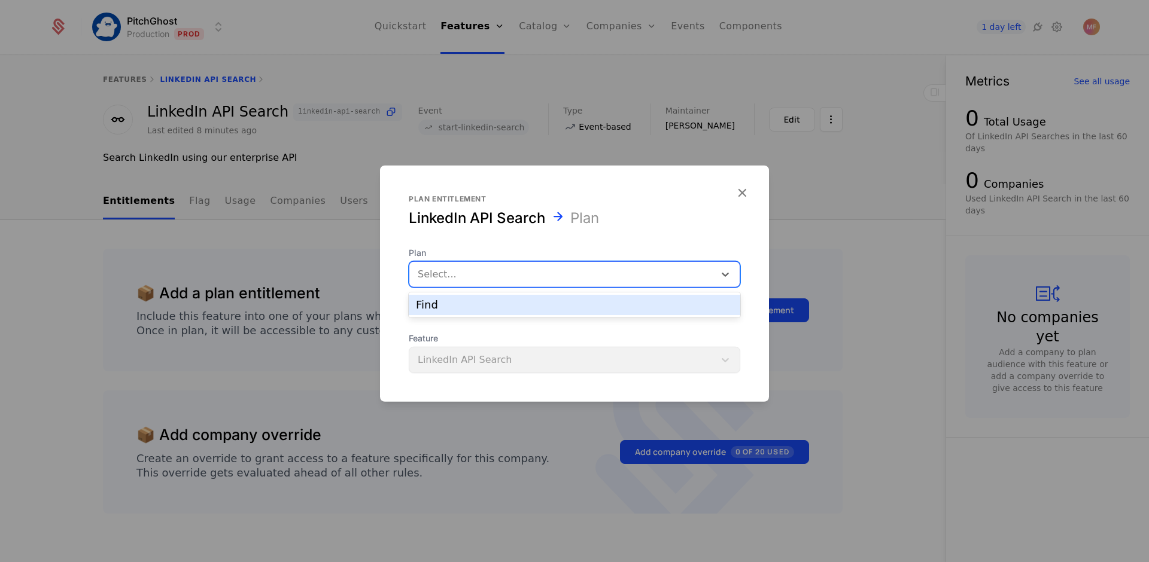
click at [517, 305] on div "Find" at bounding box center [574, 305] width 317 height 11
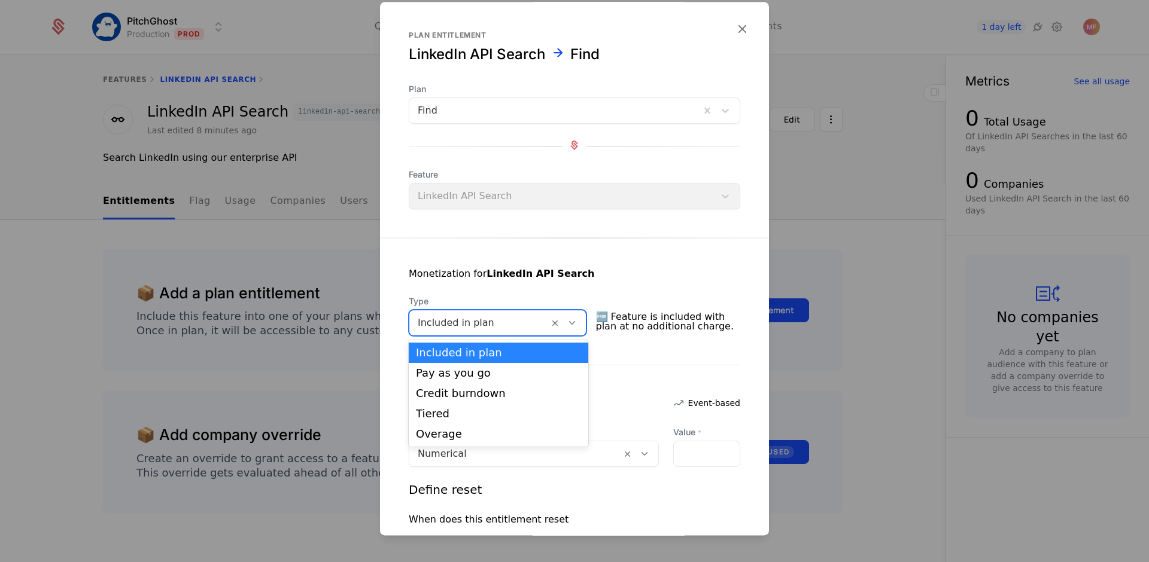
click at [511, 322] on div at bounding box center [479, 323] width 123 height 17
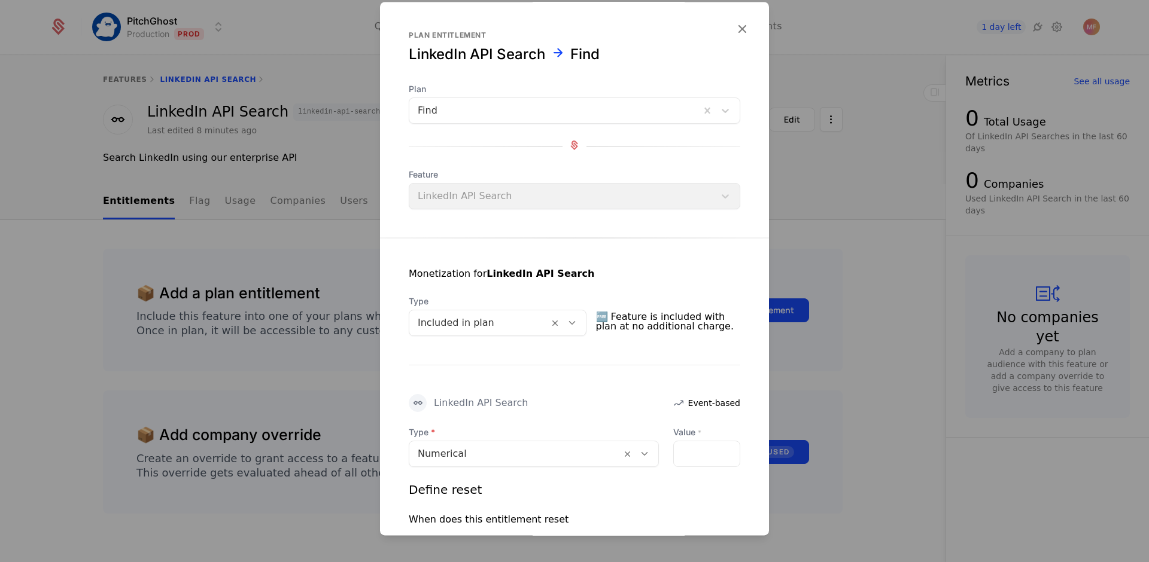
click at [396, 272] on div "Monetization for LinkedIn API Search Type Included in plan 🆓 Feature is include…" at bounding box center [574, 435] width 389 height 394
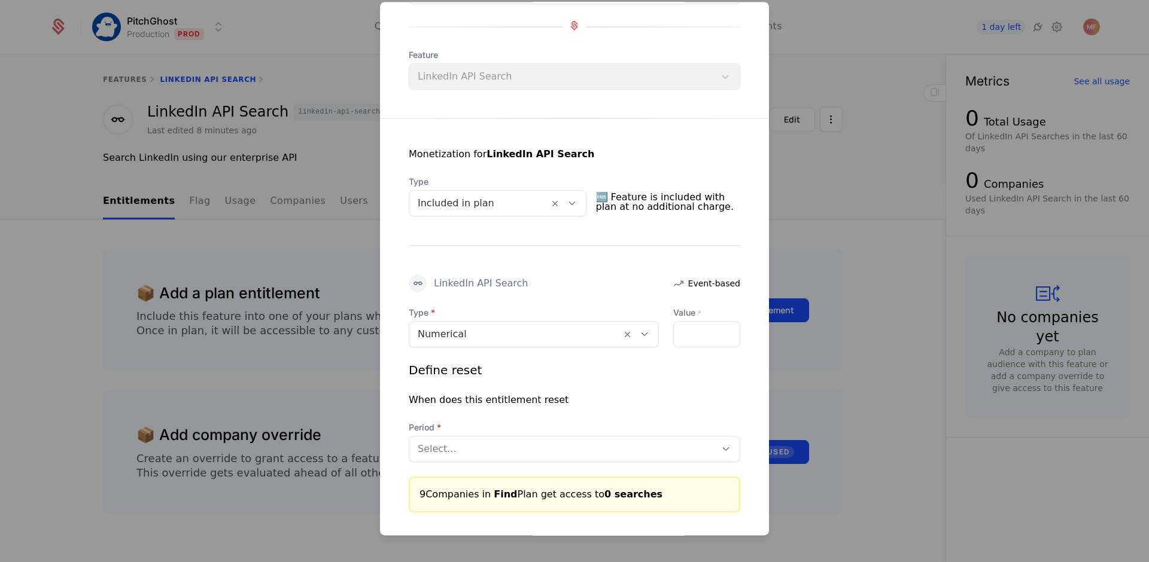
scroll to position [183, 0]
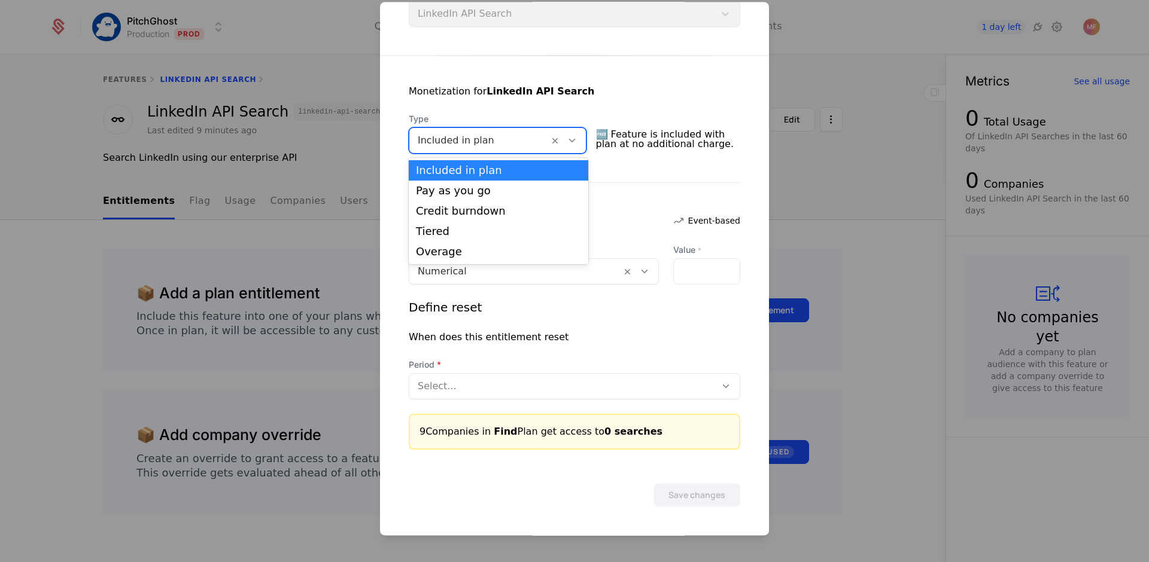
click at [532, 138] on div at bounding box center [479, 140] width 123 height 17
click at [501, 196] on div "Pay as you go" at bounding box center [499, 191] width 180 height 20
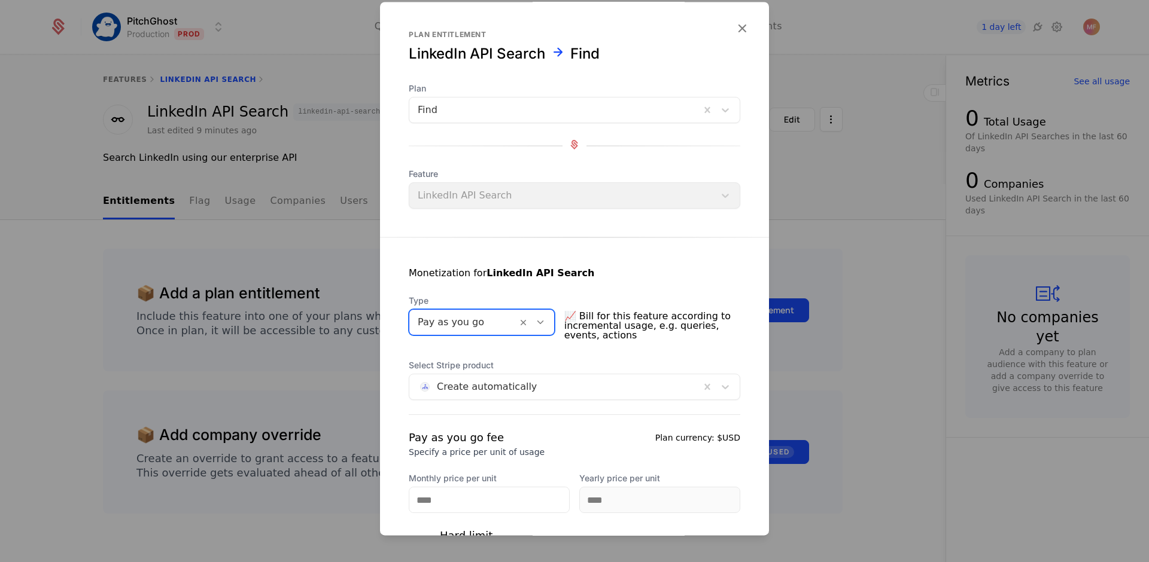
scroll to position [0, 0]
click at [734, 26] on icon "button" at bounding box center [742, 29] width 16 height 16
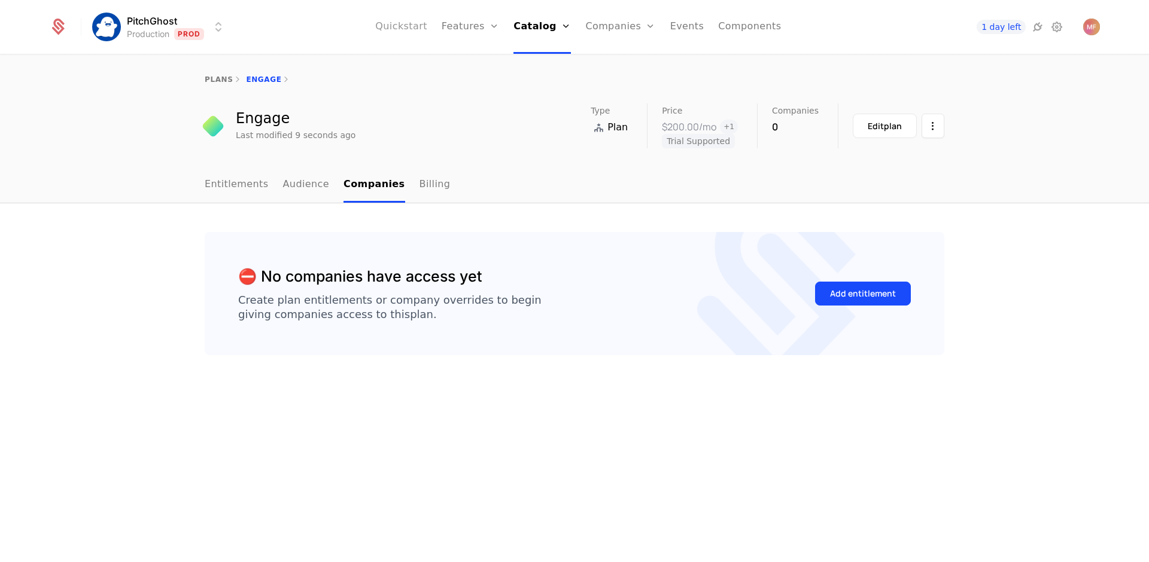
click at [416, 32] on link "Quickstart" at bounding box center [401, 27] width 52 height 54
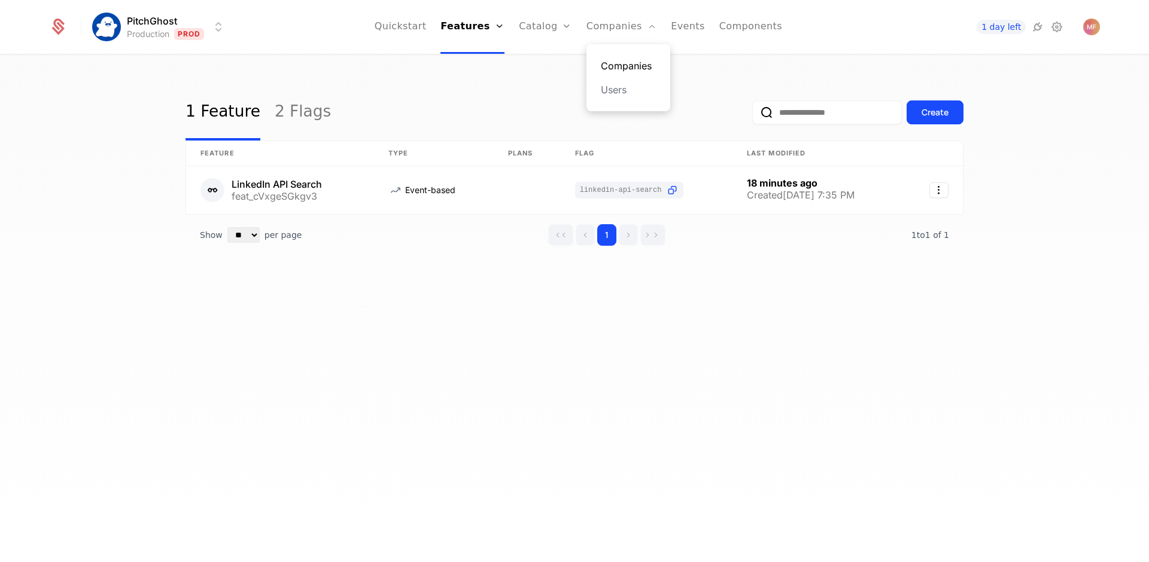
click at [608, 61] on link "Companies" at bounding box center [628, 66] width 55 height 14
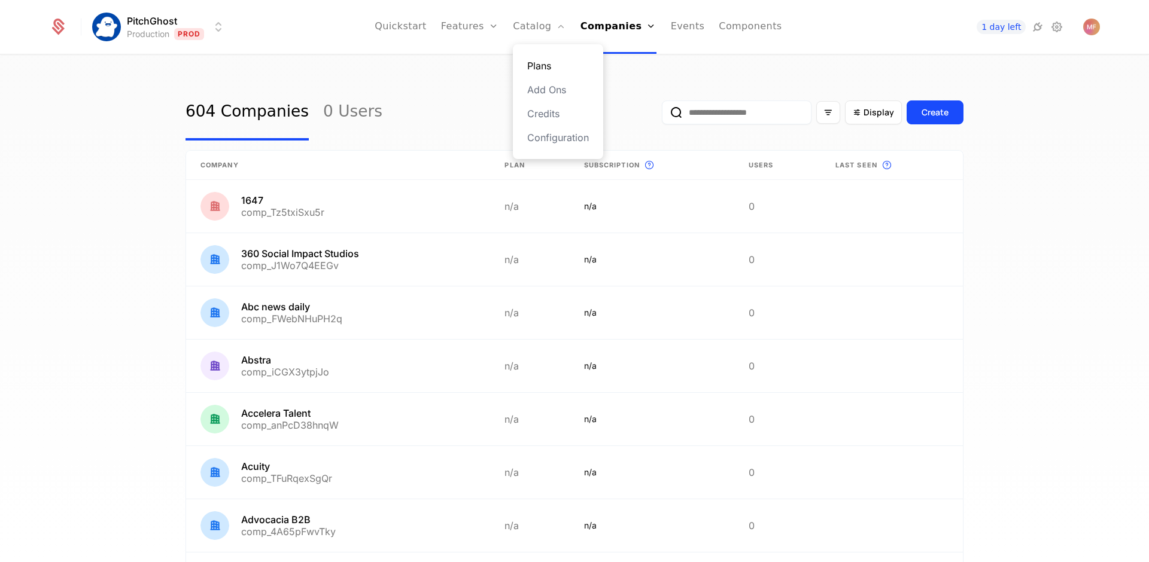
click at [548, 59] on link "Plans" at bounding box center [558, 66] width 62 height 14
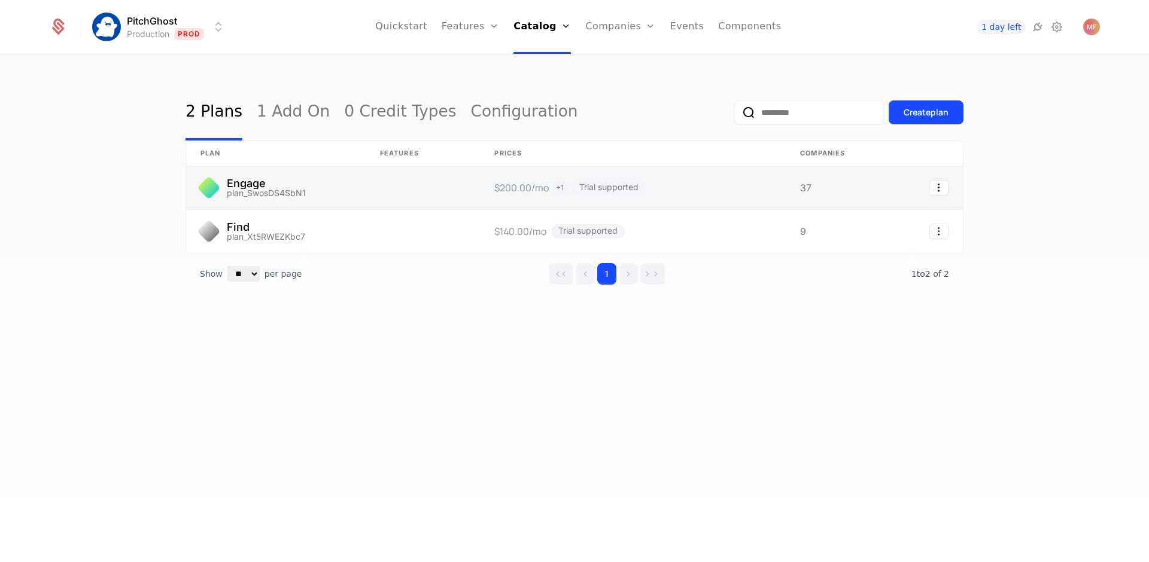
click at [318, 182] on link at bounding box center [276, 187] width 180 height 43
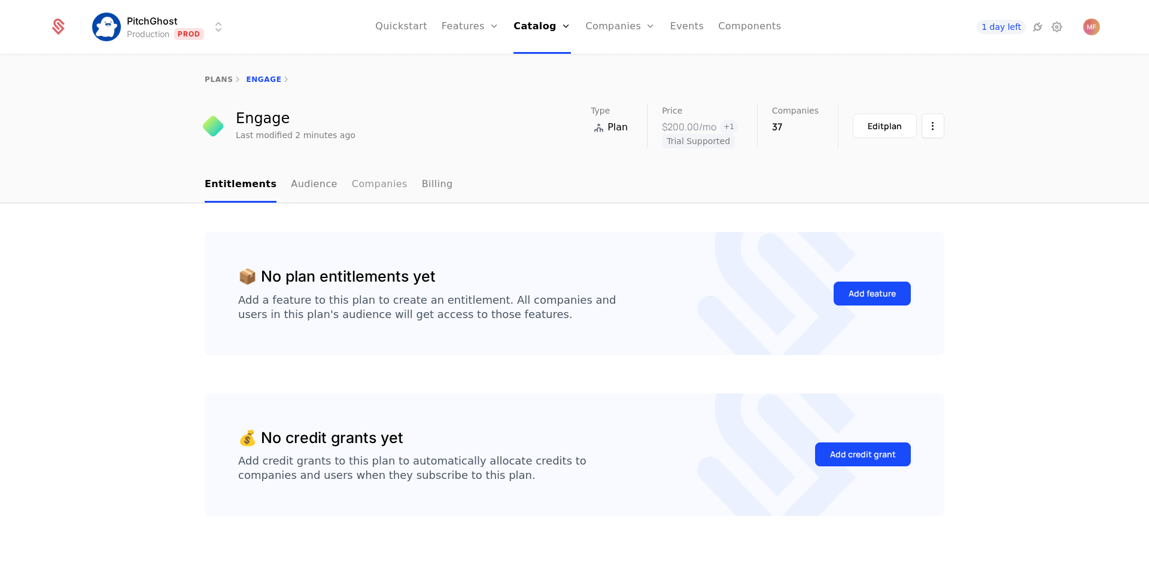
click at [363, 183] on link "Companies" at bounding box center [380, 185] width 56 height 35
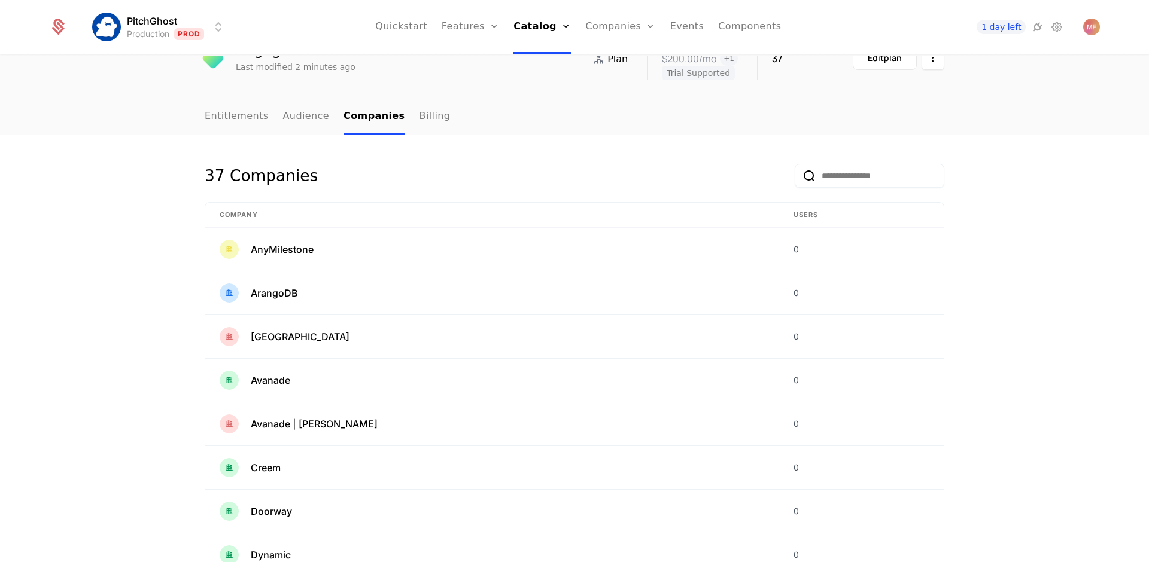
scroll to position [74, 0]
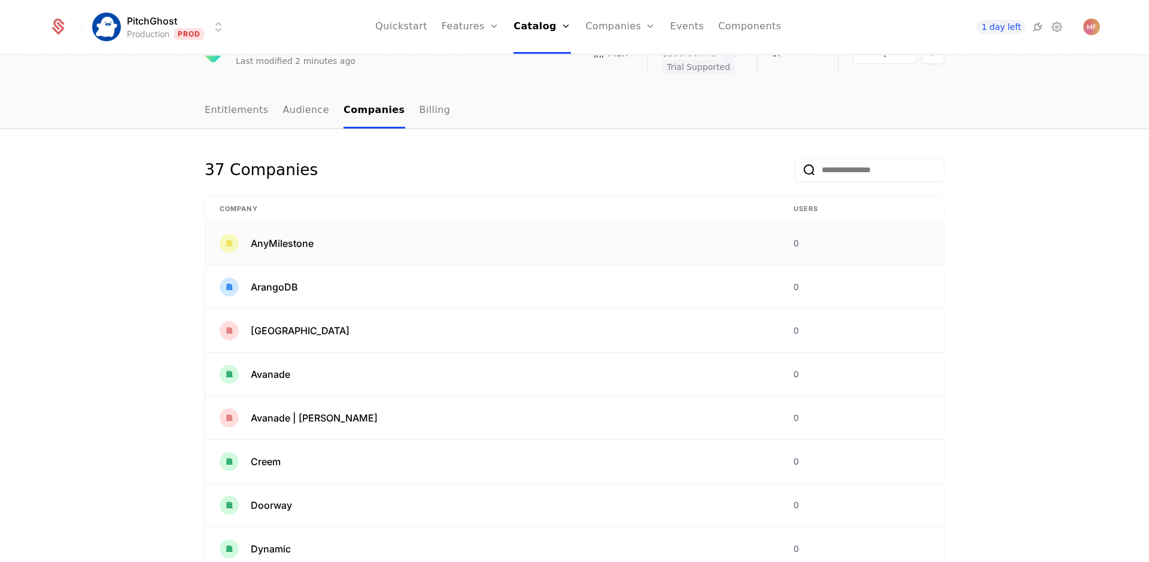
click at [283, 242] on span "AnyMilestone" at bounding box center [282, 243] width 63 height 14
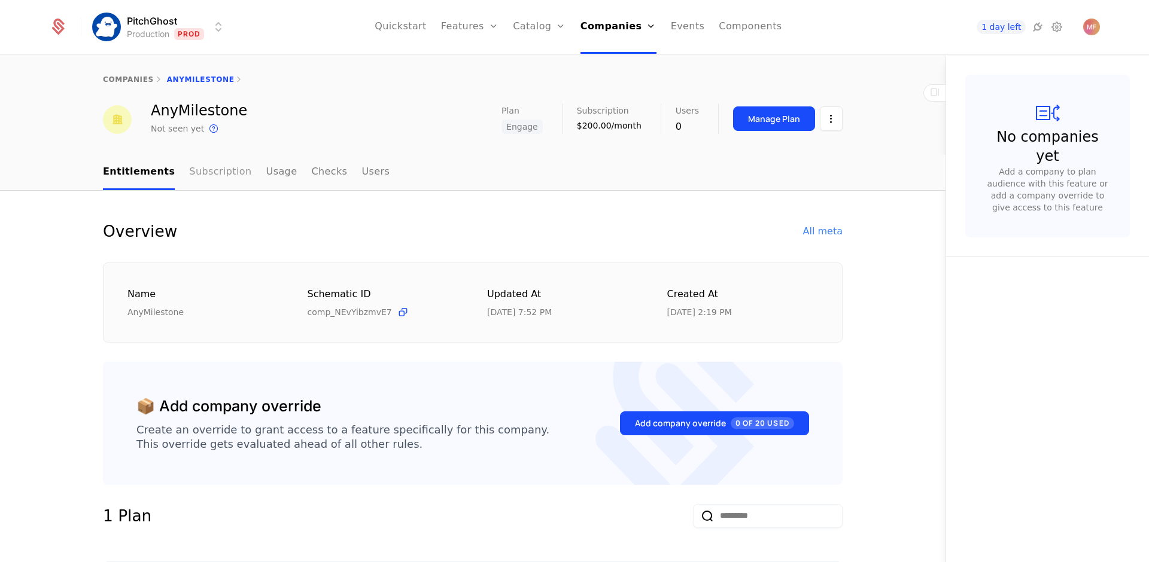
click at [189, 169] on link "Subscription" at bounding box center [220, 172] width 62 height 35
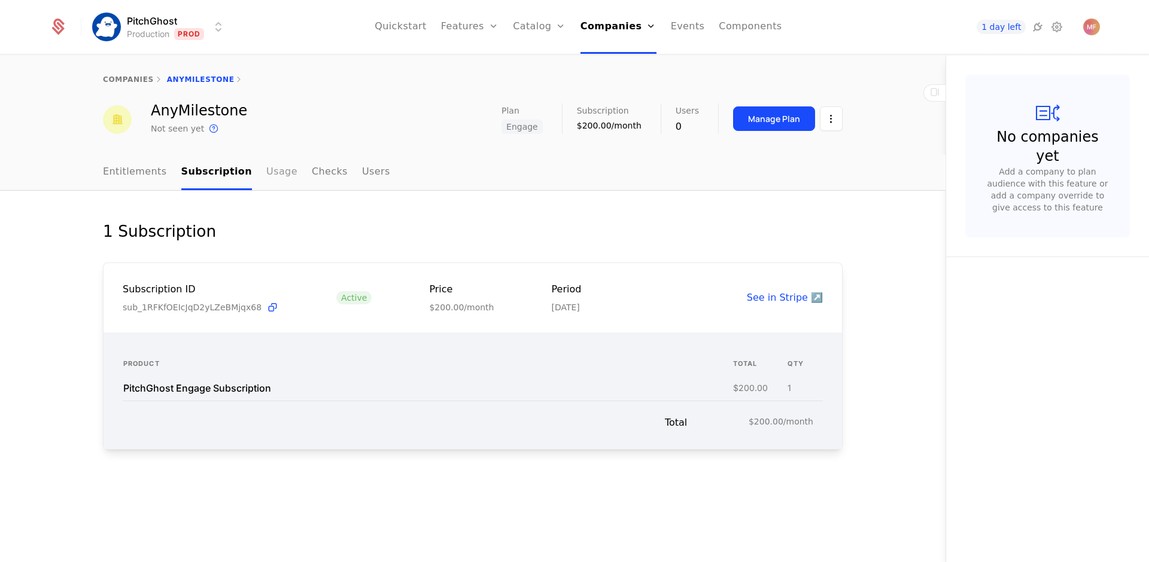
click at [274, 164] on link "Usage" at bounding box center [281, 172] width 31 height 35
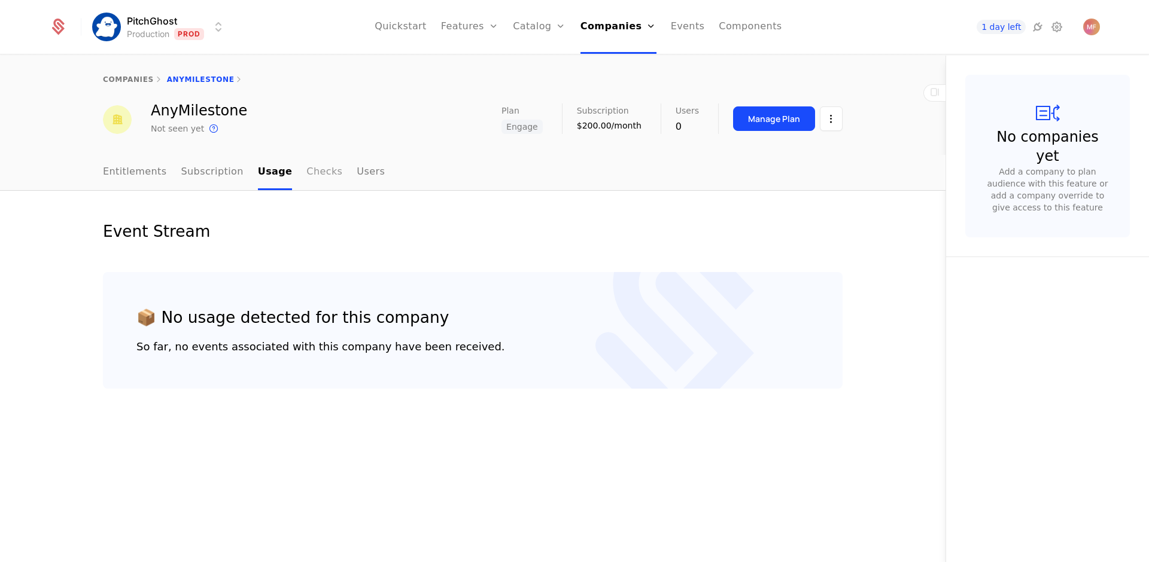
click at [312, 169] on link "Checks" at bounding box center [324, 172] width 36 height 35
click at [357, 174] on link "Users" at bounding box center [371, 172] width 28 height 35
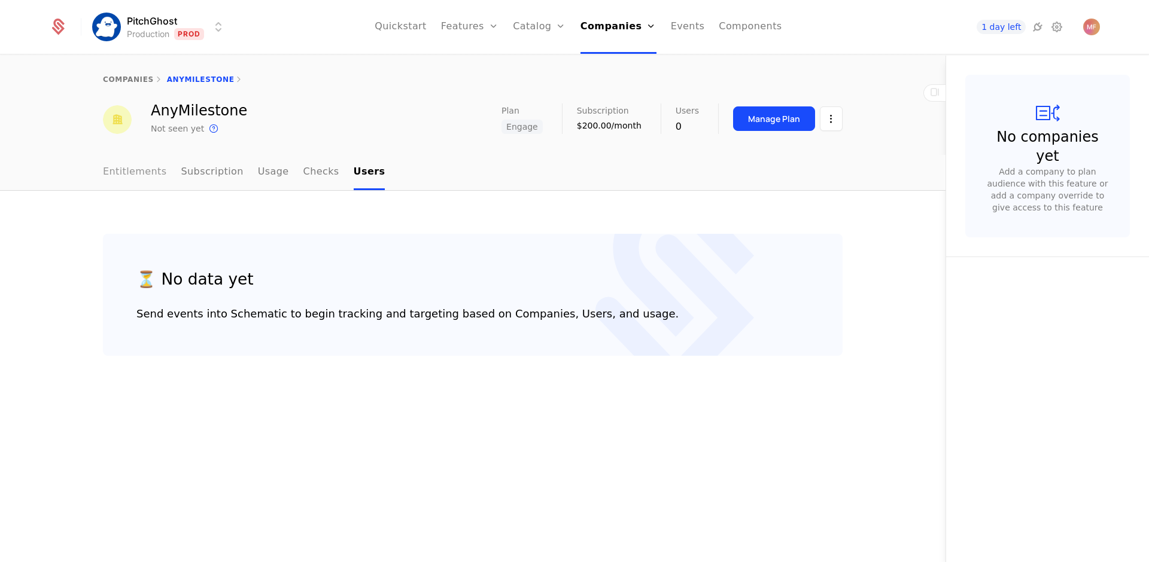
click at [130, 176] on link "Entitlements" at bounding box center [135, 172] width 64 height 35
